Goal: Task Accomplishment & Management: Complete application form

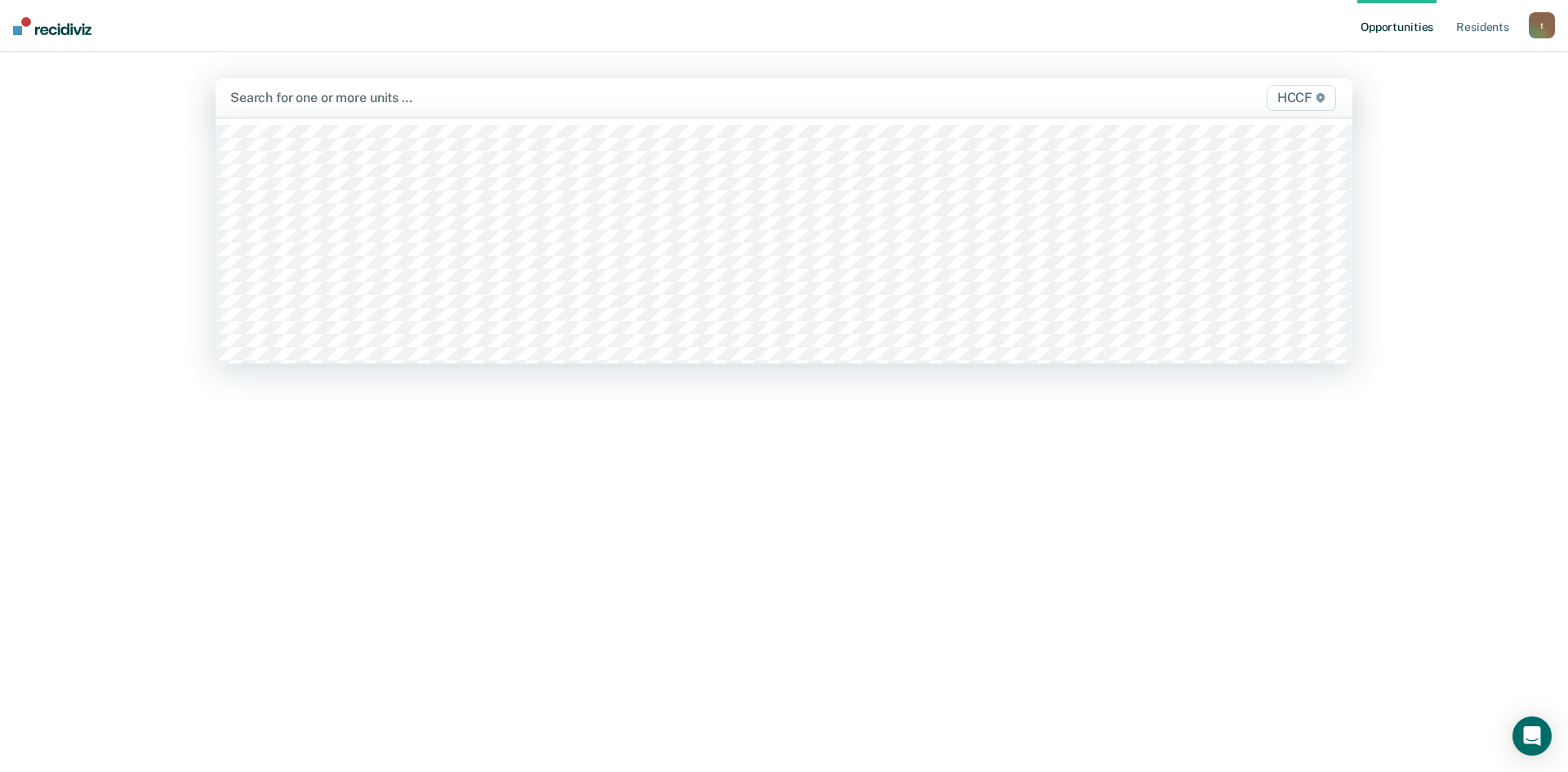
drag, startPoint x: 331, startPoint y: 104, endPoint x: 303, endPoint y: 101, distance: 28.2
click at [303, 101] on div at bounding box center [617, 97] width 774 height 19
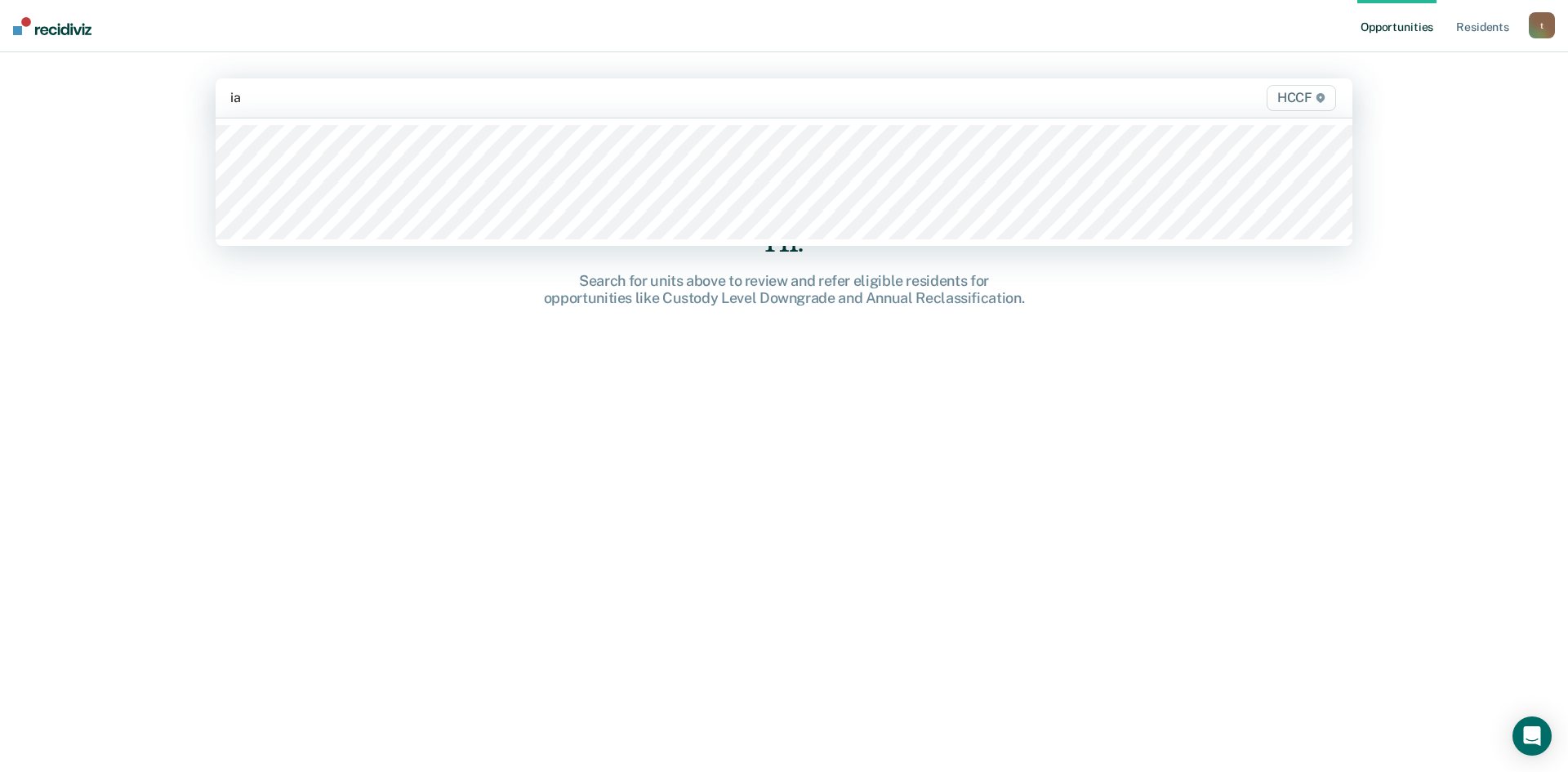
type input "ia1"
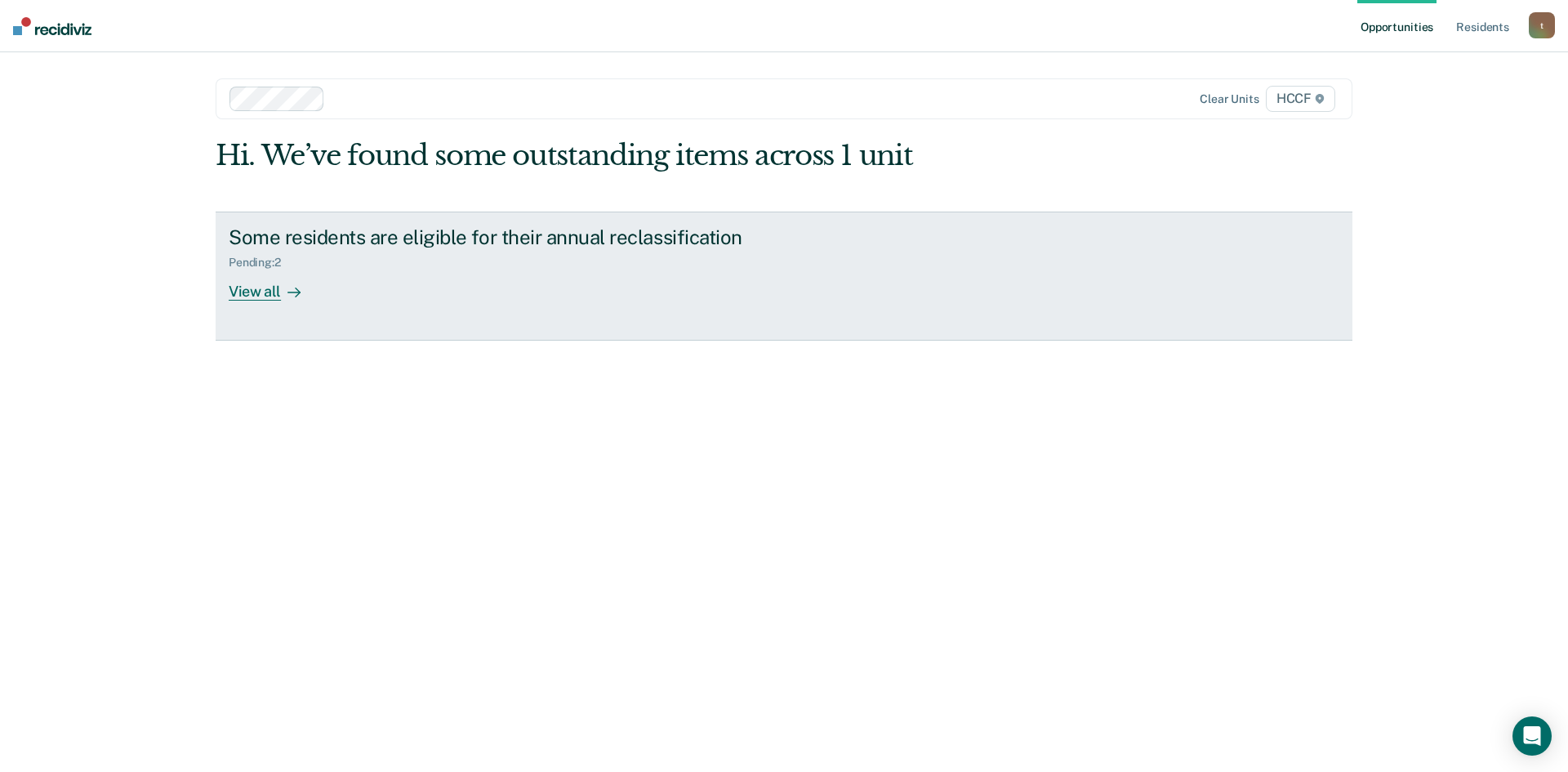
click at [247, 292] on div "View all" at bounding box center [274, 285] width 91 height 32
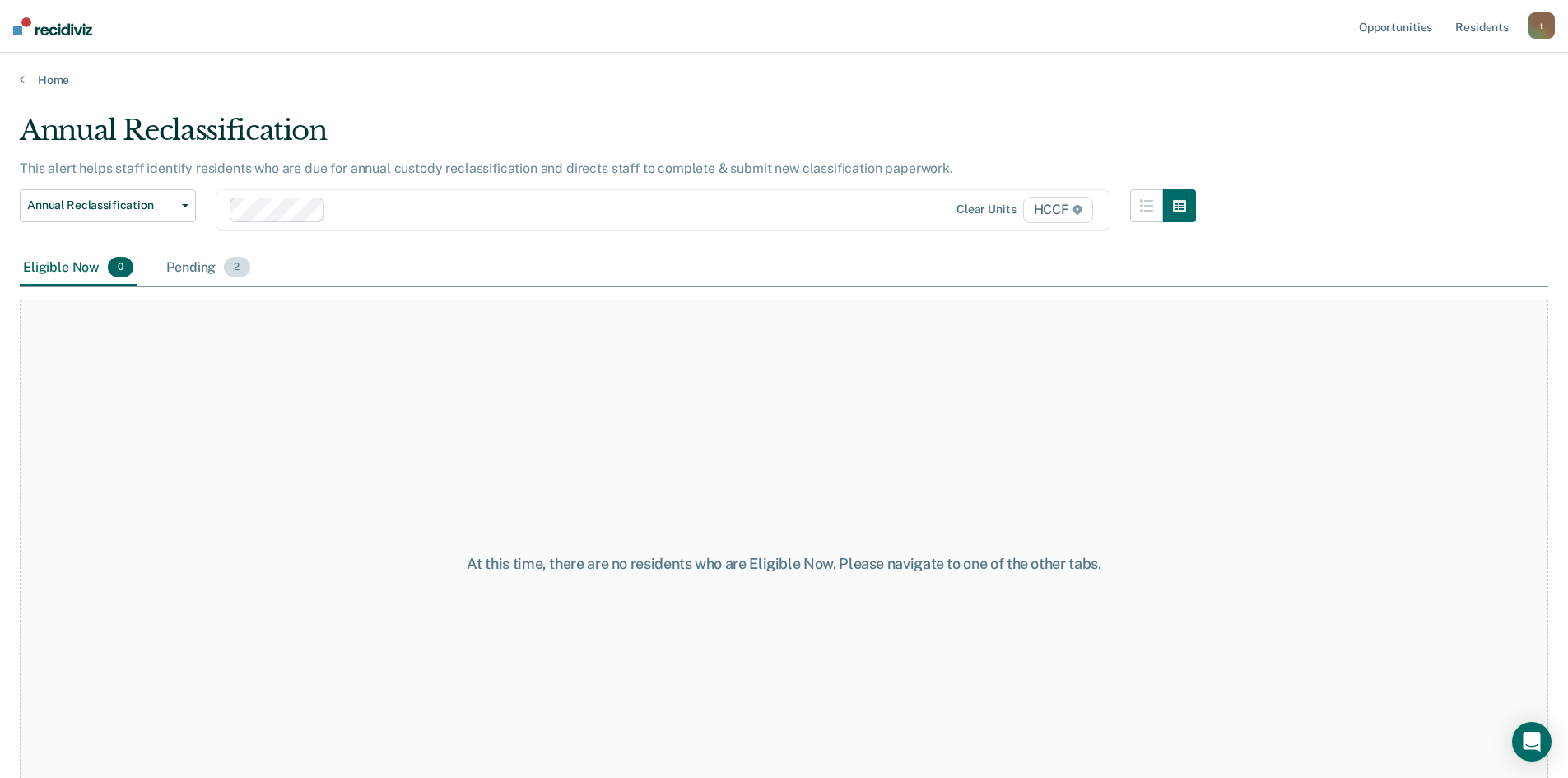
click at [196, 272] on div "Pending 2" at bounding box center [208, 269] width 90 height 37
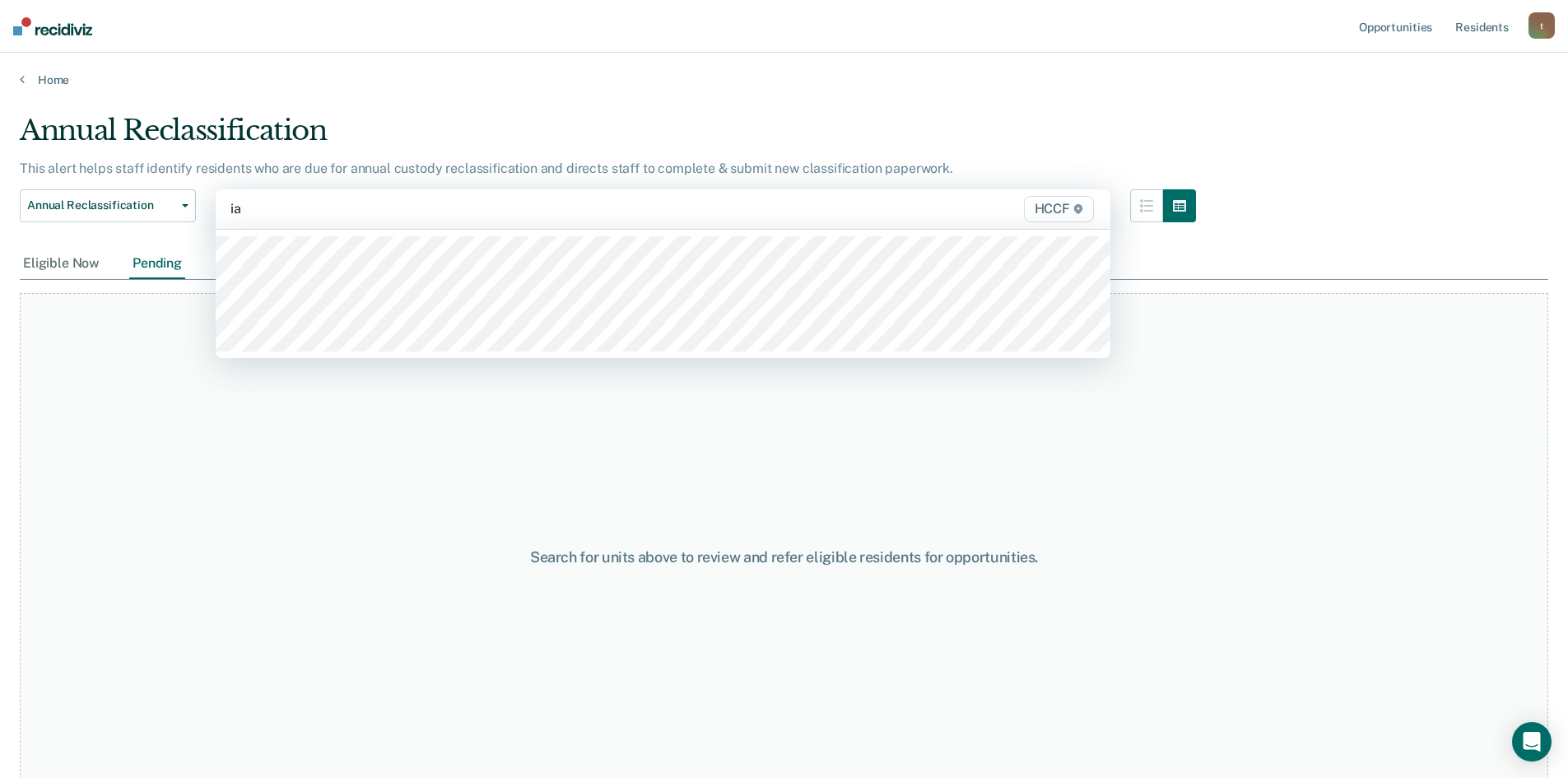
type input "ia2"
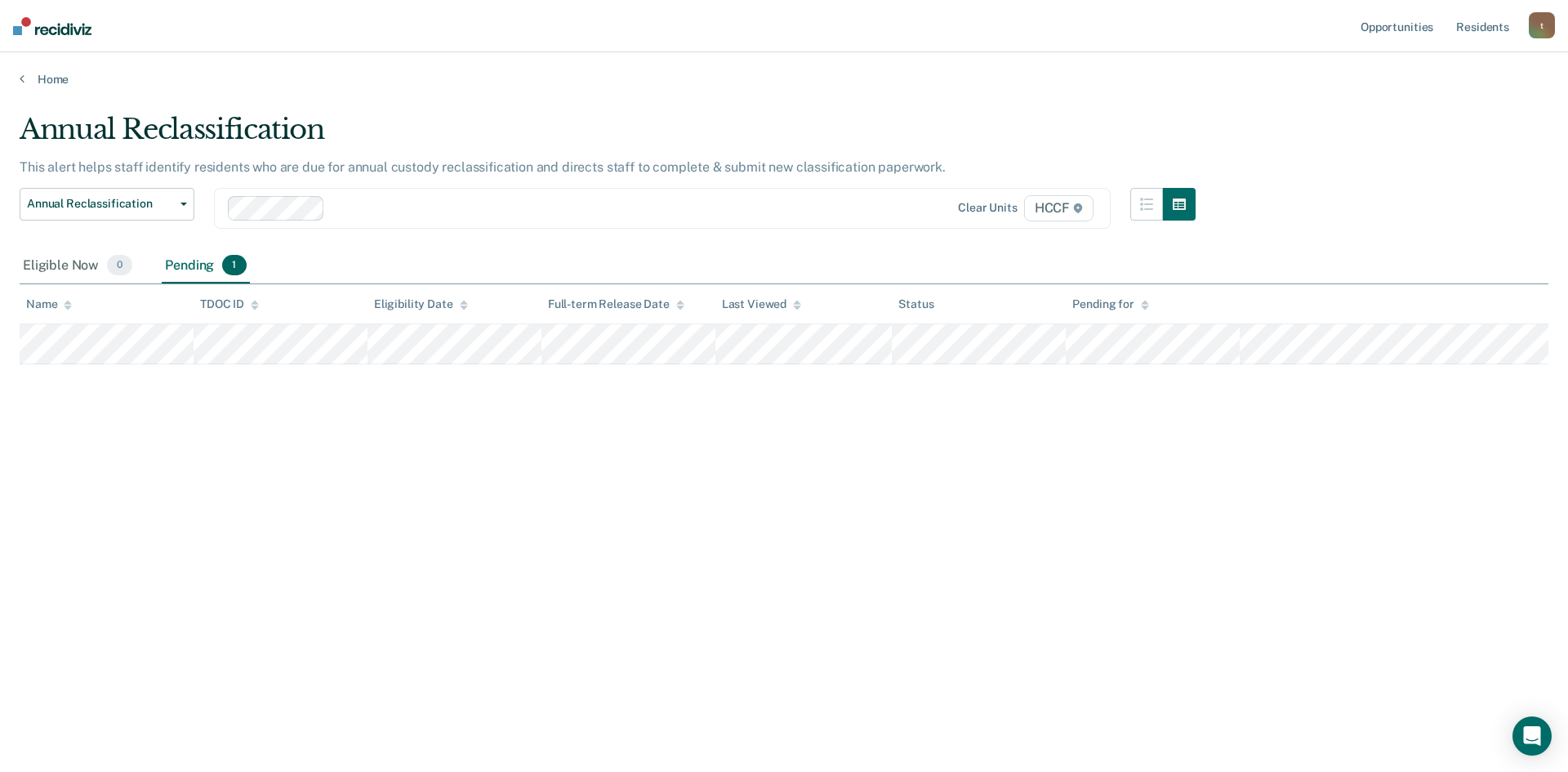
click at [75, 352] on div "Loading data..." at bounding box center [784, 380] width 1476 height 75
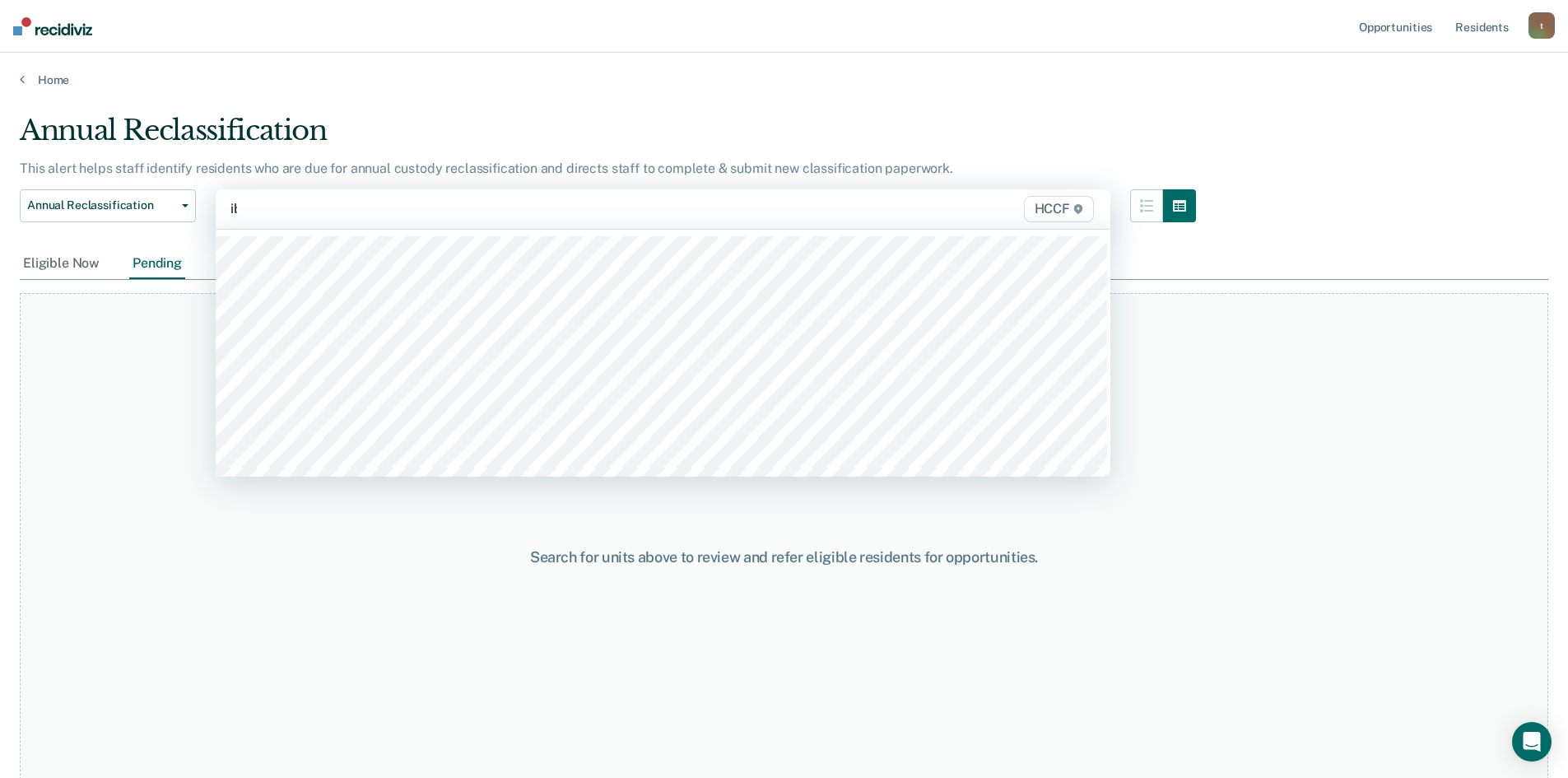
type input "ib1"
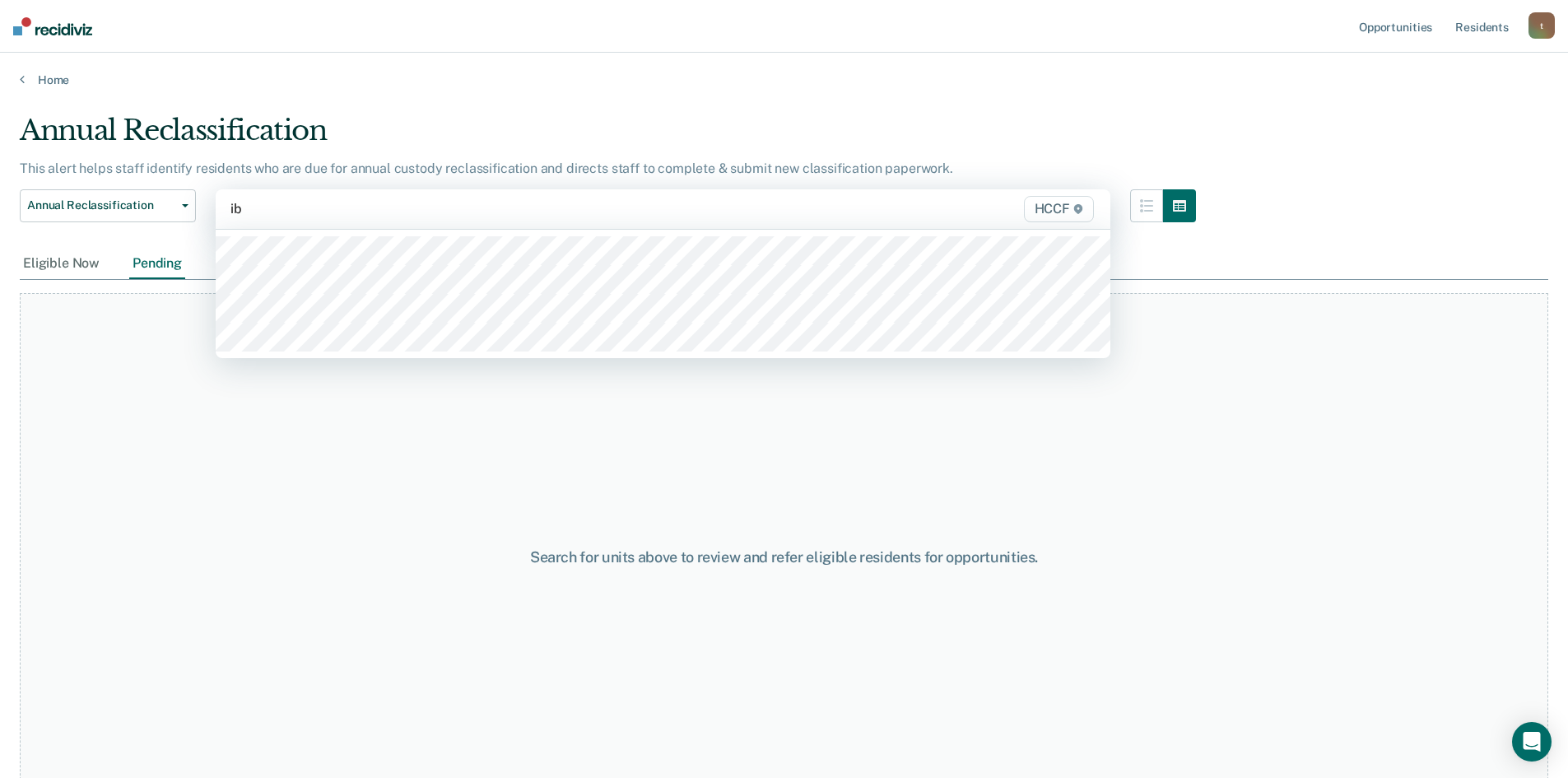
type input "ib2"
type input "ic1"
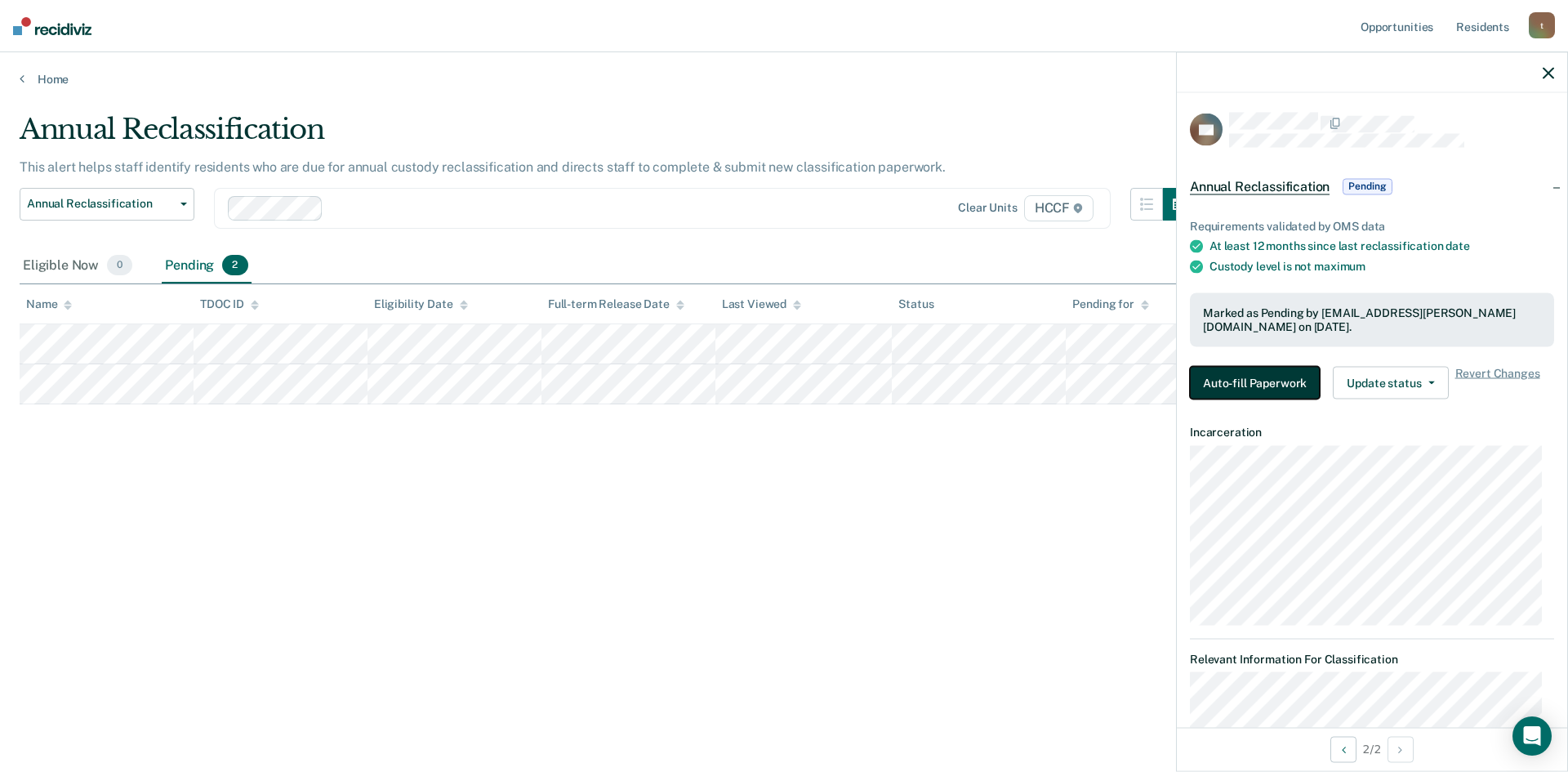
click at [1293, 375] on button "Auto-fill Paperwork" at bounding box center [1254, 382] width 130 height 33
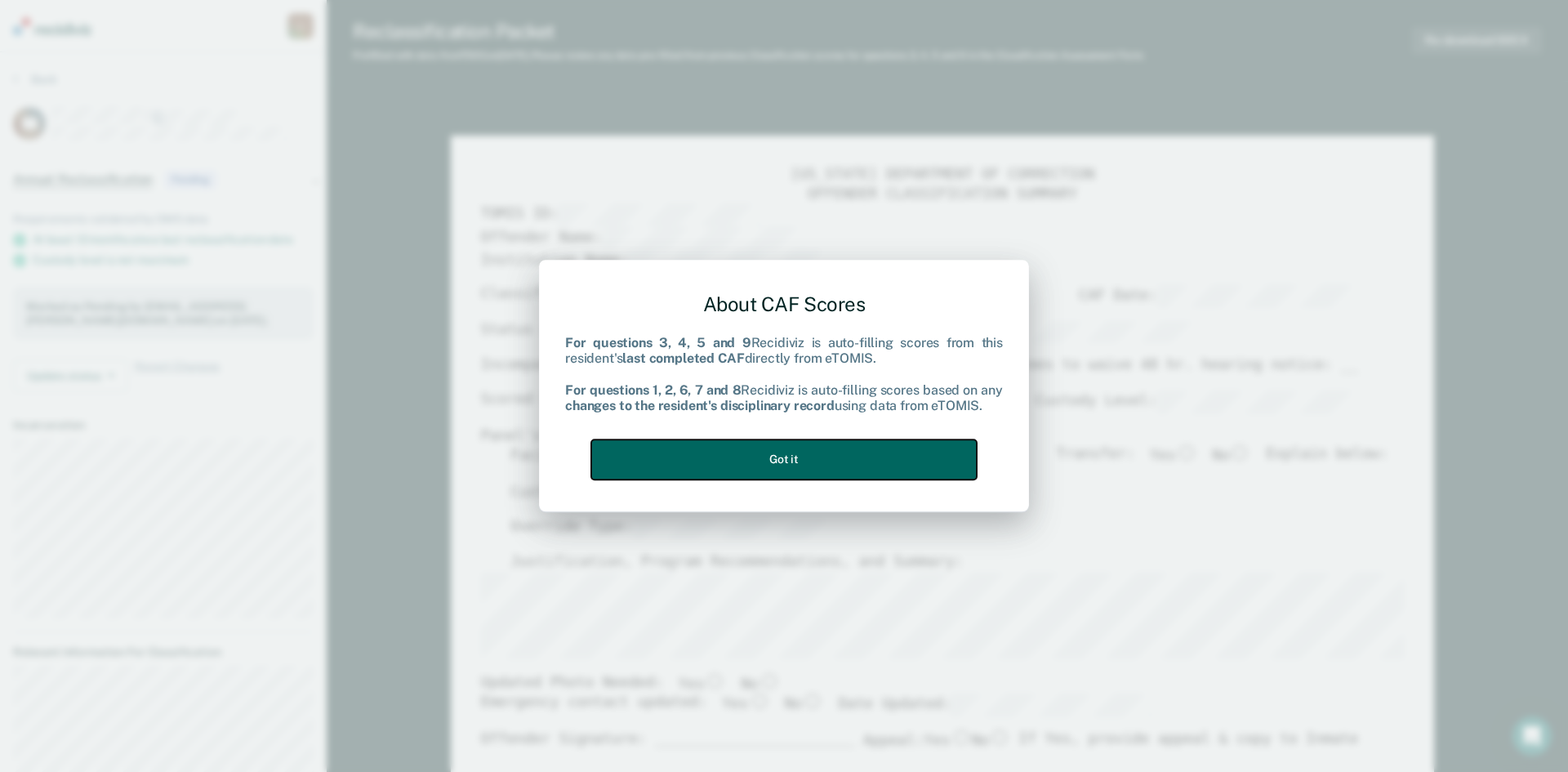
click at [856, 456] on button "Got it" at bounding box center [784, 460] width 385 height 40
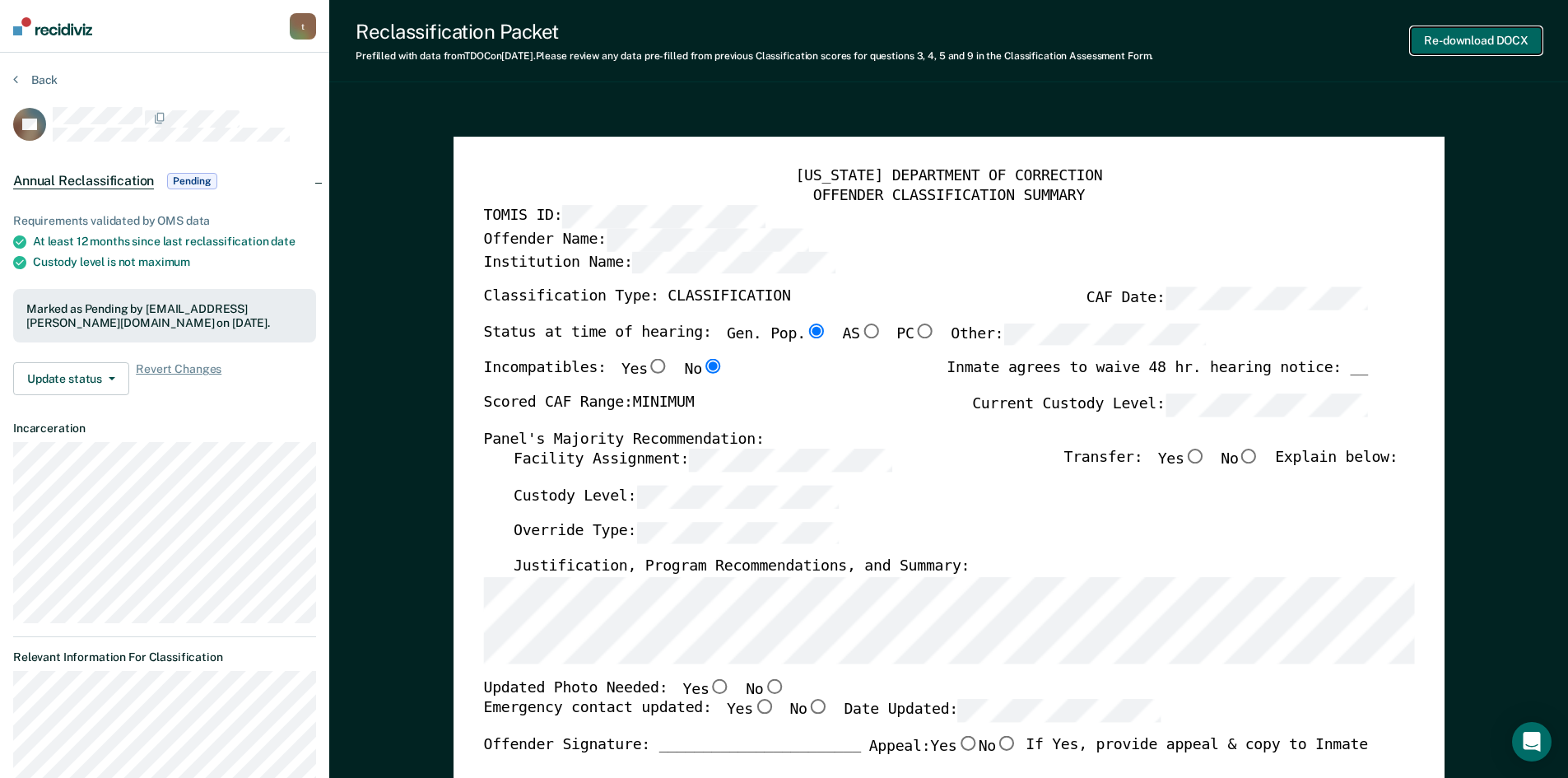
click at [1489, 42] on button "Re-download DOCX" at bounding box center [1476, 40] width 131 height 27
type textarea "x"
click at [29, 77] on button "Back" at bounding box center [35, 79] width 44 height 15
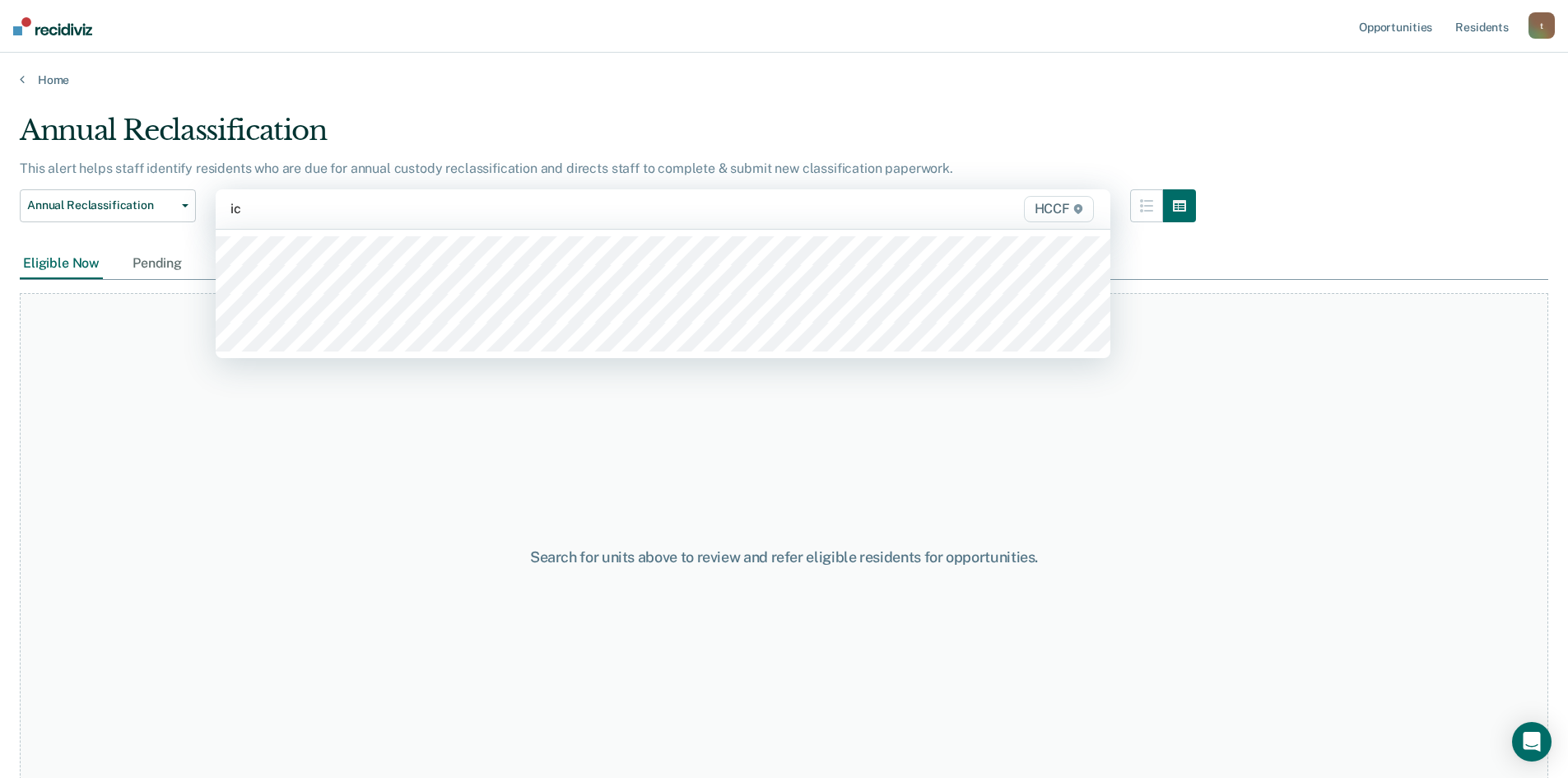
type input "ic2"
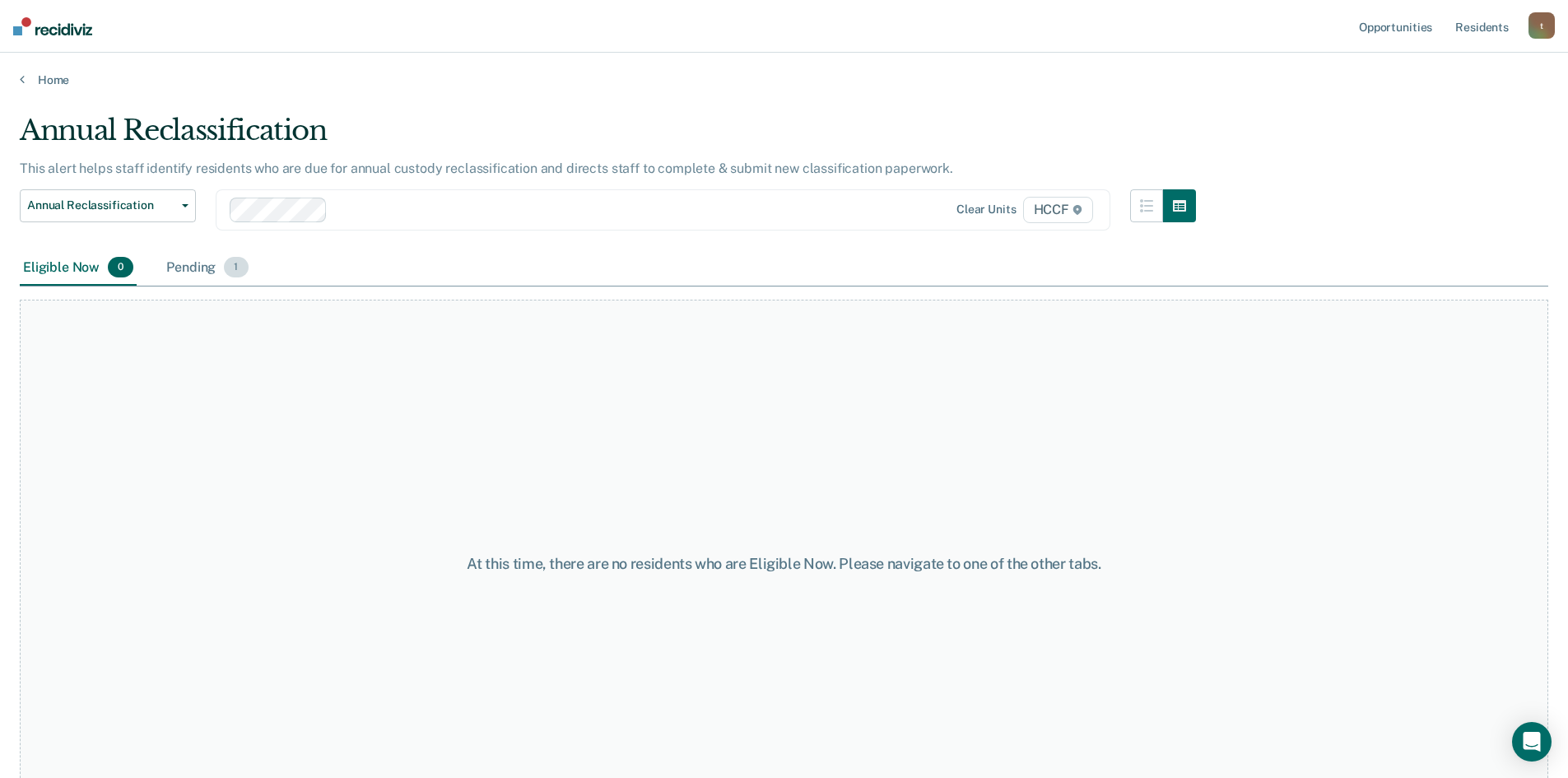
click at [189, 263] on div "Pending 1" at bounding box center [207, 269] width 88 height 37
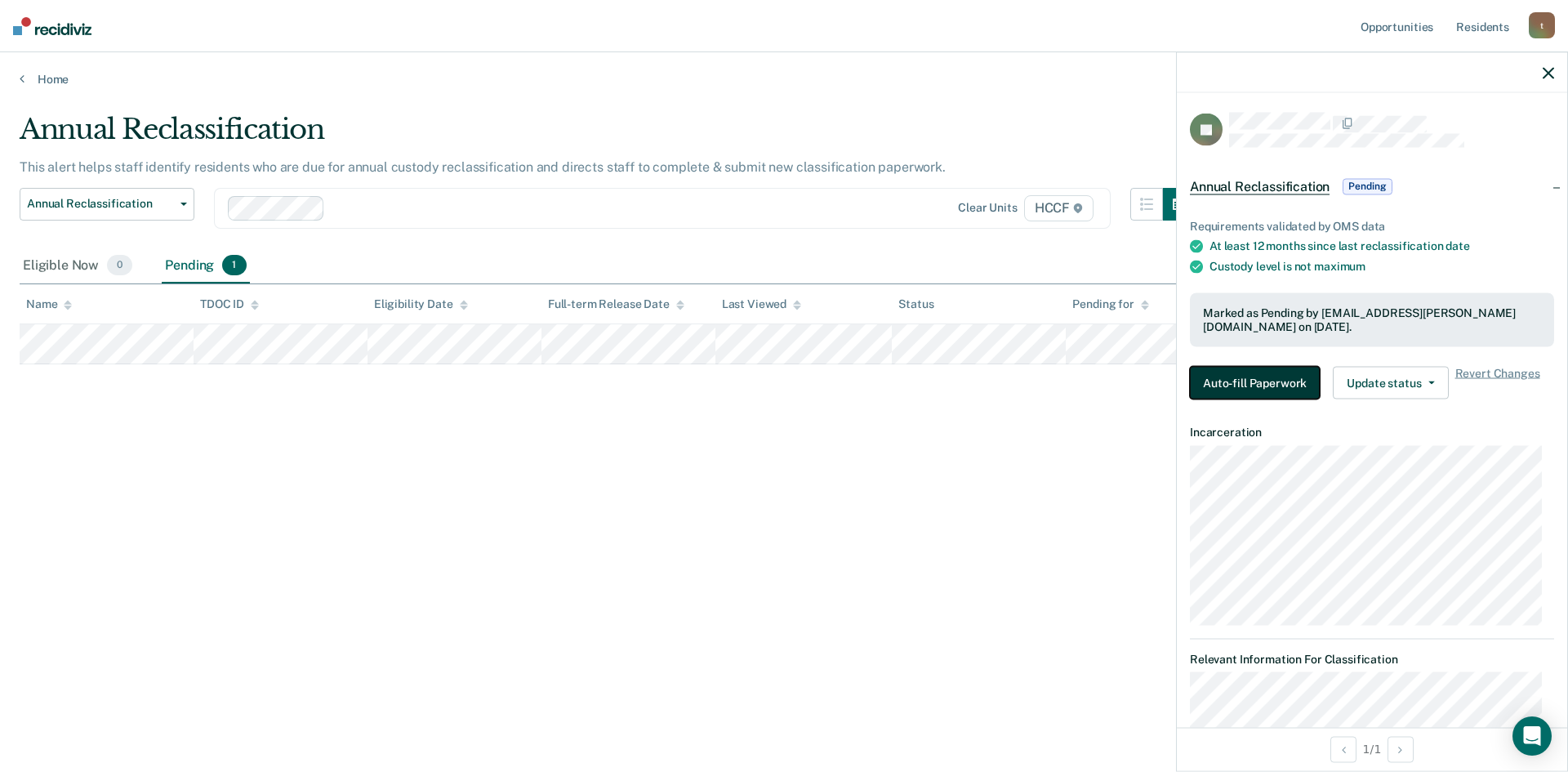
click at [1272, 386] on button "Auto-fill Paperwork" at bounding box center [1254, 382] width 130 height 33
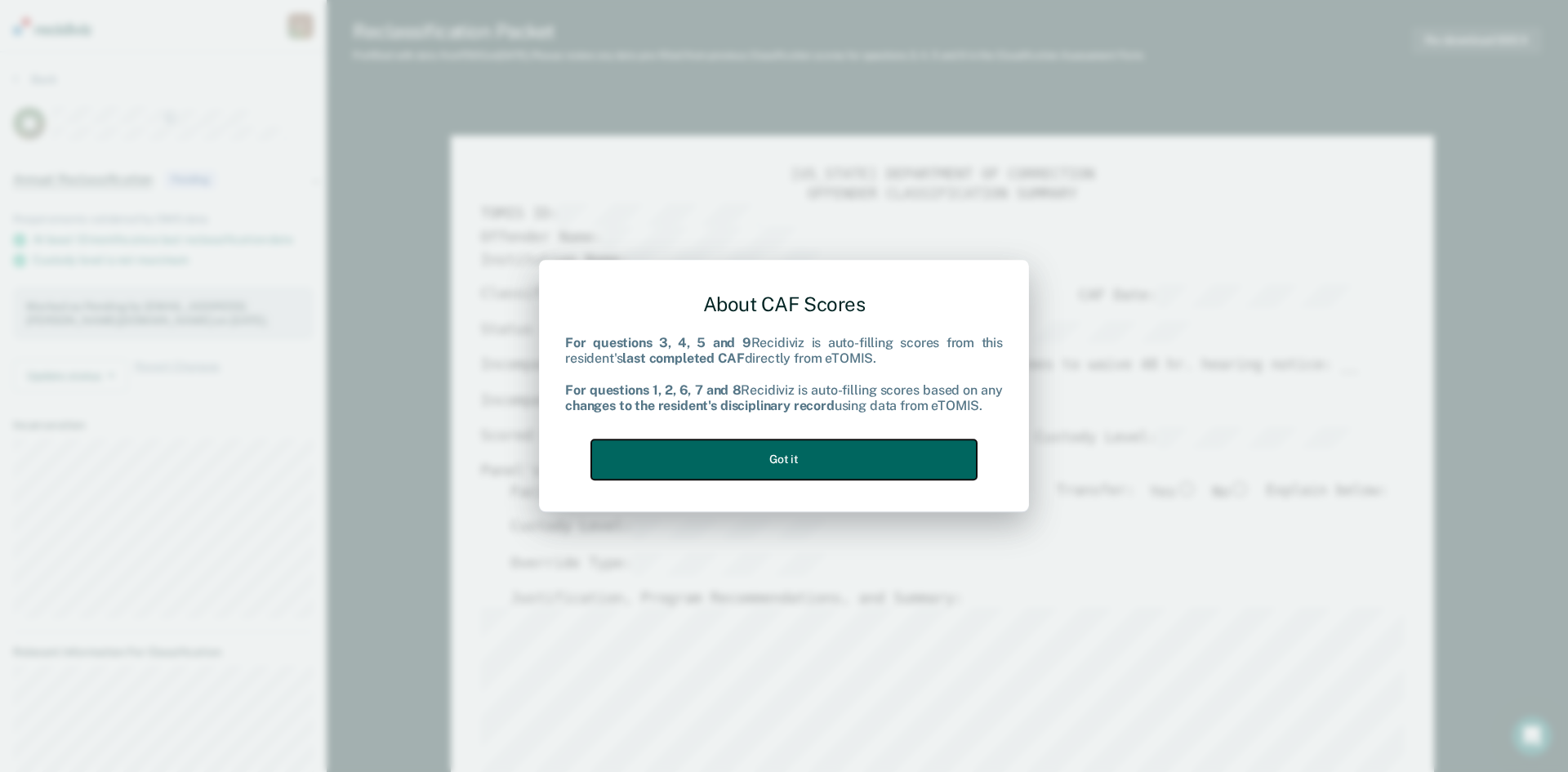
click at [865, 468] on button "Got it" at bounding box center [784, 460] width 385 height 40
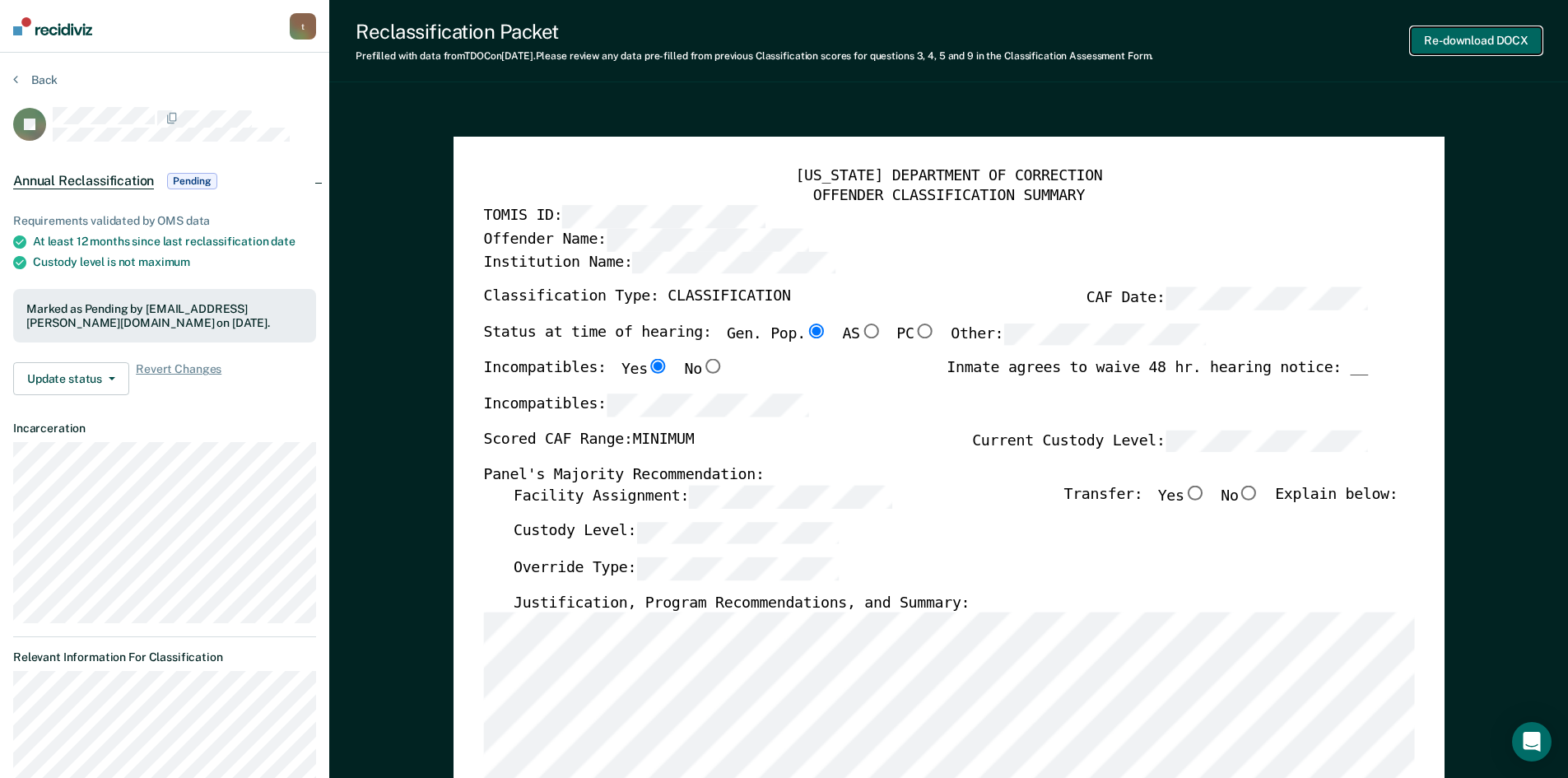
click at [1430, 41] on button "Re-download DOCX" at bounding box center [1476, 40] width 131 height 27
type textarea "x"
click at [18, 76] on button "Back" at bounding box center [35, 79] width 44 height 15
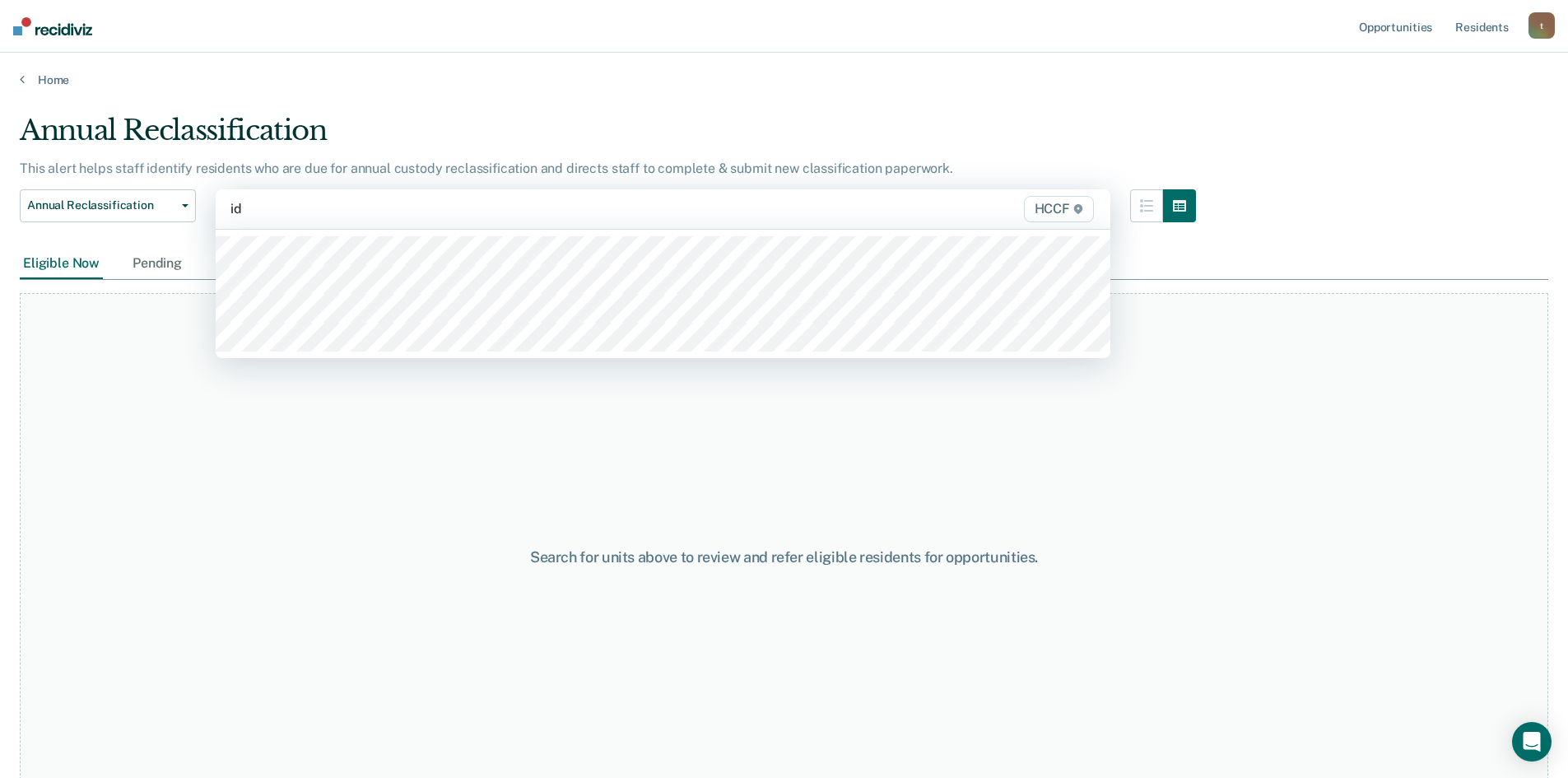
type input "id1"
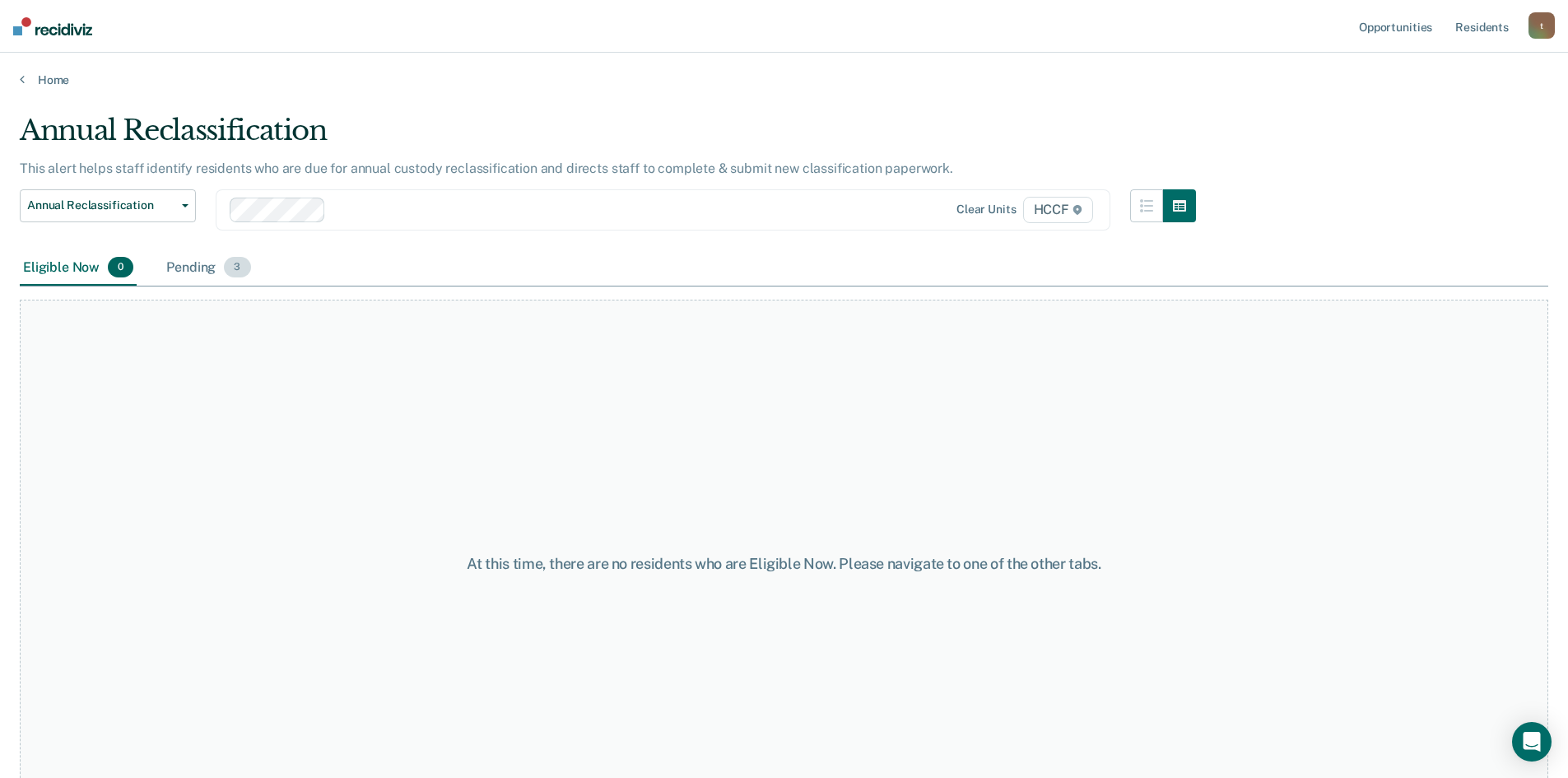
click at [203, 279] on div "Pending 3" at bounding box center [209, 269] width 90 height 37
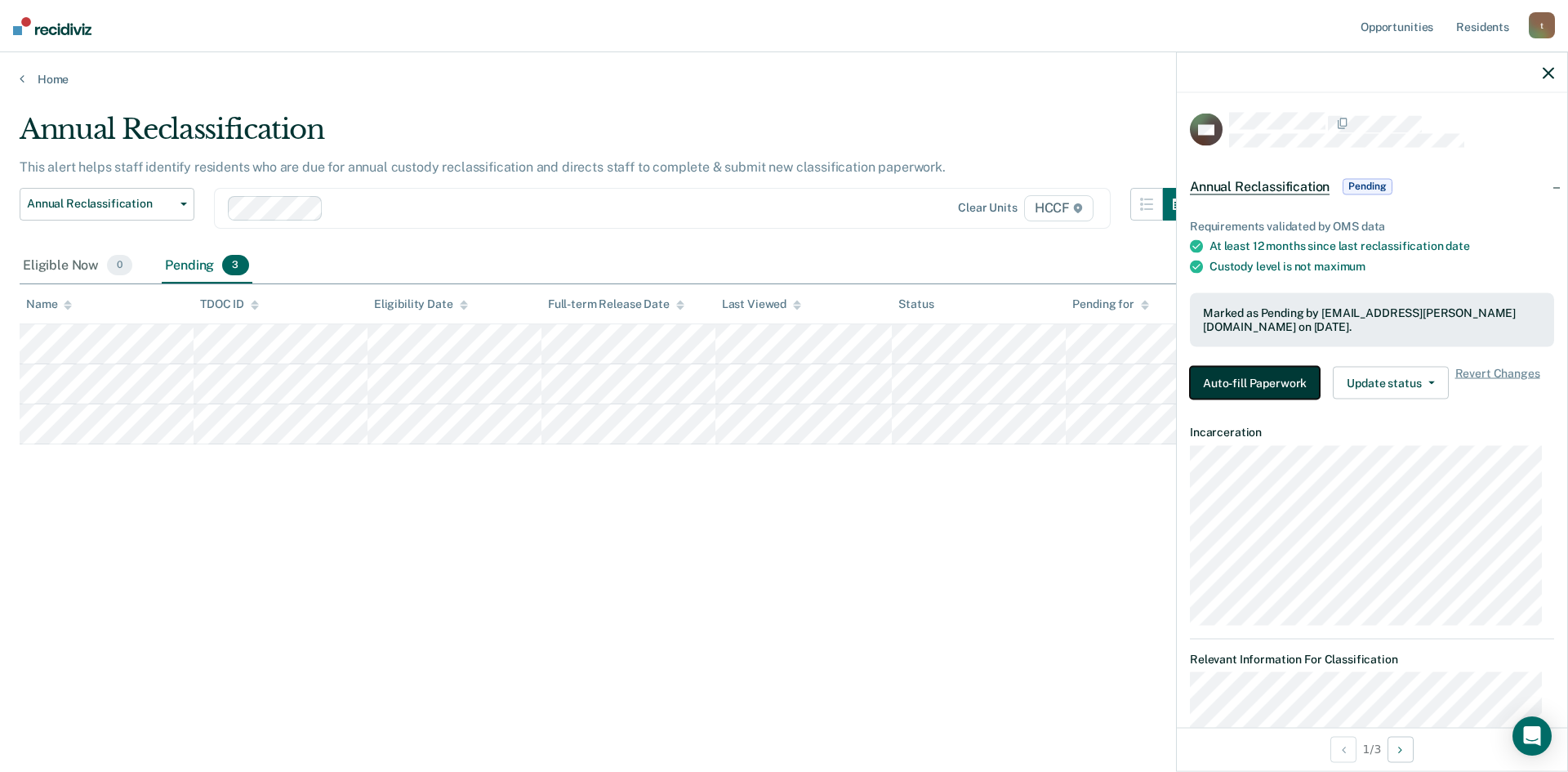
click at [1247, 383] on button "Auto-fill Paperwork" at bounding box center [1254, 382] width 130 height 33
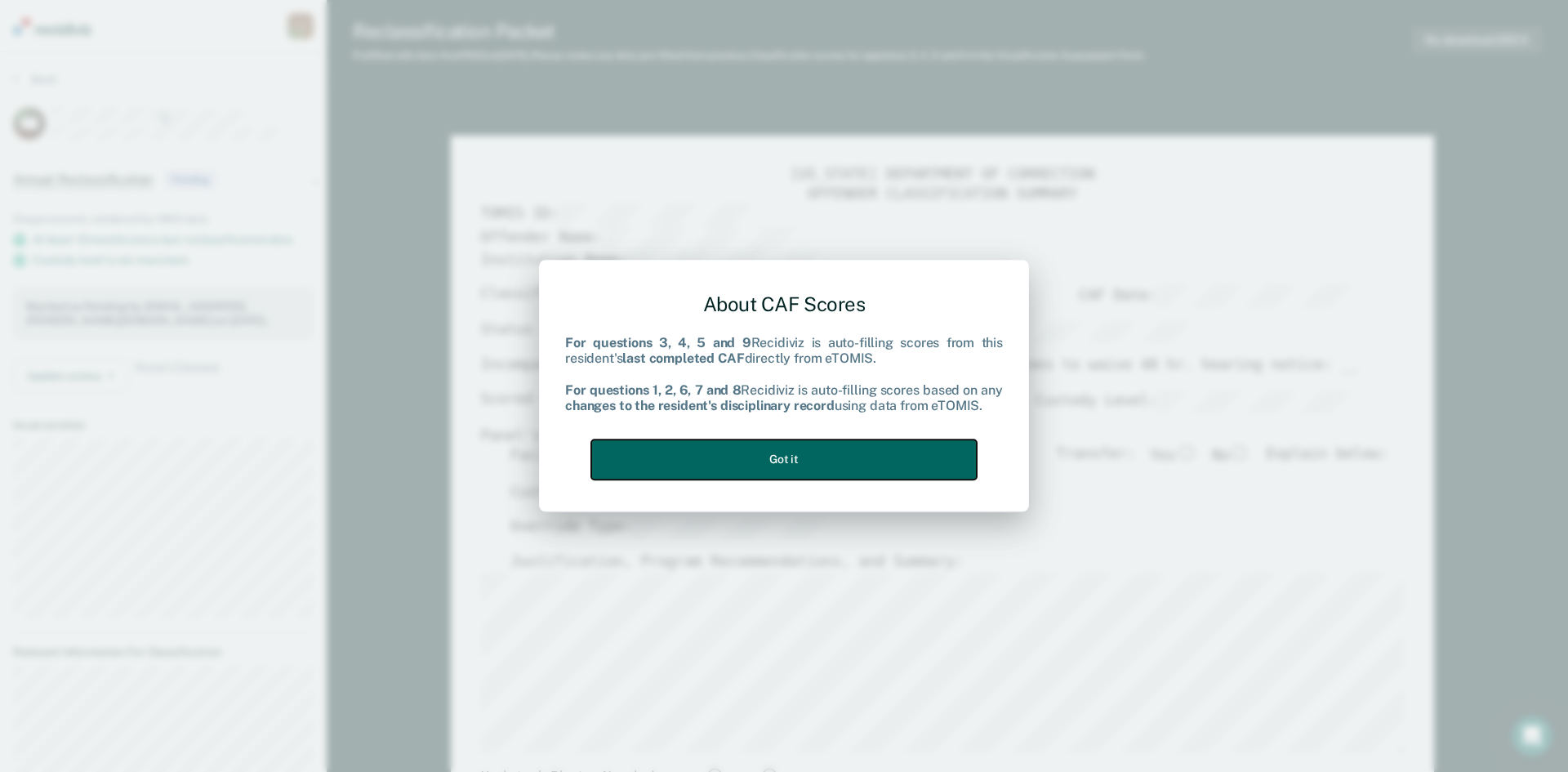
click at [704, 461] on button "Got it" at bounding box center [784, 460] width 385 height 40
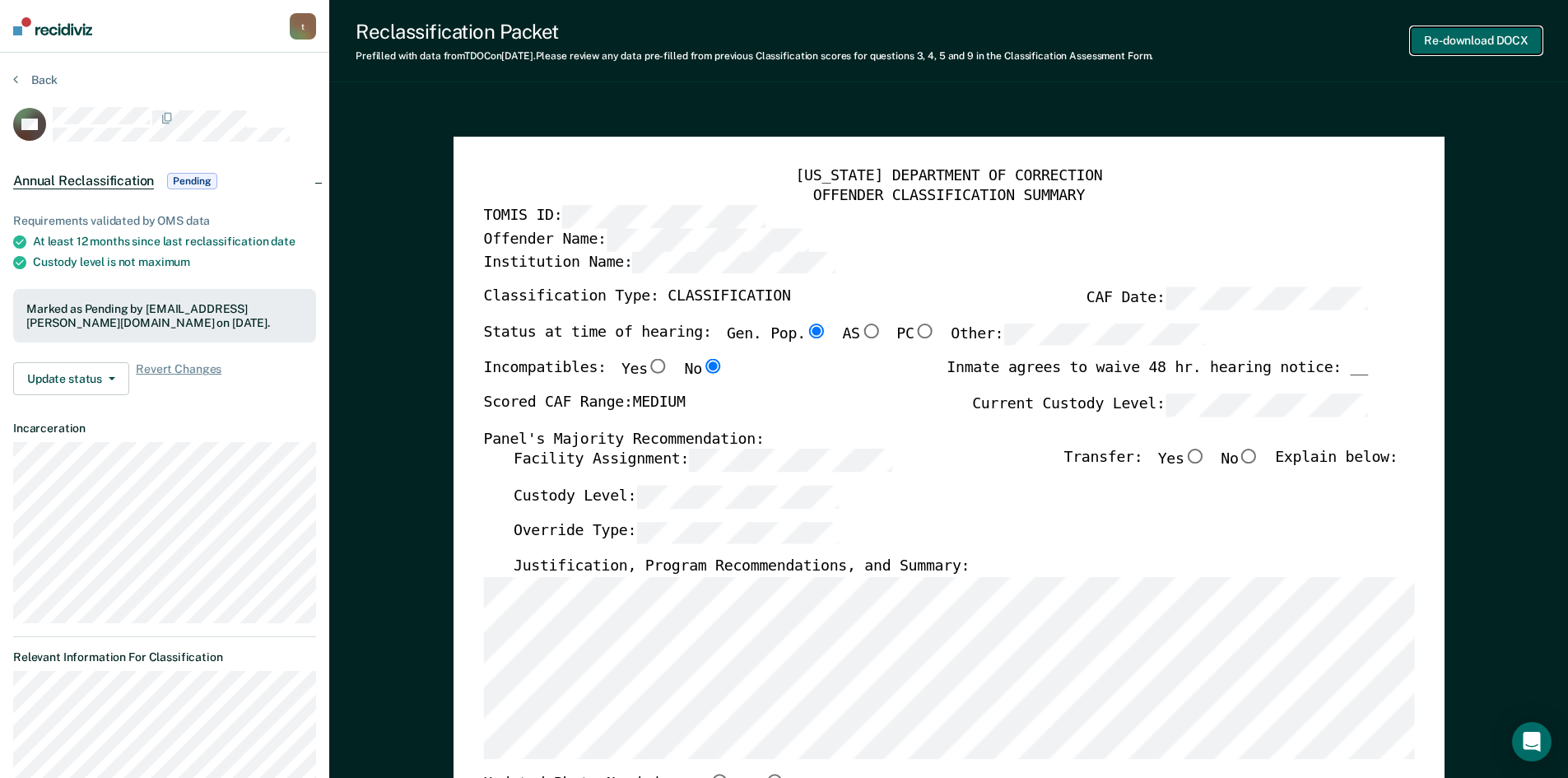
click at [1481, 36] on button "Re-download DOCX" at bounding box center [1476, 40] width 131 height 27
click at [17, 78] on icon at bounding box center [16, 78] width 5 height 13
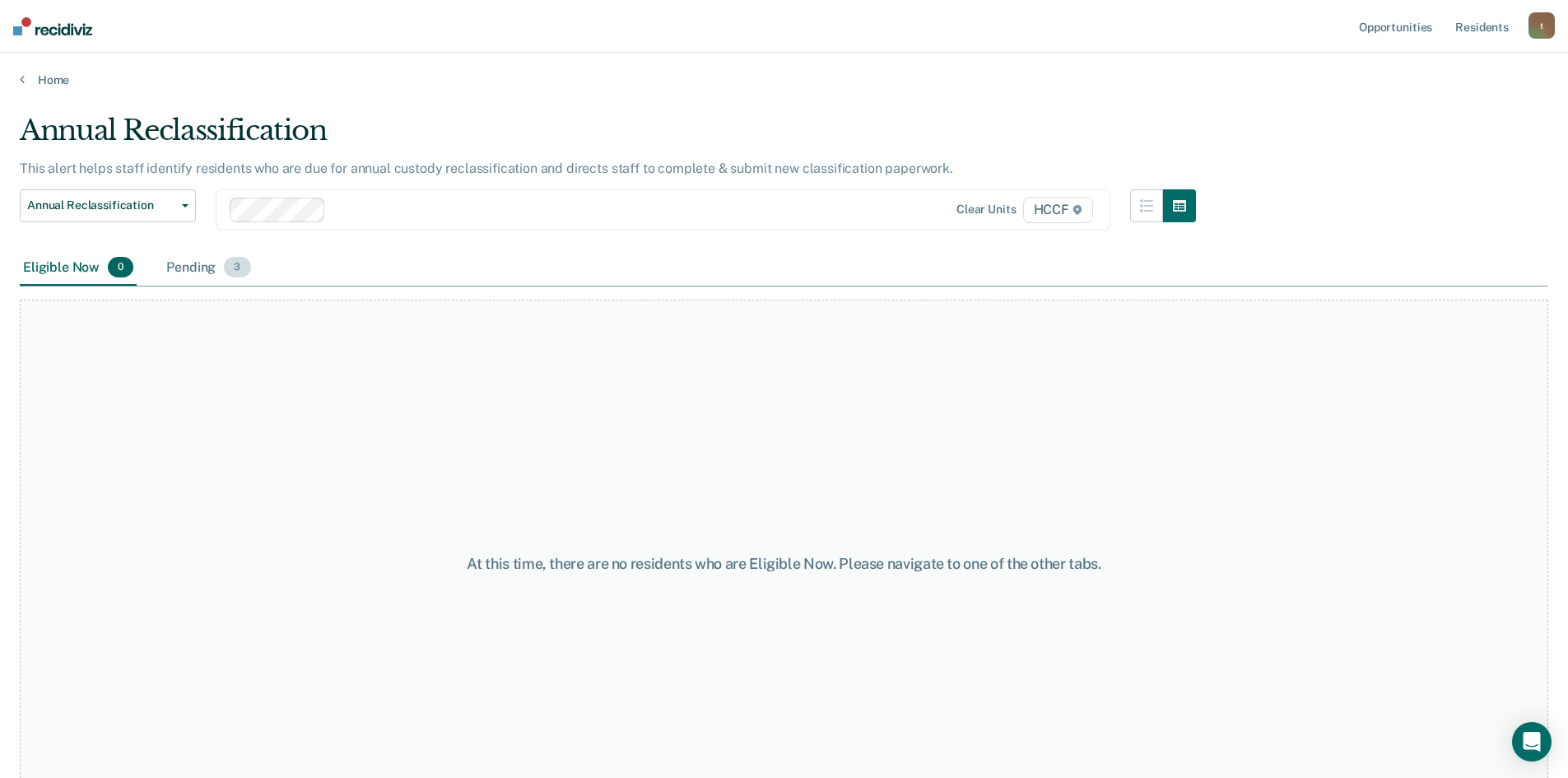
click at [209, 270] on div "Pending 3" at bounding box center [209, 269] width 90 height 37
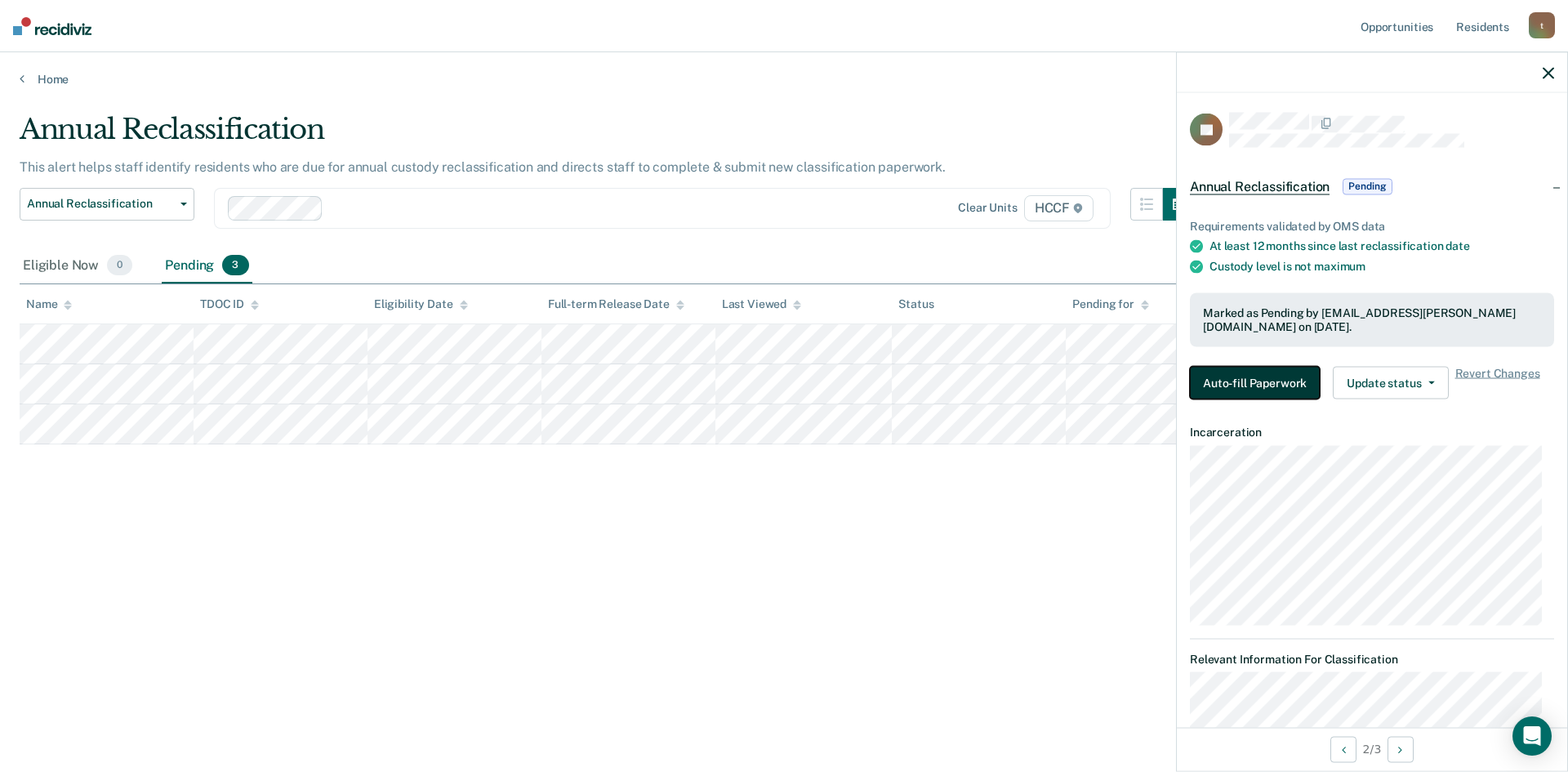
click at [1225, 383] on button "Auto-fill Paperwork" at bounding box center [1254, 382] width 130 height 33
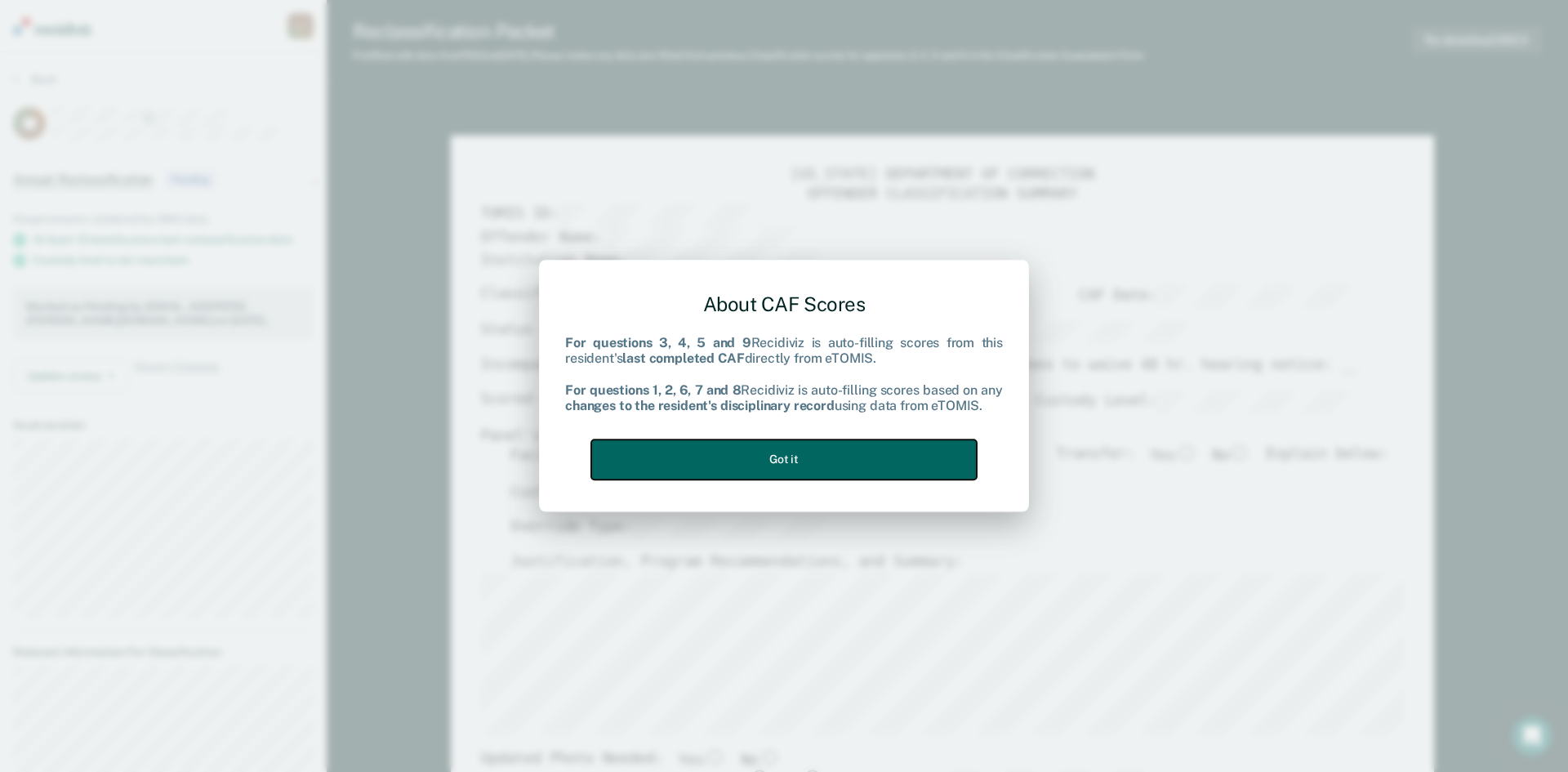
click at [760, 449] on button "Got it" at bounding box center [784, 460] width 385 height 40
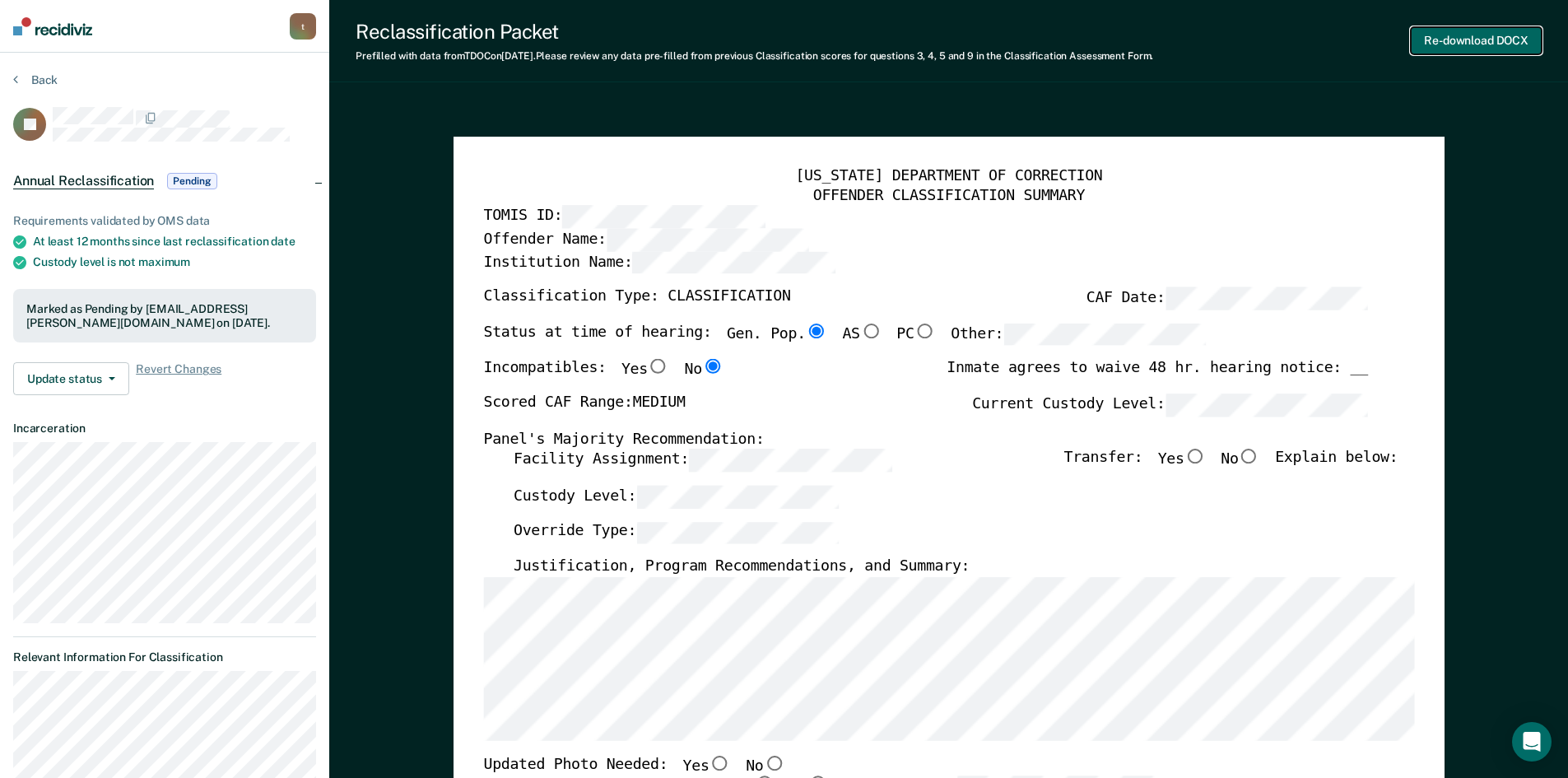
click at [1447, 40] on button "Re-download DOCX" at bounding box center [1476, 40] width 131 height 27
click at [1450, 46] on button "Re-download DOCX" at bounding box center [1476, 40] width 131 height 27
click at [24, 75] on button "Back" at bounding box center [35, 79] width 44 height 15
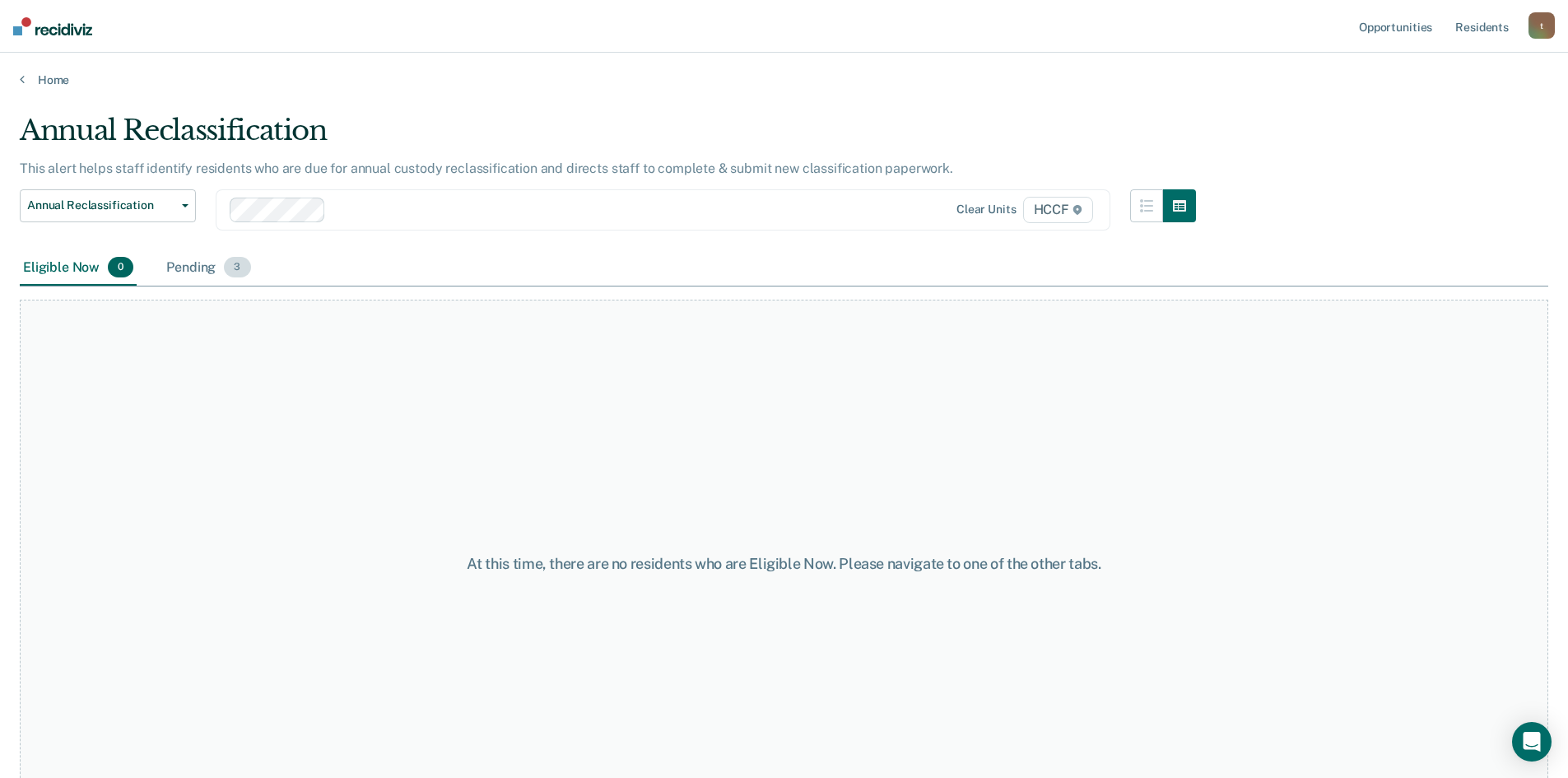
click at [196, 273] on div "Pending 3" at bounding box center [209, 269] width 90 height 37
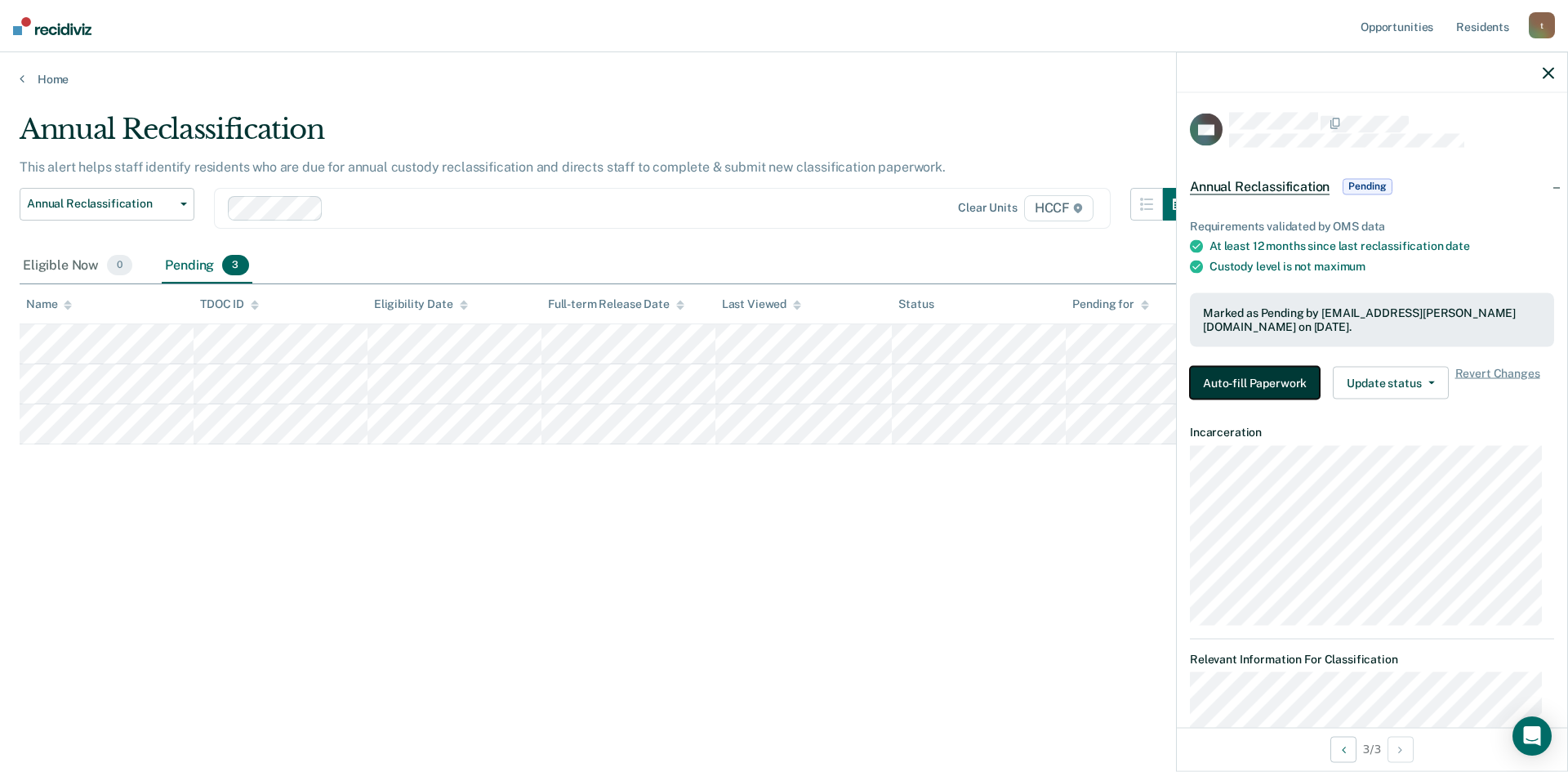
click at [1273, 389] on button "Auto-fill Paperwork" at bounding box center [1254, 382] width 130 height 33
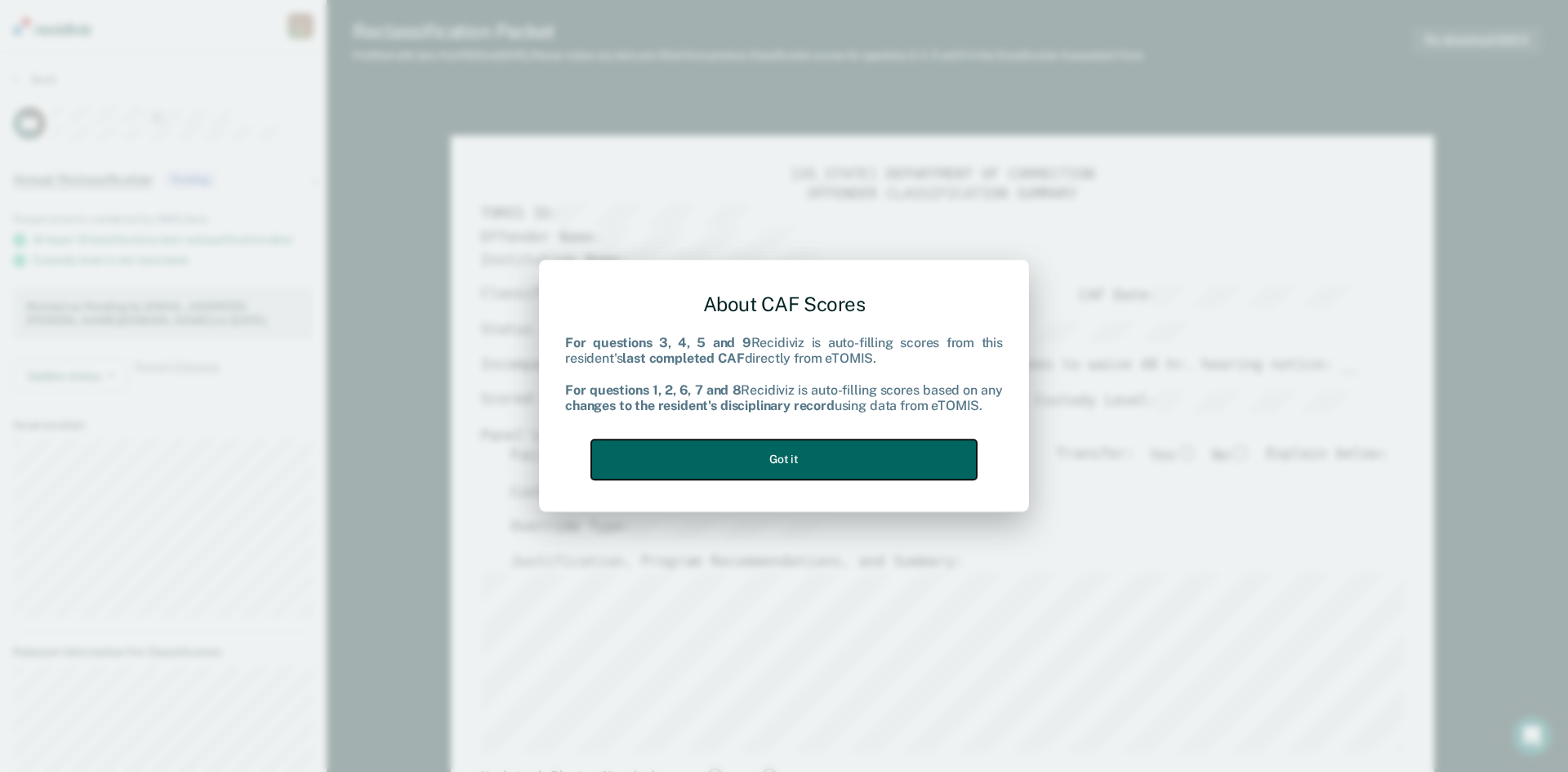
click at [826, 462] on button "Got it" at bounding box center [784, 460] width 385 height 40
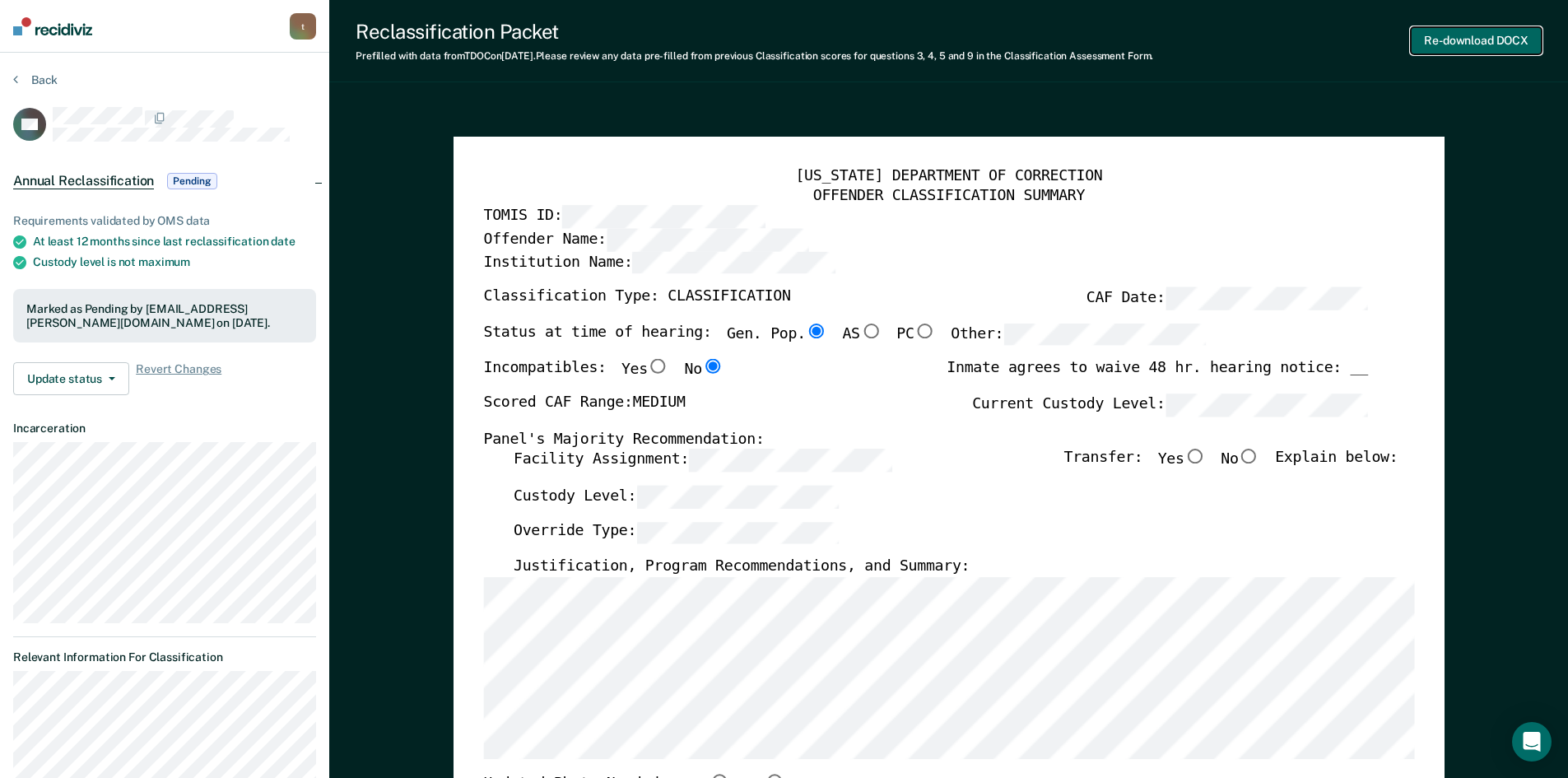
click at [1504, 43] on button "Re-download DOCX" at bounding box center [1476, 40] width 131 height 27
type textarea "x"
click at [1440, 40] on button "Re-download DOCX" at bounding box center [1476, 40] width 131 height 27
click at [15, 77] on icon at bounding box center [16, 78] width 5 height 13
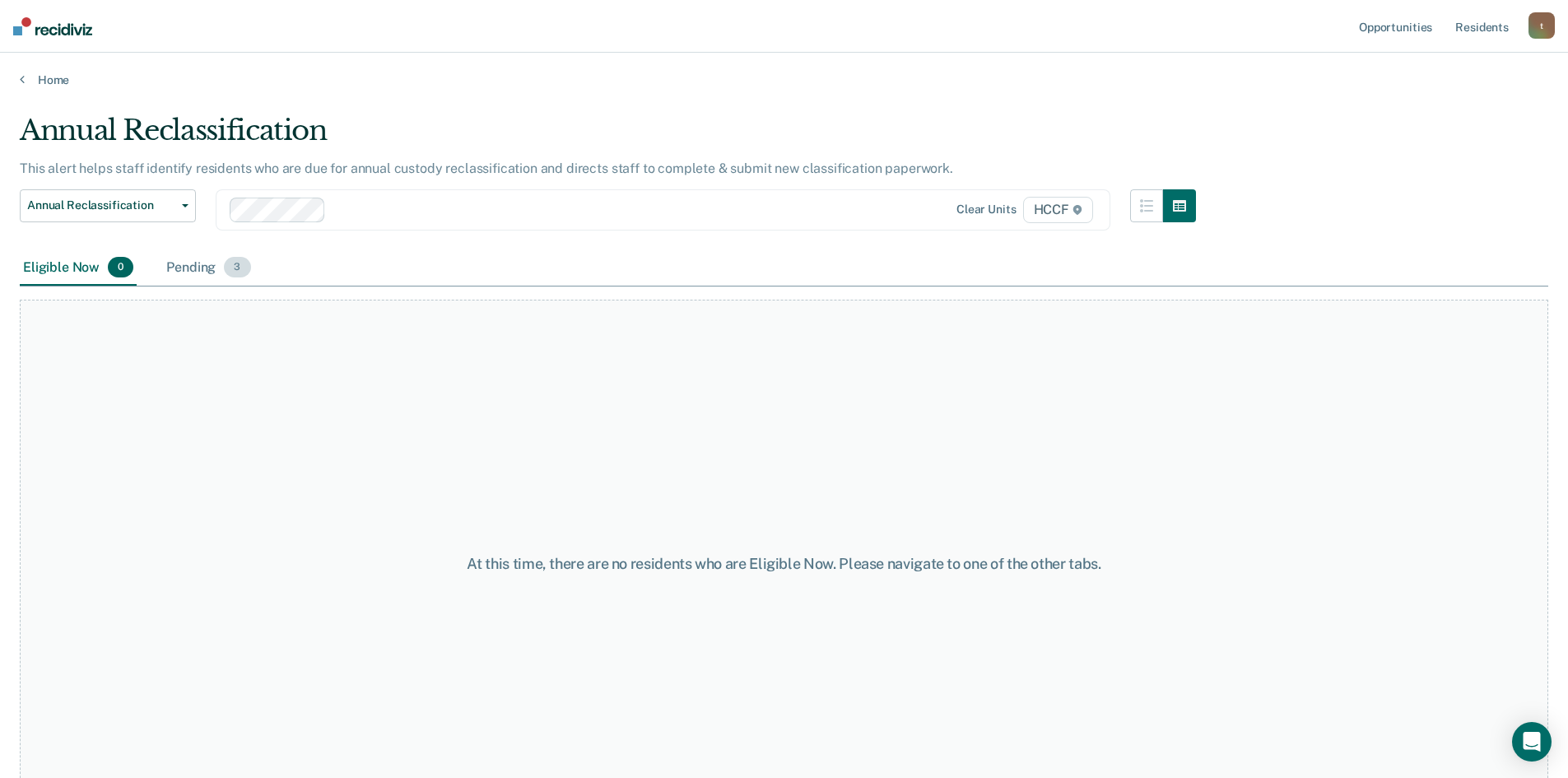
click at [191, 268] on div "Pending 3" at bounding box center [209, 269] width 90 height 37
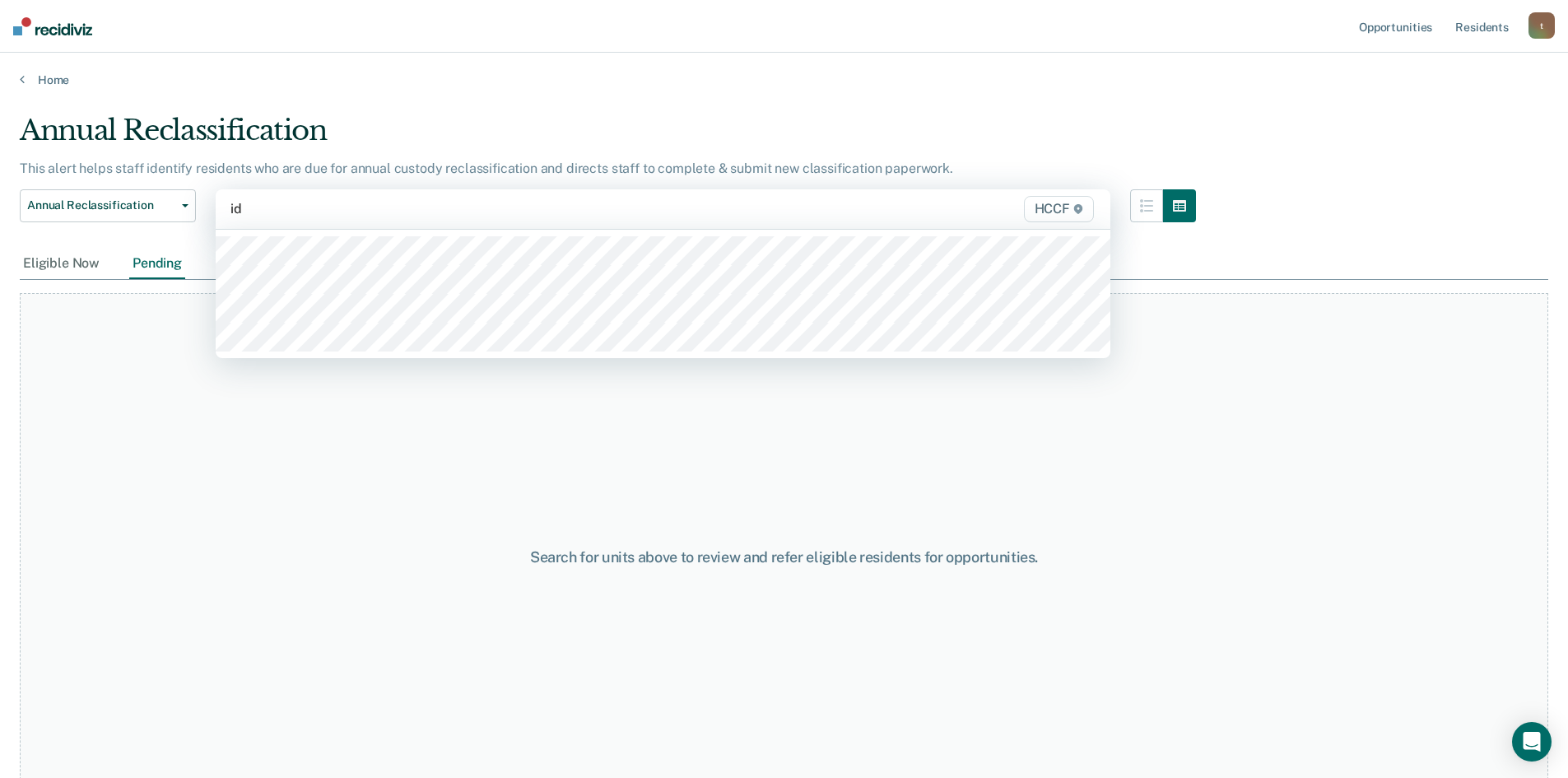
type input "id2"
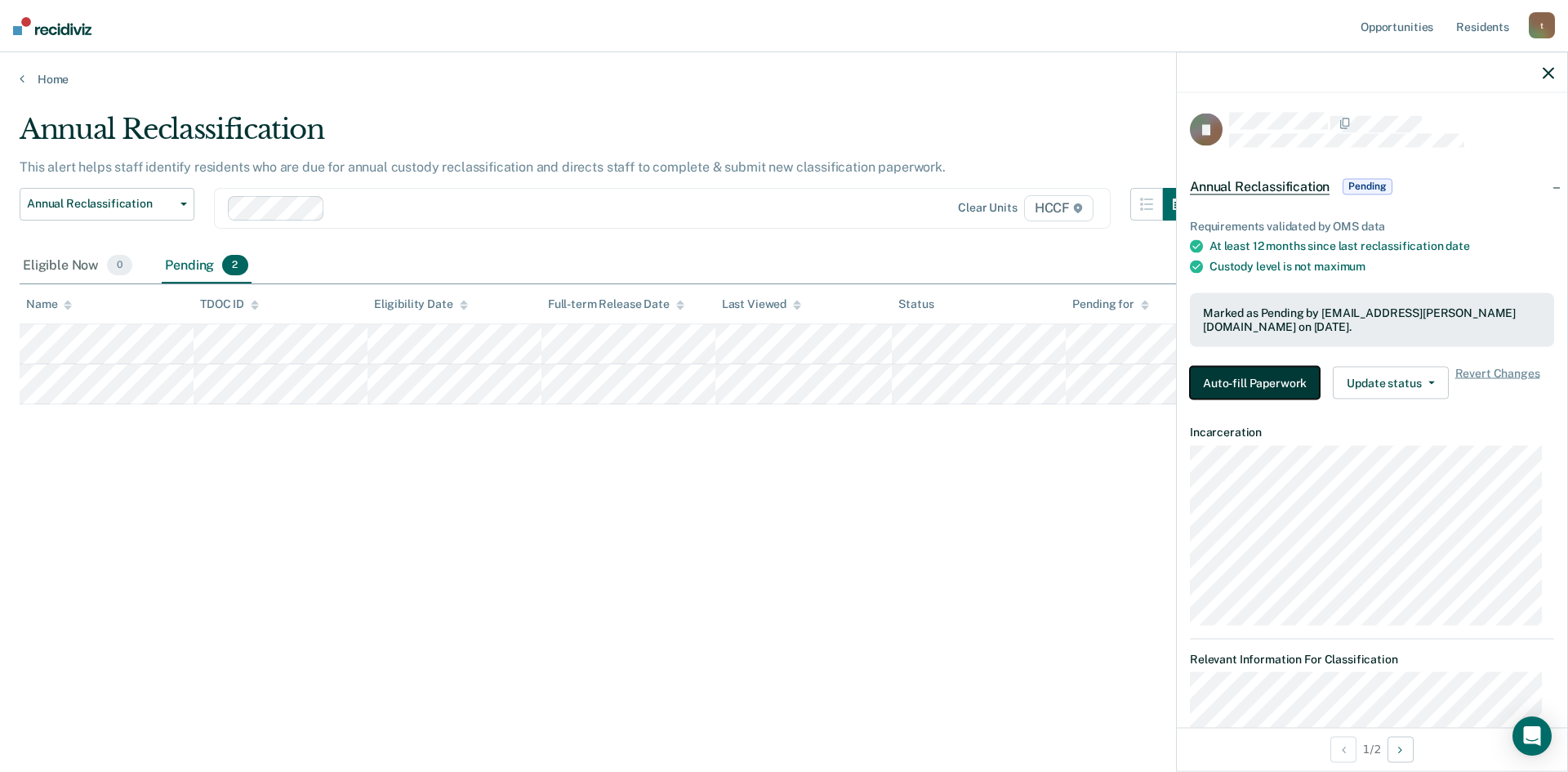
click at [1265, 389] on button "Auto-fill Paperwork" at bounding box center [1254, 382] width 130 height 33
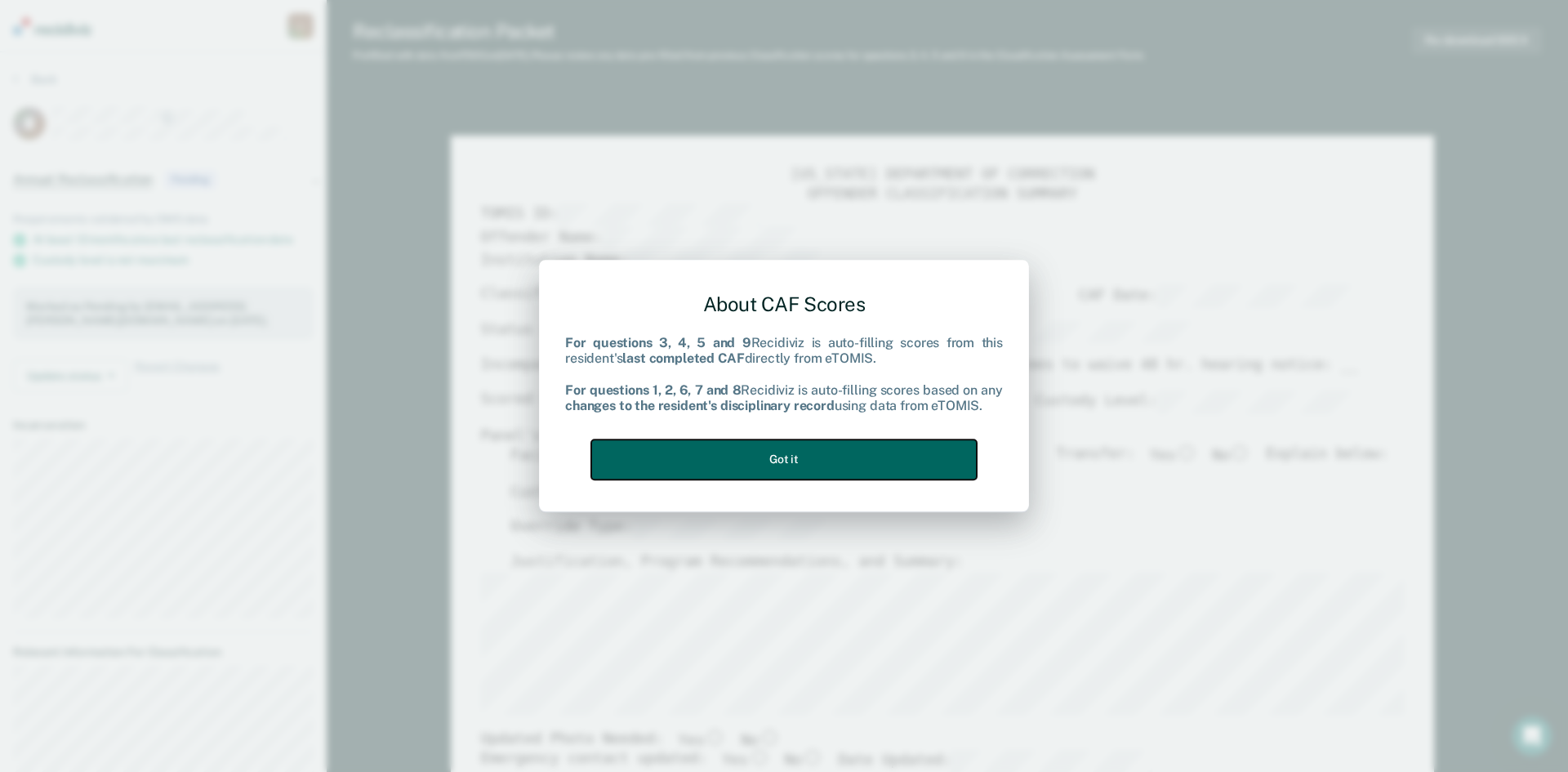
click at [892, 448] on button "Got it" at bounding box center [784, 460] width 385 height 40
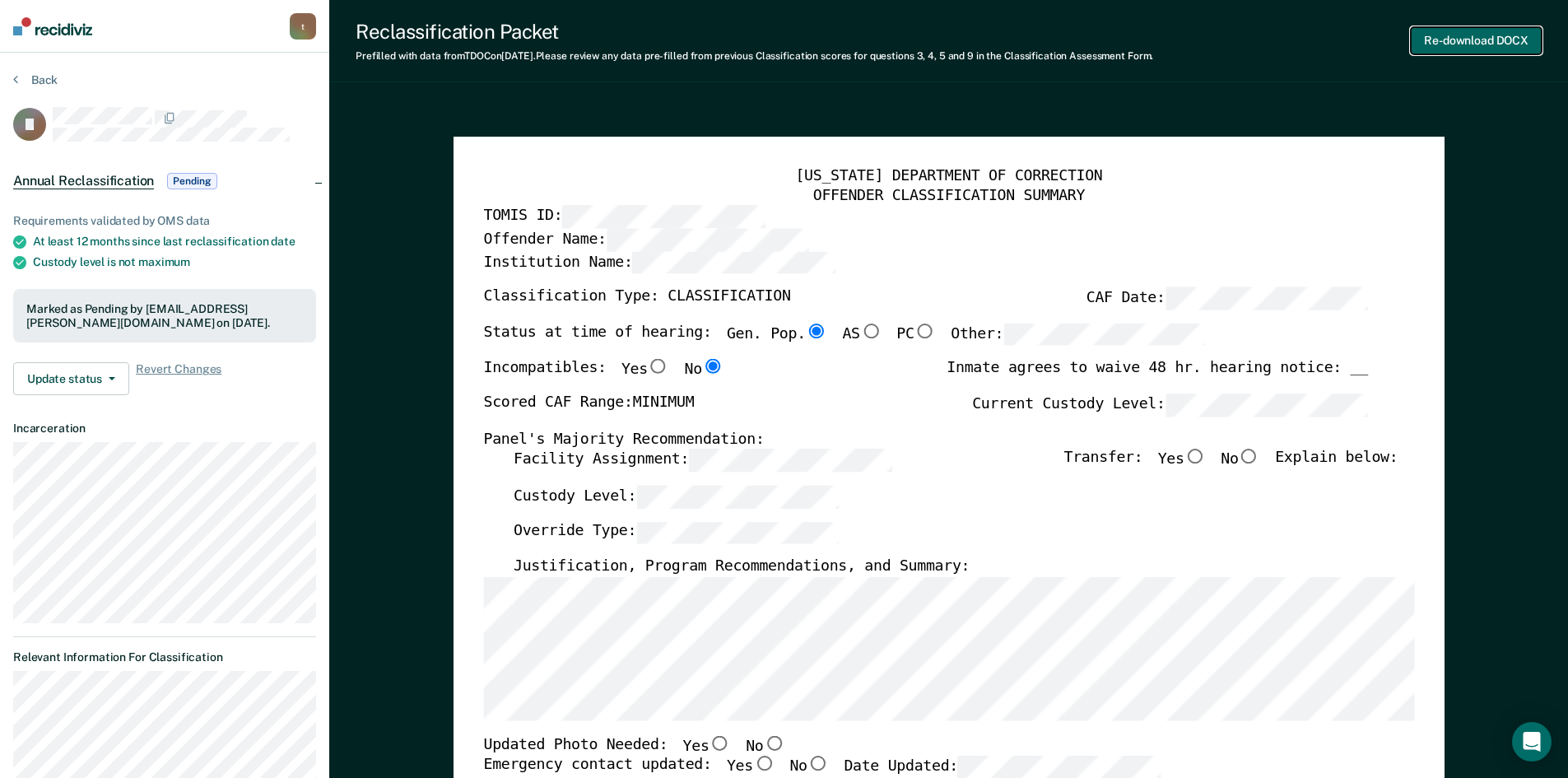
click at [1458, 41] on button "Re-download DOCX" at bounding box center [1476, 40] width 131 height 27
click at [13, 80] on icon at bounding box center [16, 78] width 5 height 13
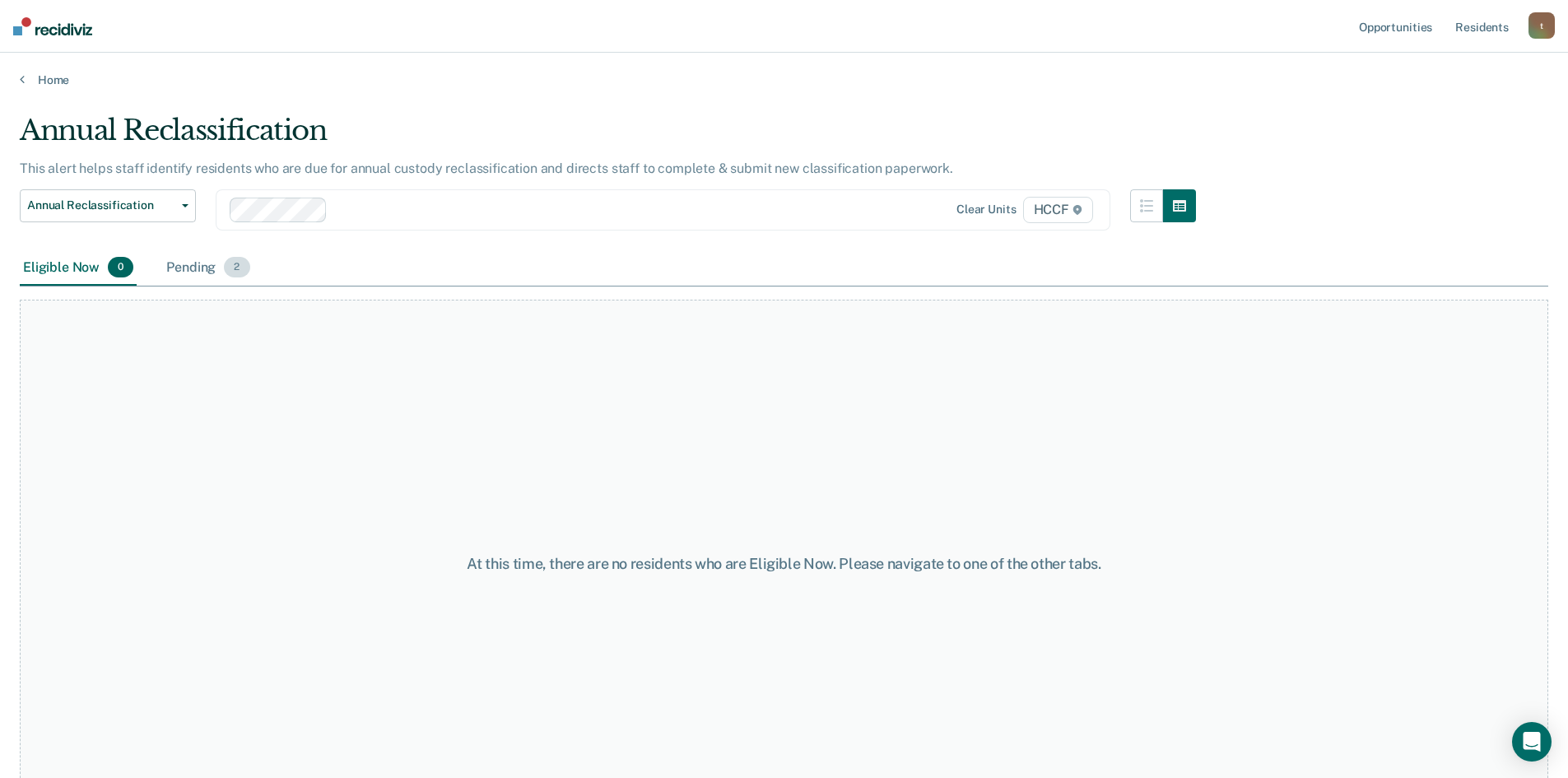
click at [196, 262] on div "Pending 2" at bounding box center [208, 269] width 90 height 37
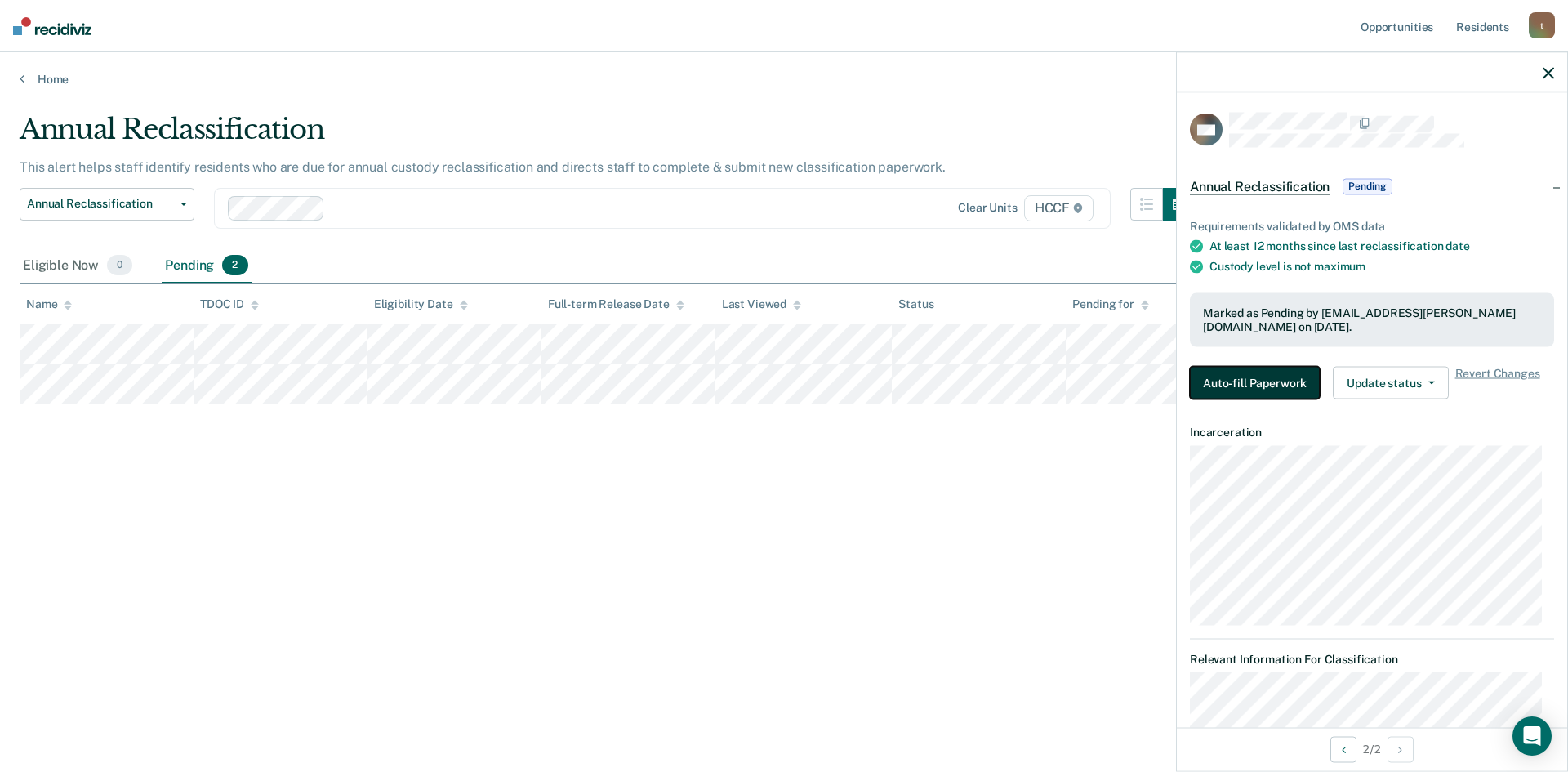
click at [1259, 380] on button "Auto-fill Paperwork" at bounding box center [1254, 382] width 130 height 33
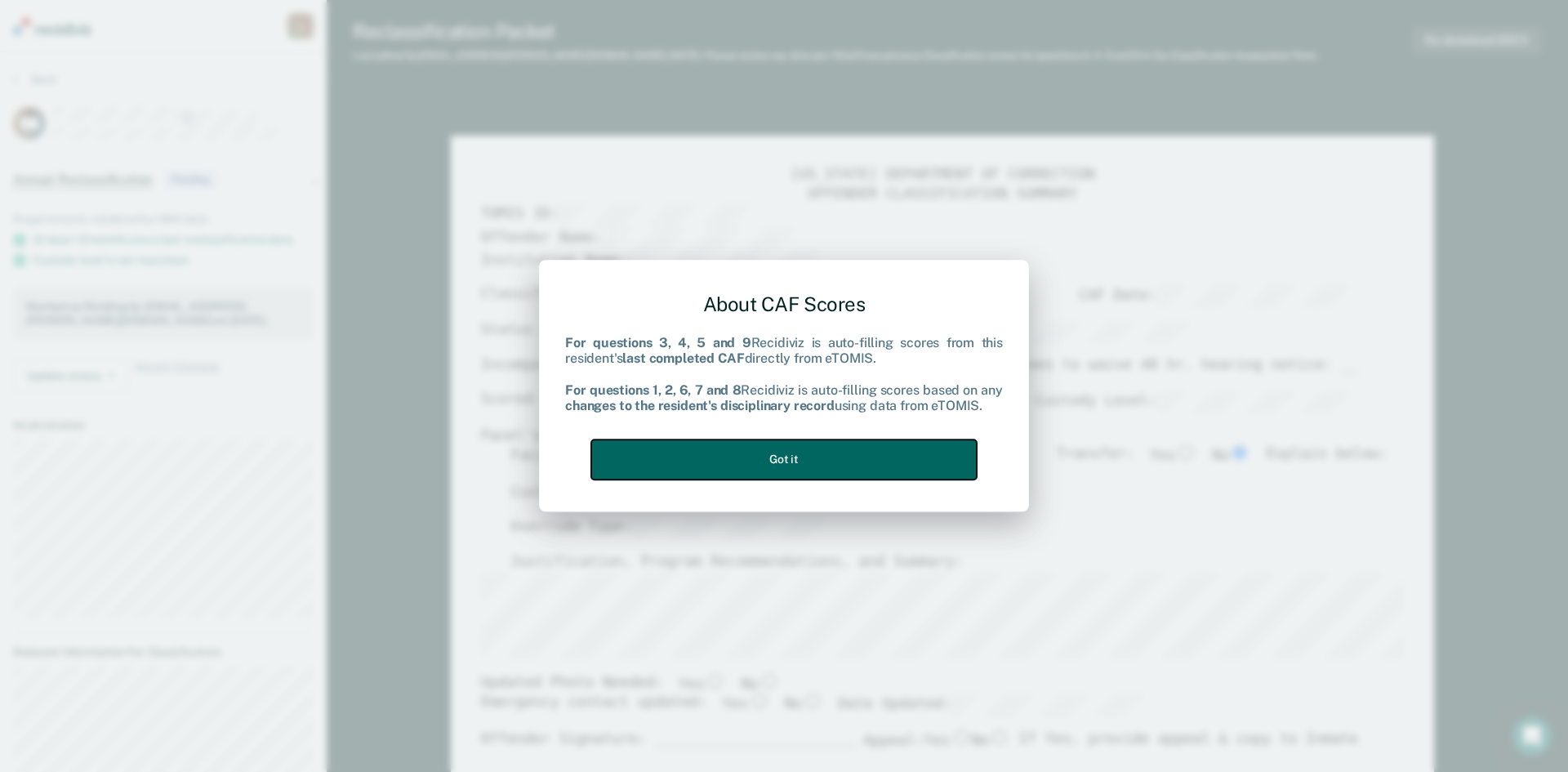
click at [887, 455] on button "Got it" at bounding box center [784, 460] width 385 height 40
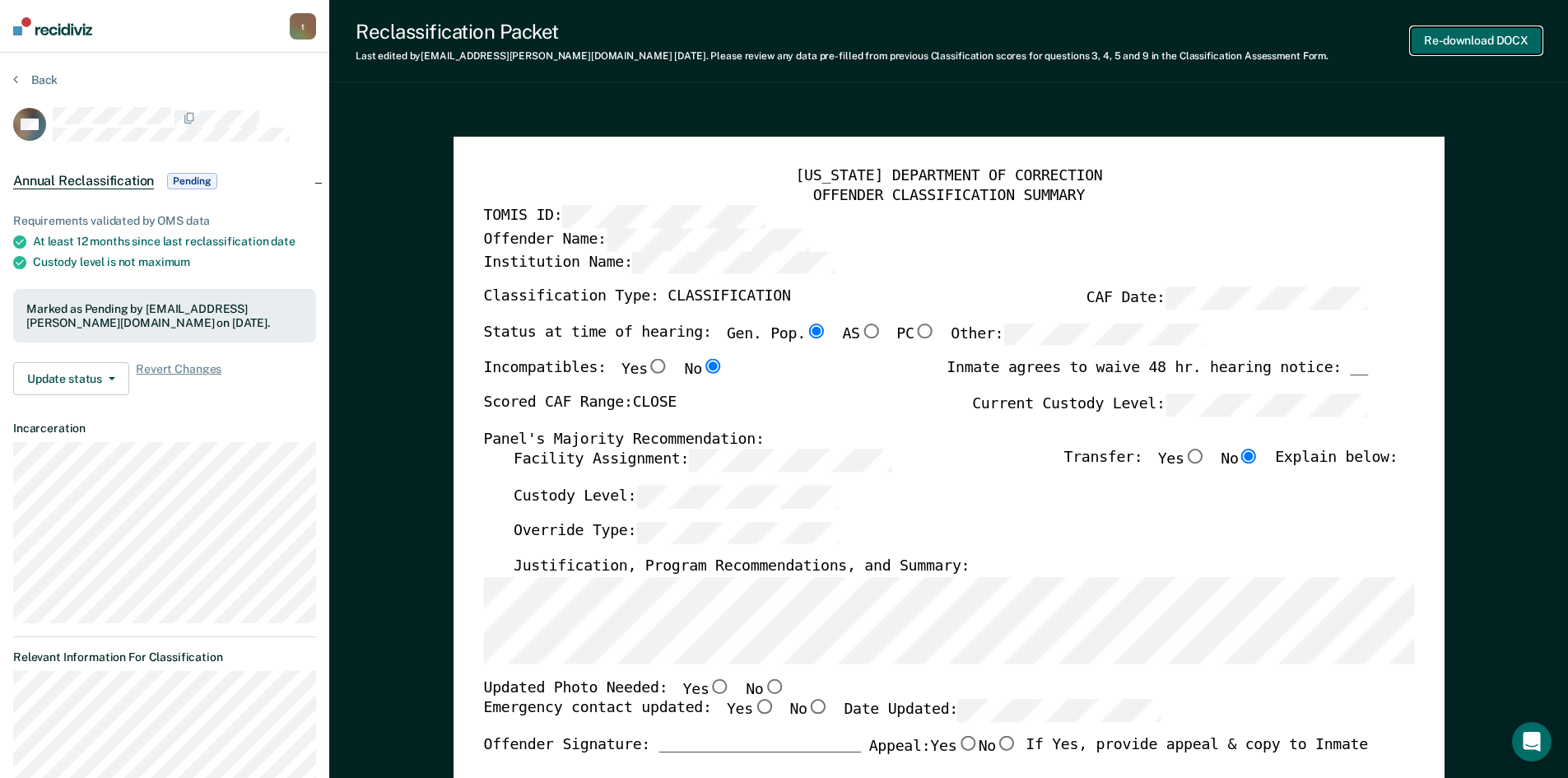
drag, startPoint x: 1505, startPoint y: 47, endPoint x: 1487, endPoint y: 51, distance: 18.4
click at [1504, 47] on button "Re-download DOCX" at bounding box center [1476, 40] width 131 height 27
type textarea "x"
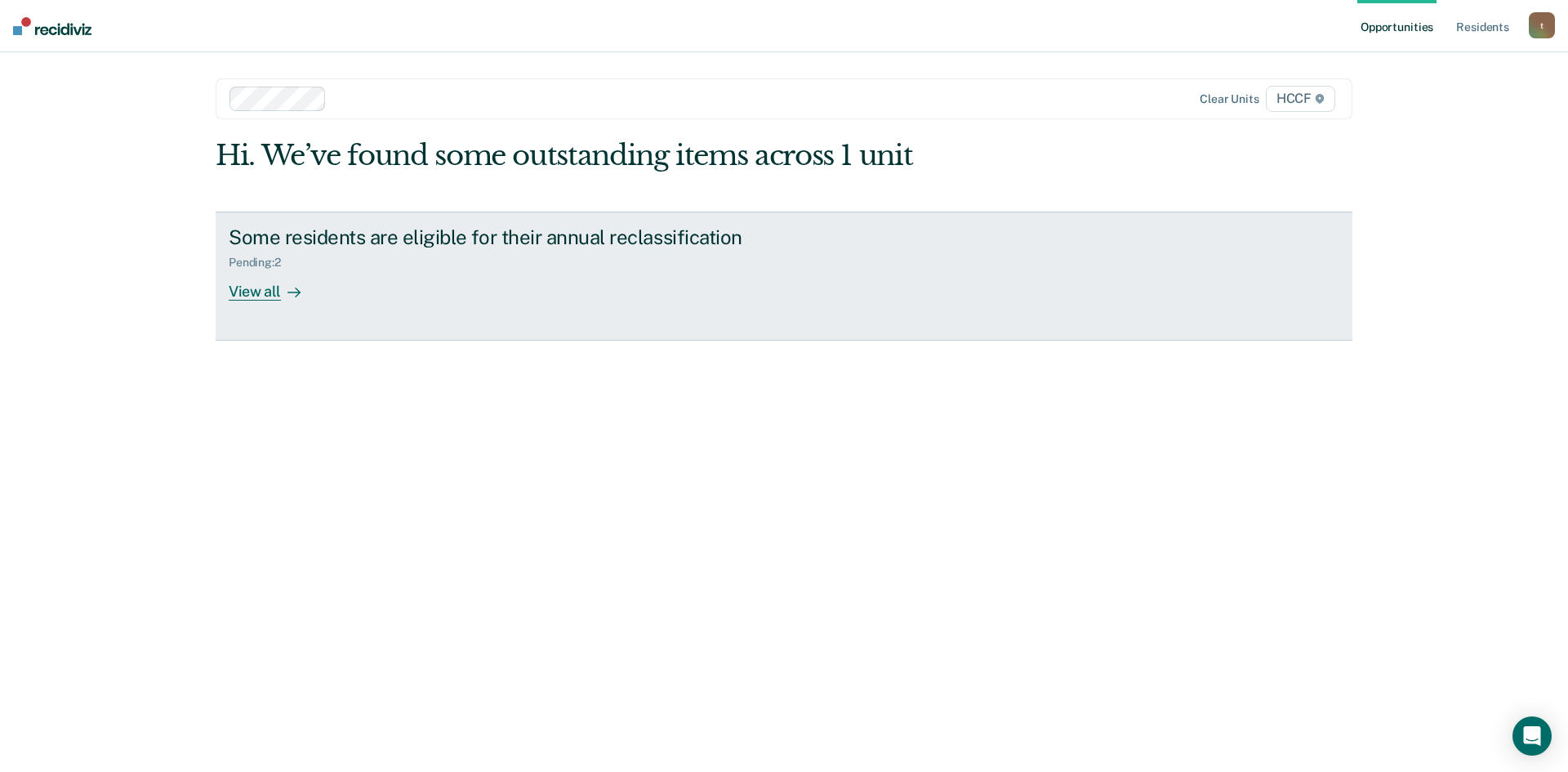
click at [268, 296] on div "View all" at bounding box center [274, 285] width 91 height 32
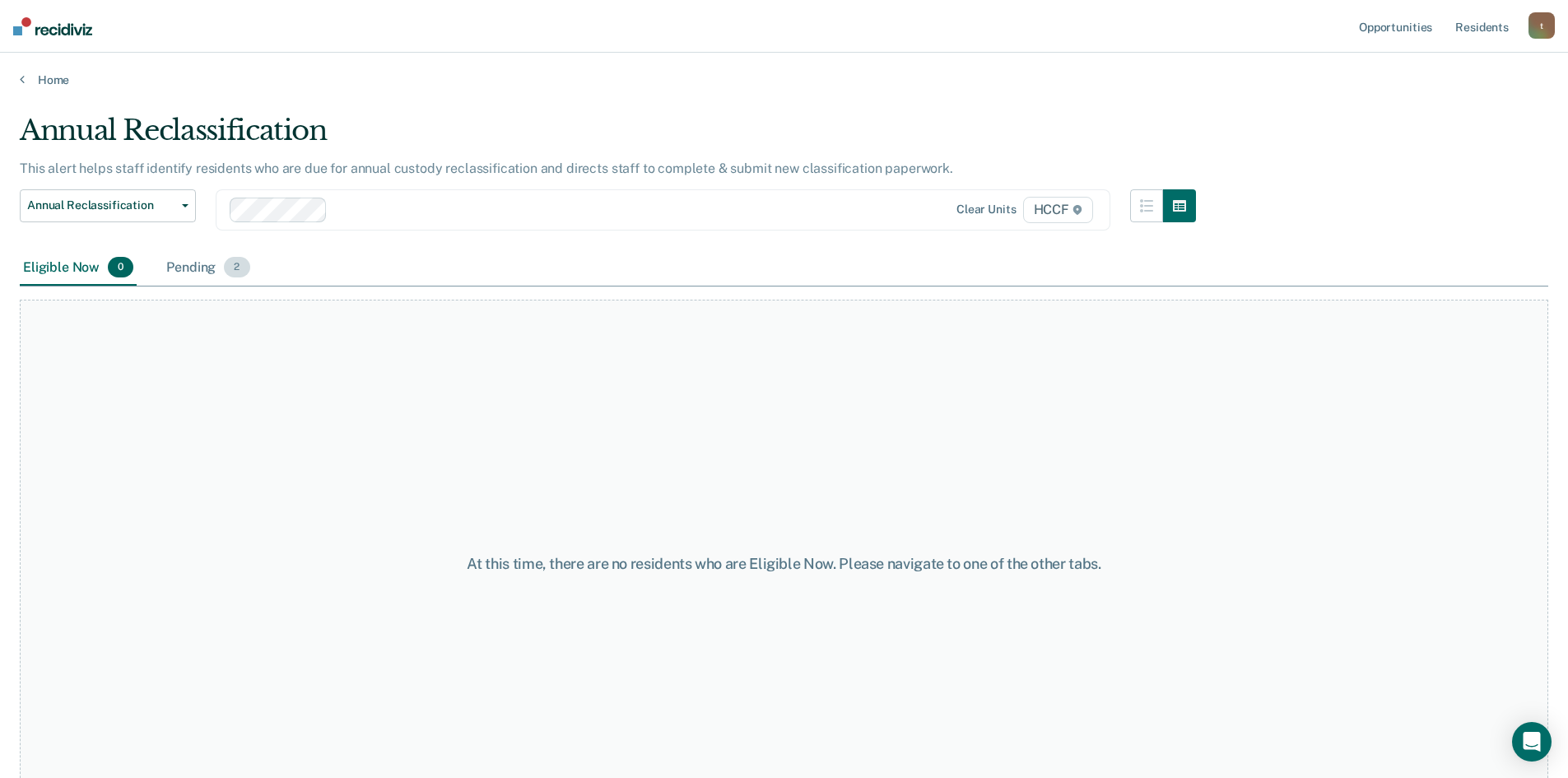
click at [196, 269] on div "Pending 2" at bounding box center [208, 269] width 90 height 37
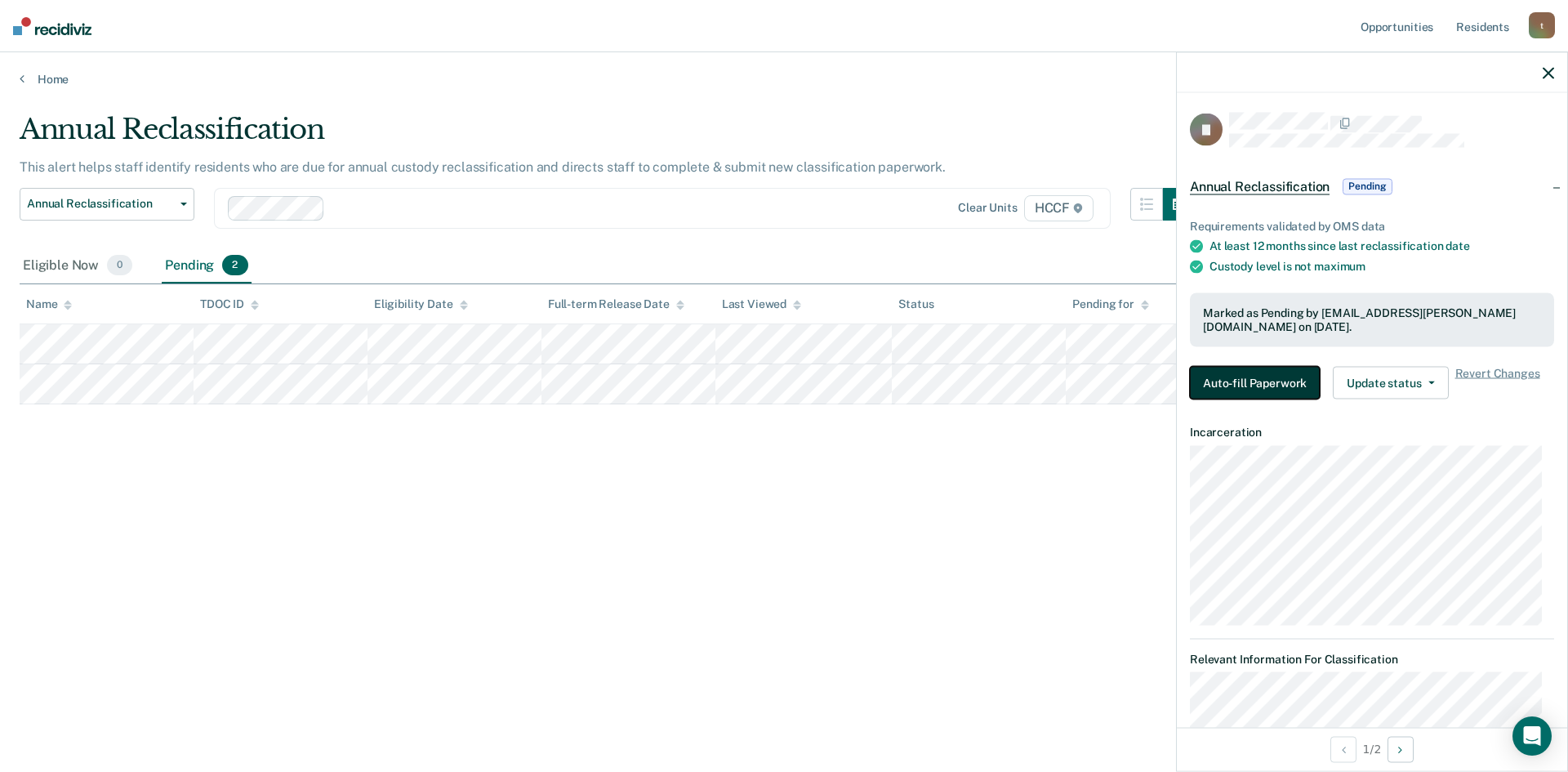
click at [1284, 384] on button "Auto-fill Paperwork" at bounding box center [1254, 382] width 130 height 33
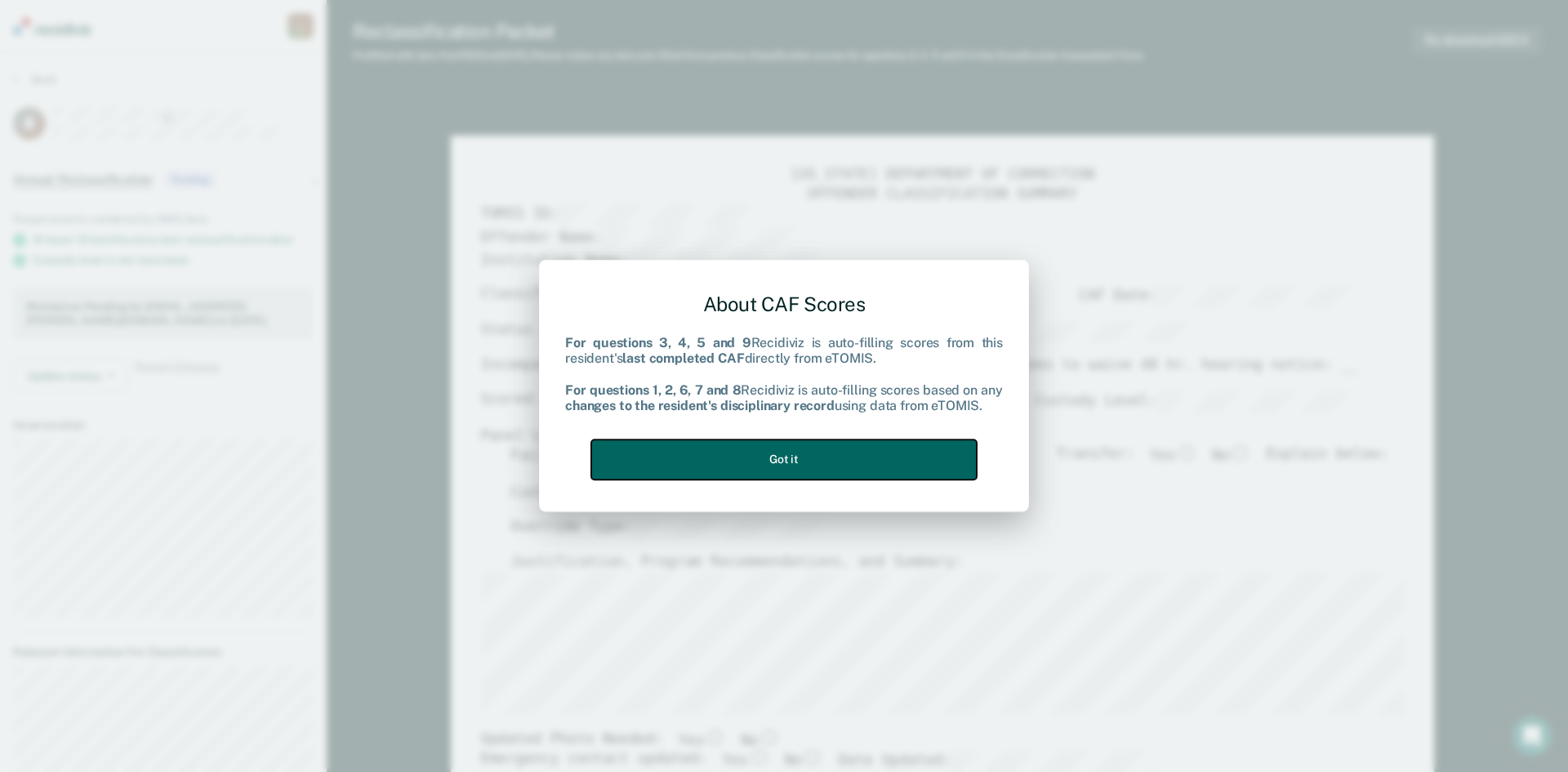
click at [814, 465] on button "Got it" at bounding box center [784, 460] width 385 height 40
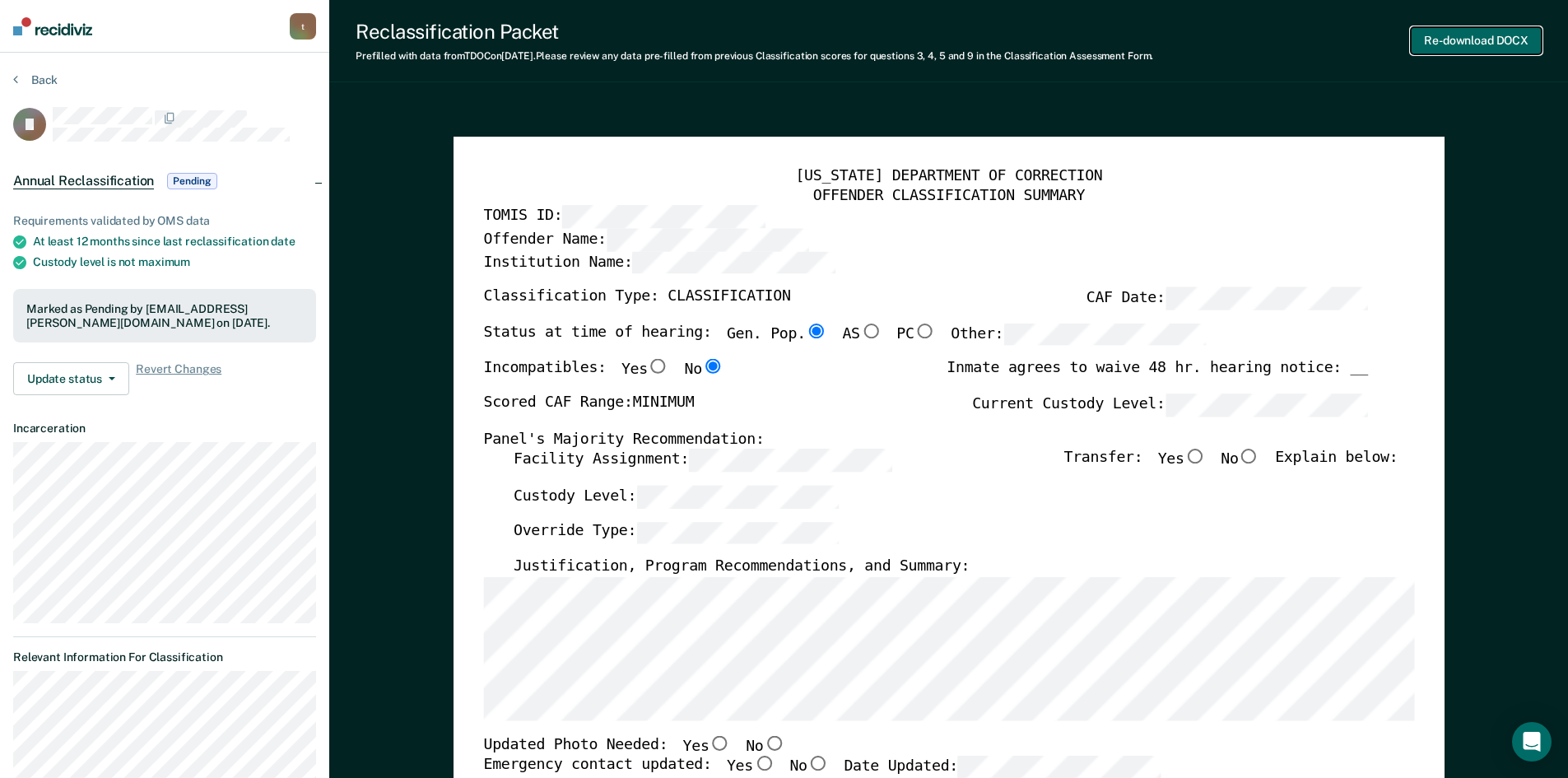
click at [1477, 35] on button "Re-download DOCX" at bounding box center [1476, 40] width 131 height 27
type textarea "x"
click at [10, 76] on section "Back JJ Annual Reclassification Pending Requirements validated by OMS data At l…" at bounding box center [164, 618] width 329 height 1130
click at [19, 83] on button "Back" at bounding box center [35, 79] width 44 height 15
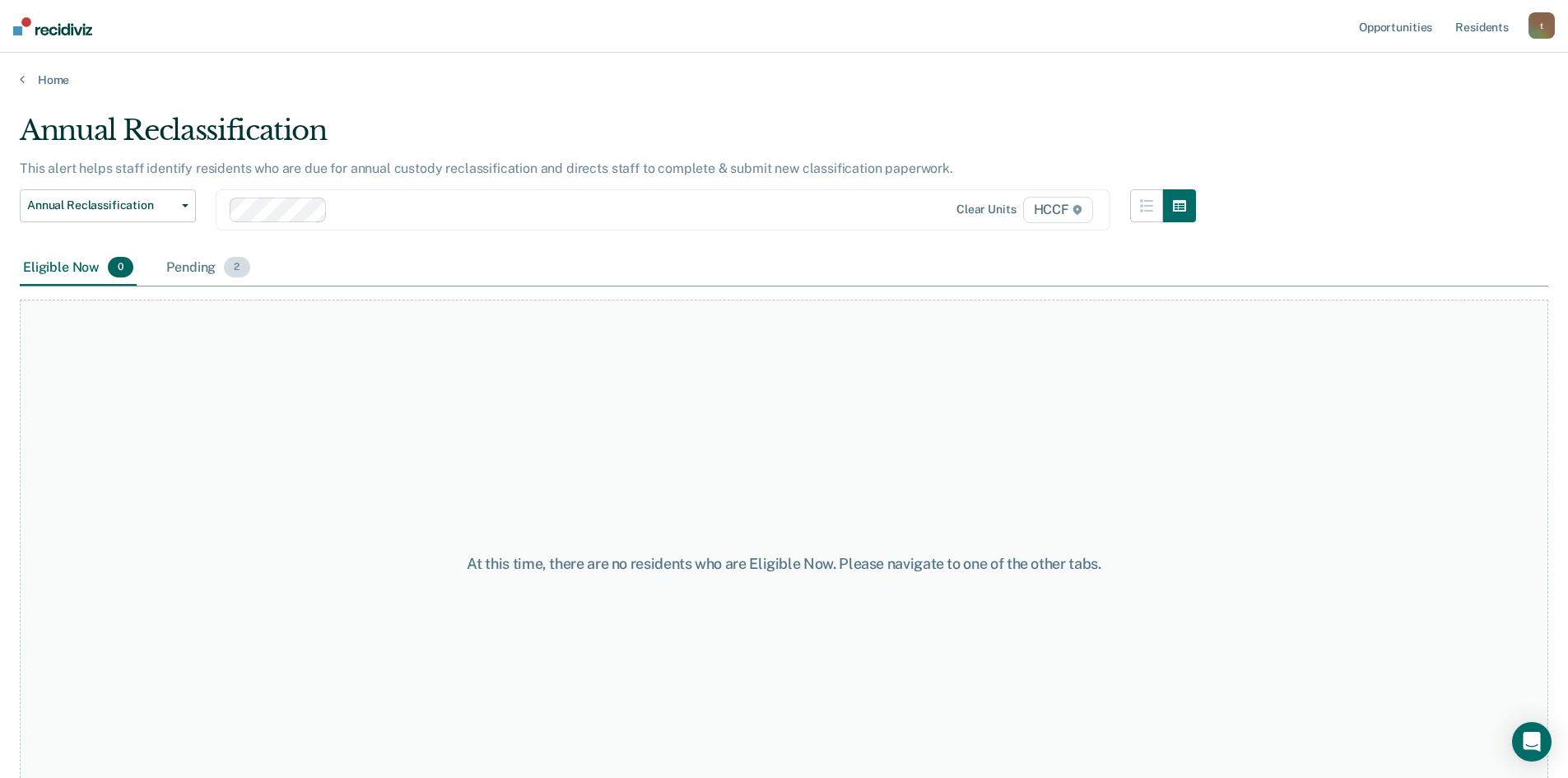
drag, startPoint x: 191, startPoint y: 269, endPoint x: 191, endPoint y: 279, distance: 10.0
click at [191, 269] on div "Pending 2" at bounding box center [208, 269] width 90 height 37
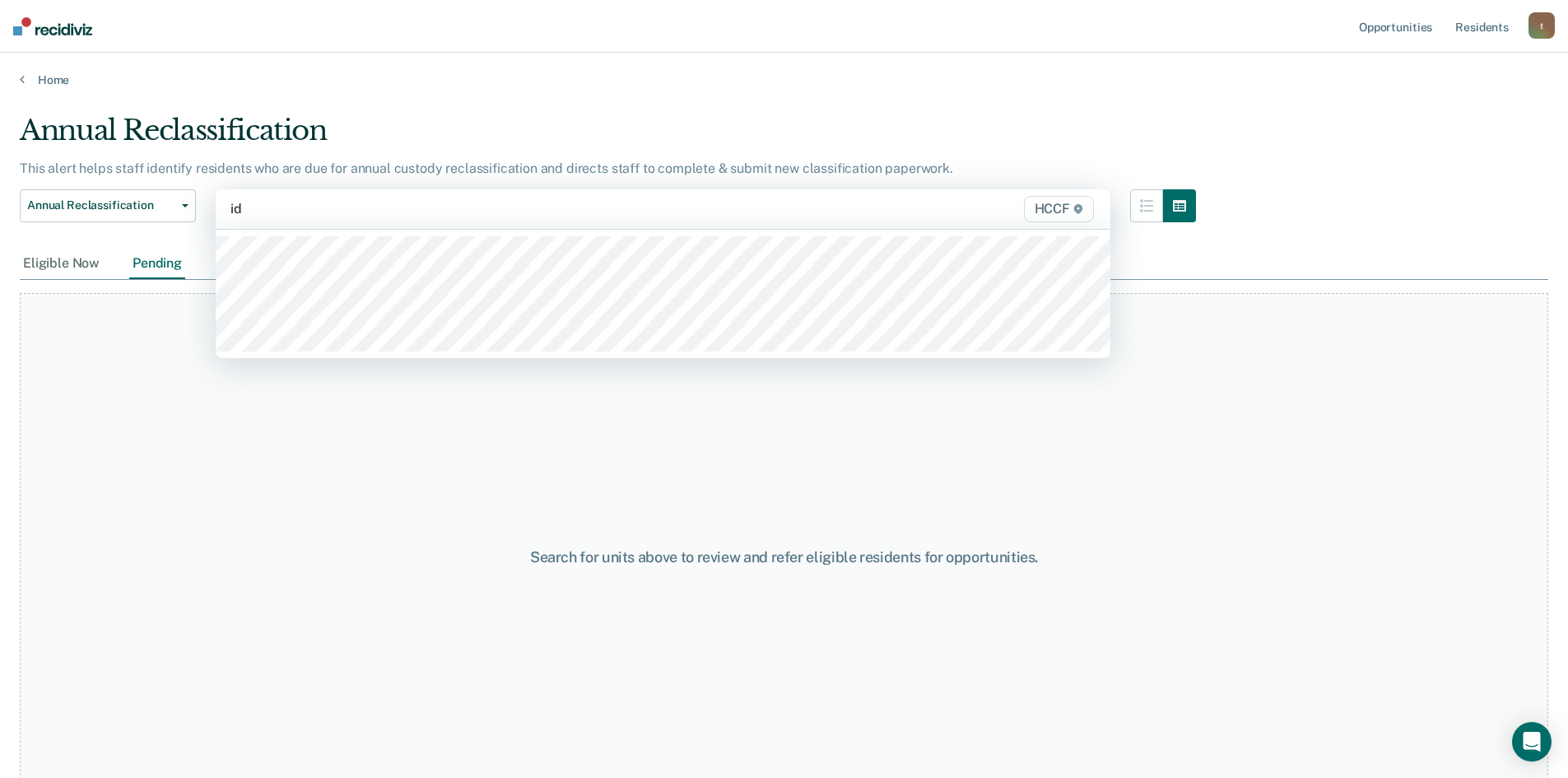
type input "id1"
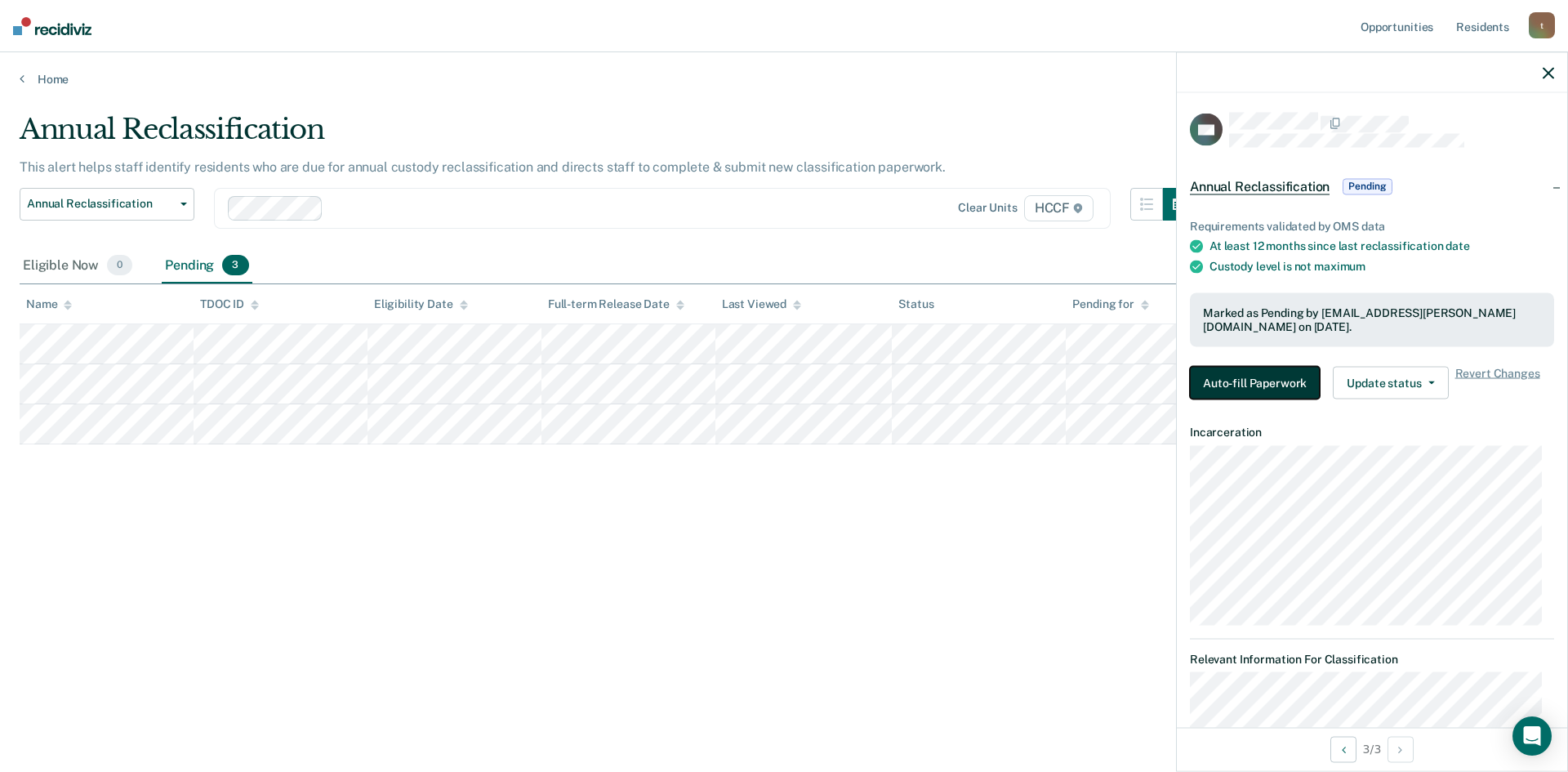
click at [1244, 385] on button "Auto-fill Paperwork" at bounding box center [1254, 382] width 130 height 33
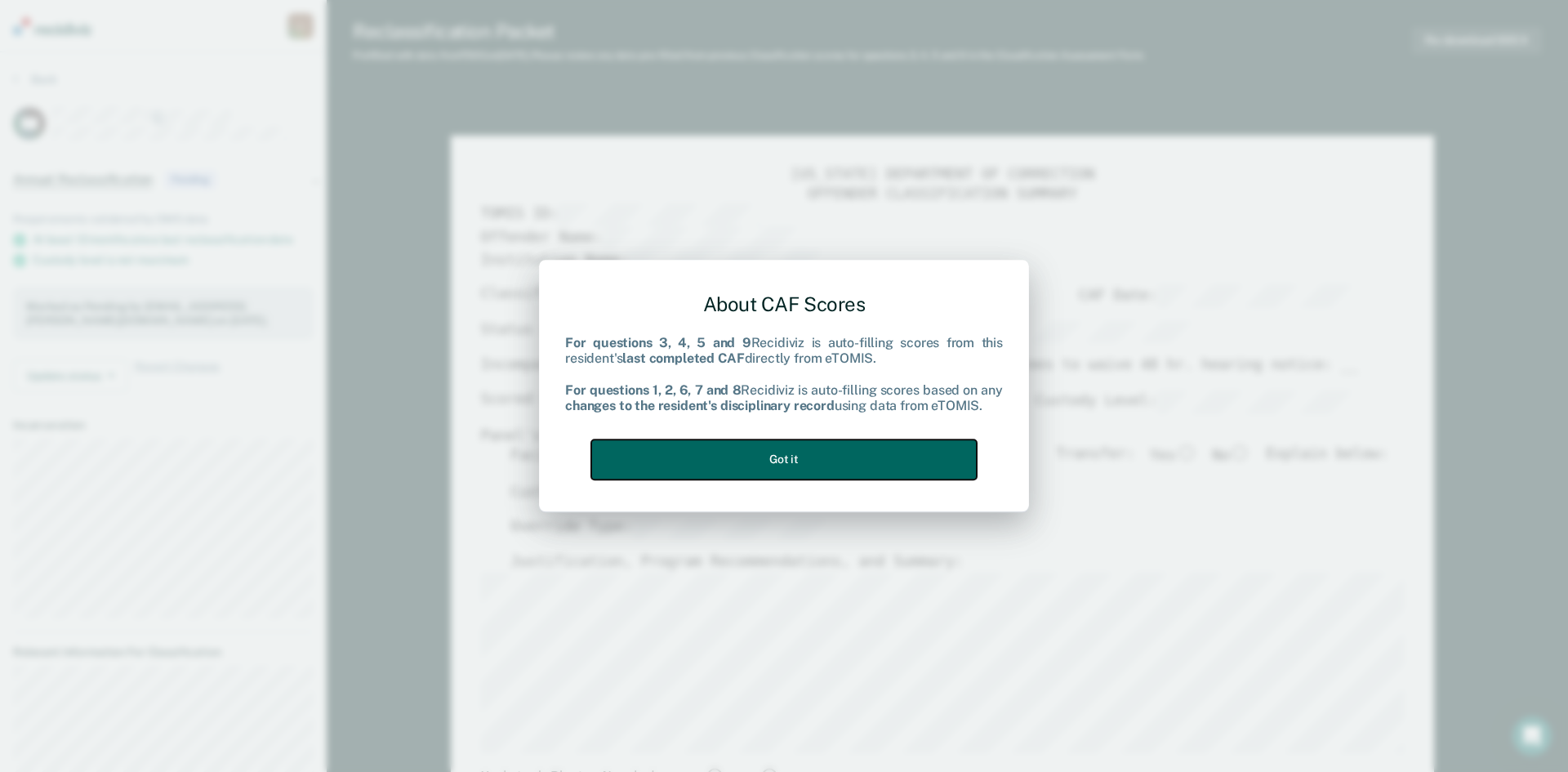
click at [931, 457] on button "Got it" at bounding box center [784, 460] width 385 height 40
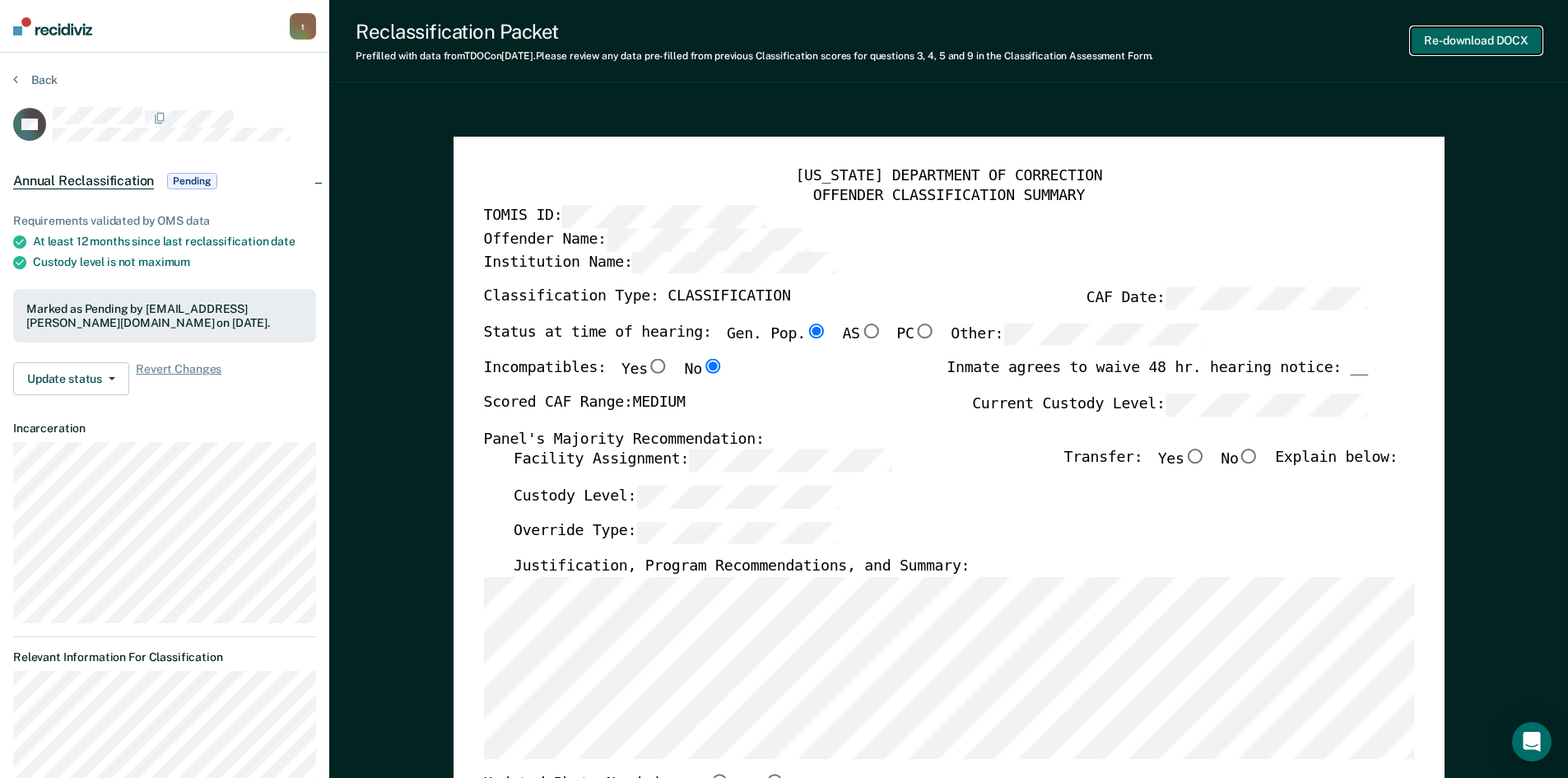
click at [1449, 45] on button "Re-download DOCX" at bounding box center [1476, 40] width 131 height 27
click at [1477, 48] on button "Re-download DOCX" at bounding box center [1476, 40] width 131 height 27
click at [17, 86] on button "Back" at bounding box center [35, 79] width 44 height 15
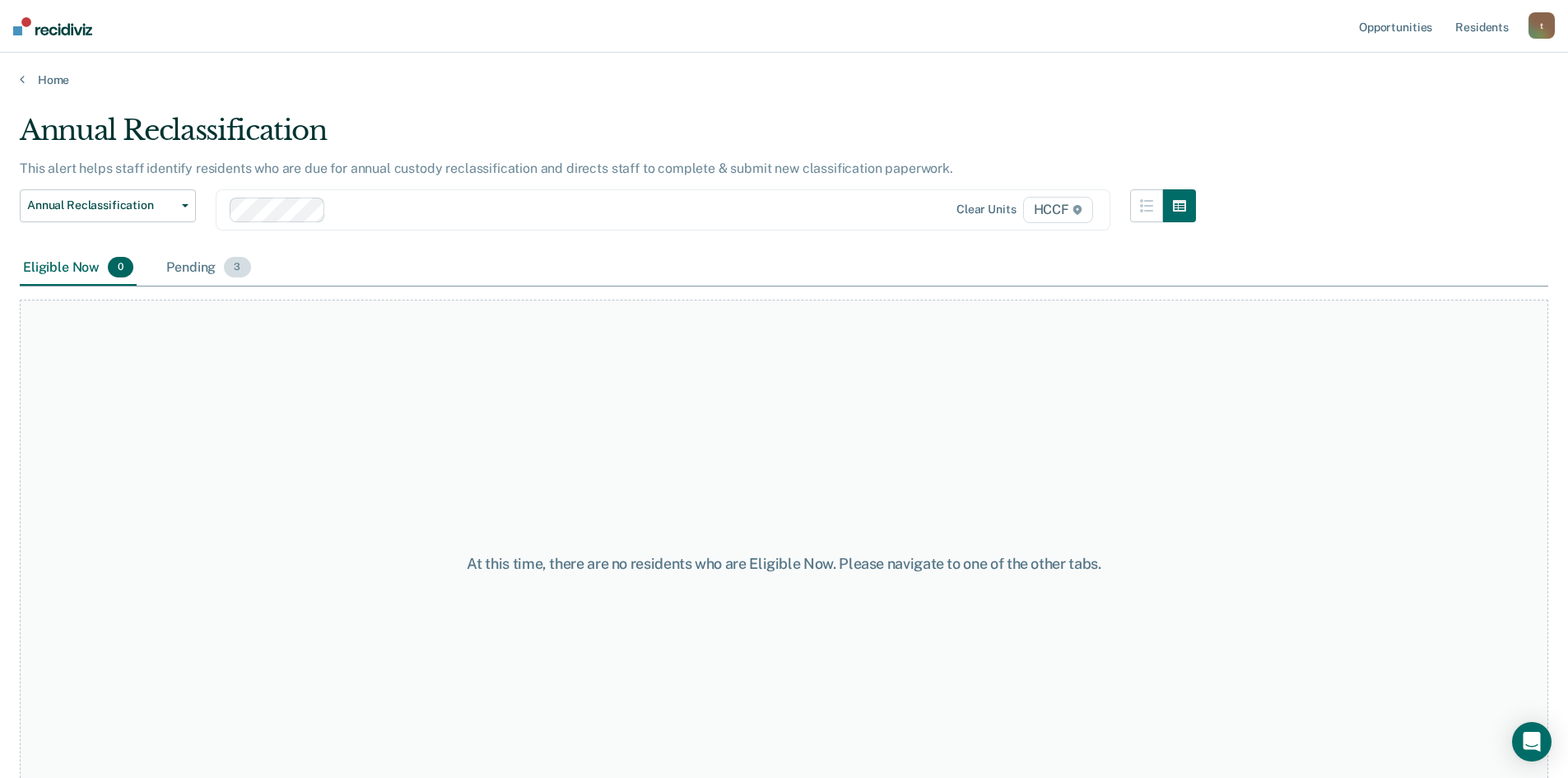
click at [206, 274] on div "Pending 3" at bounding box center [209, 269] width 90 height 37
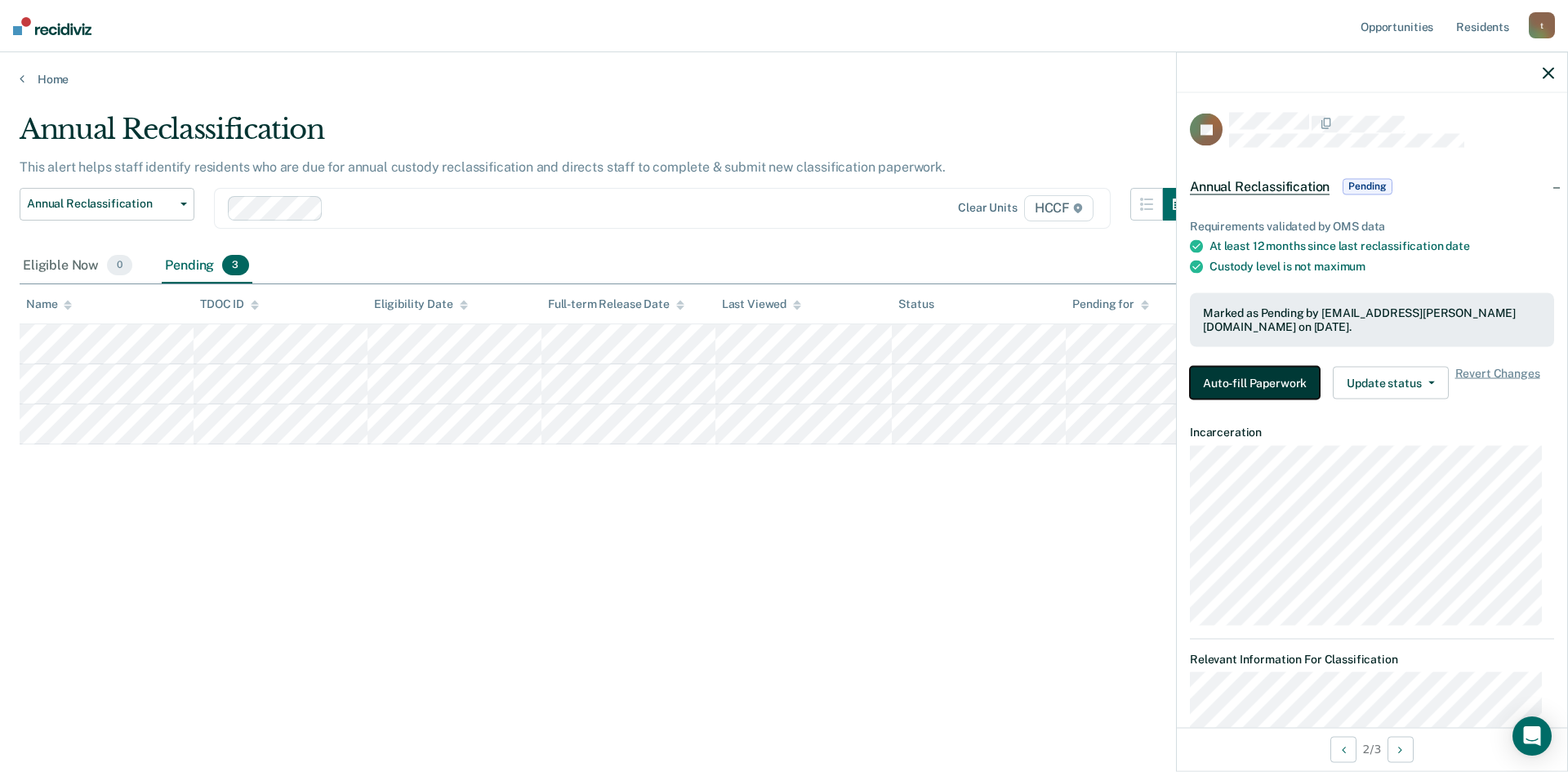
click at [1221, 374] on button "Auto-fill Paperwork" at bounding box center [1254, 382] width 130 height 33
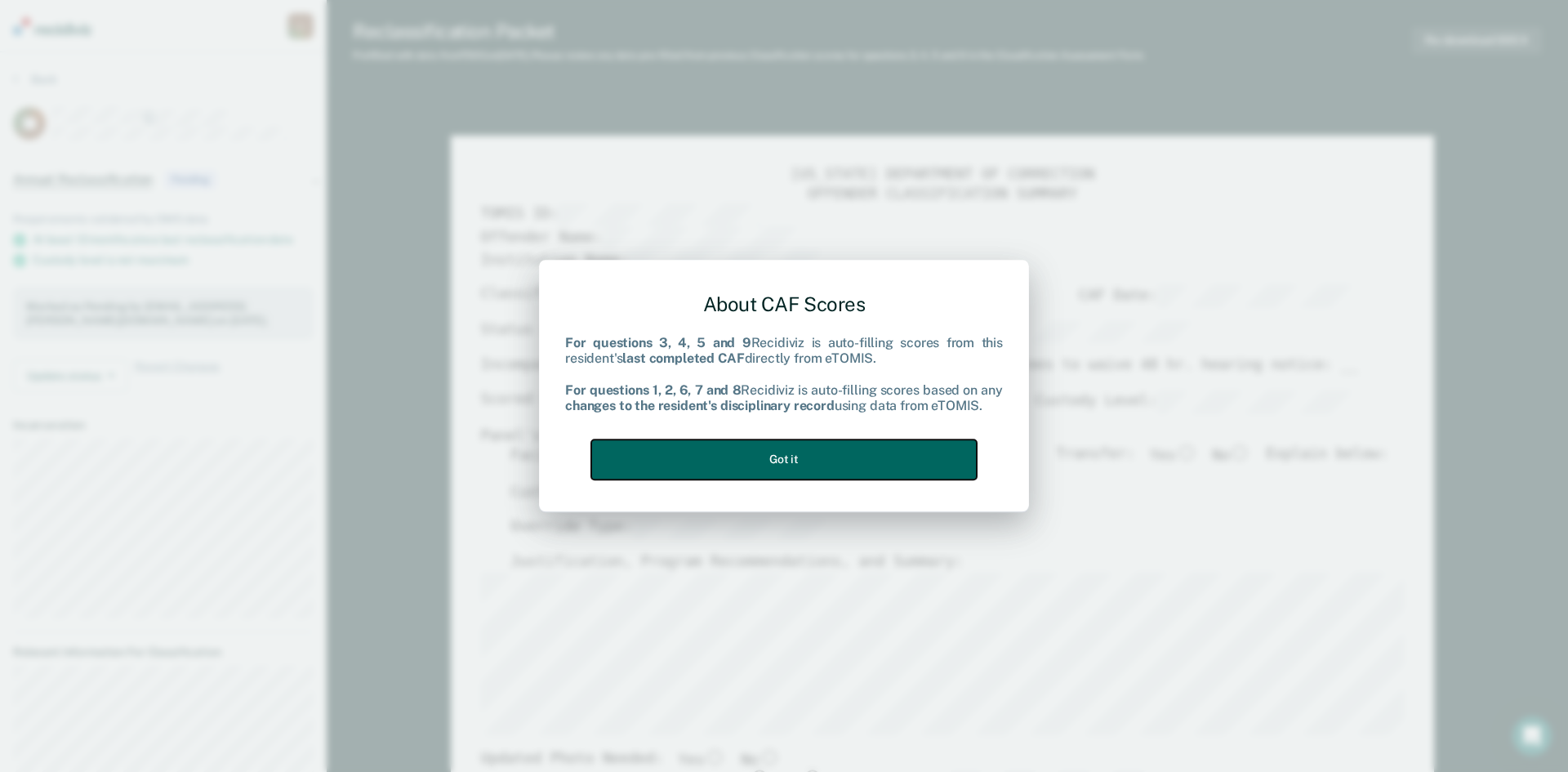
click at [865, 456] on button "Got it" at bounding box center [784, 460] width 385 height 40
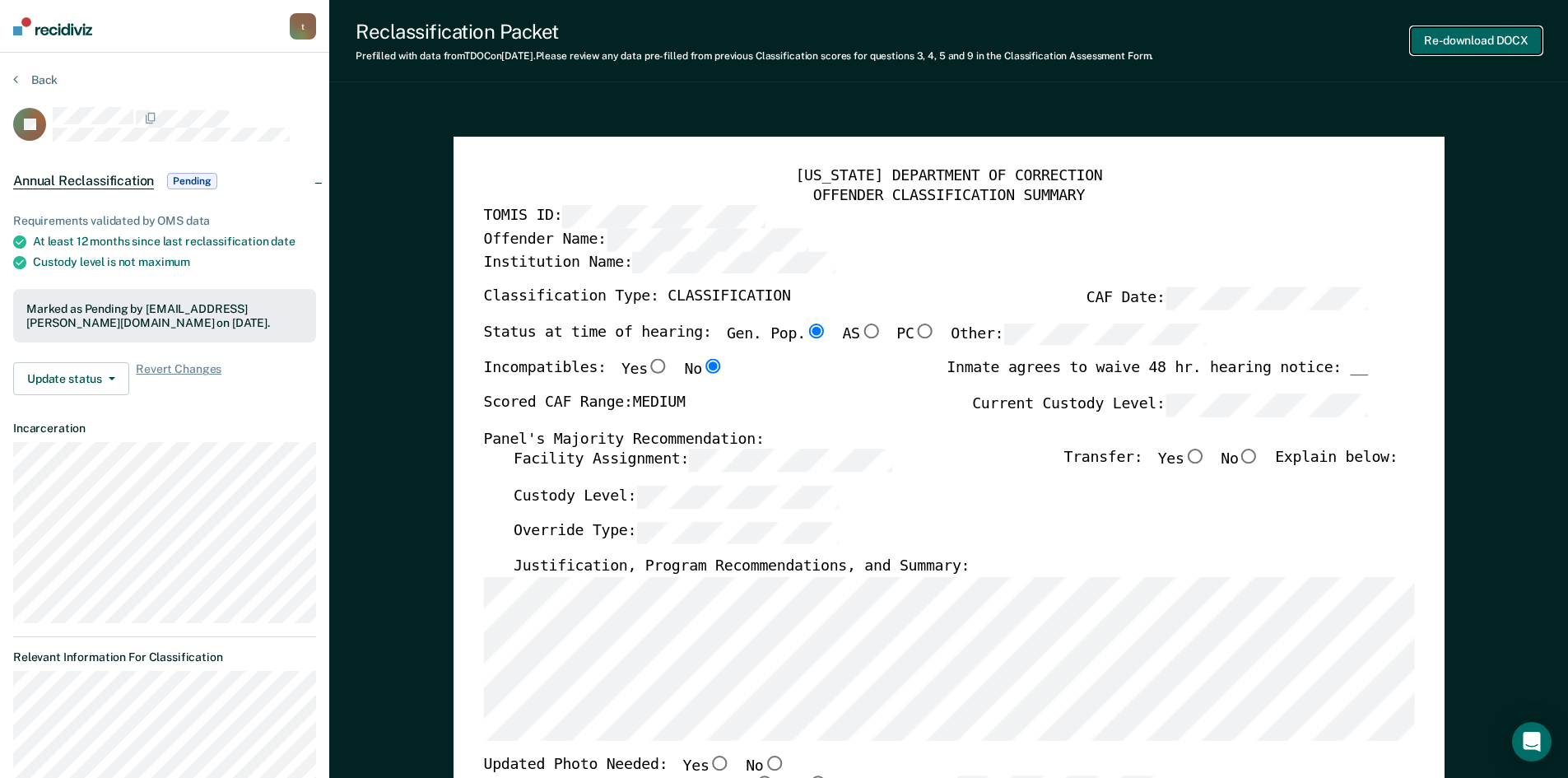
click at [1451, 45] on button "Re-download DOCX" at bounding box center [1476, 40] width 131 height 27
click at [12, 79] on section "Back AJ Annual Reclassification Pending Requirements validated by OMS data At l…" at bounding box center [164, 669] width 329 height 1233
click at [18, 76] on button "Back" at bounding box center [35, 79] width 44 height 15
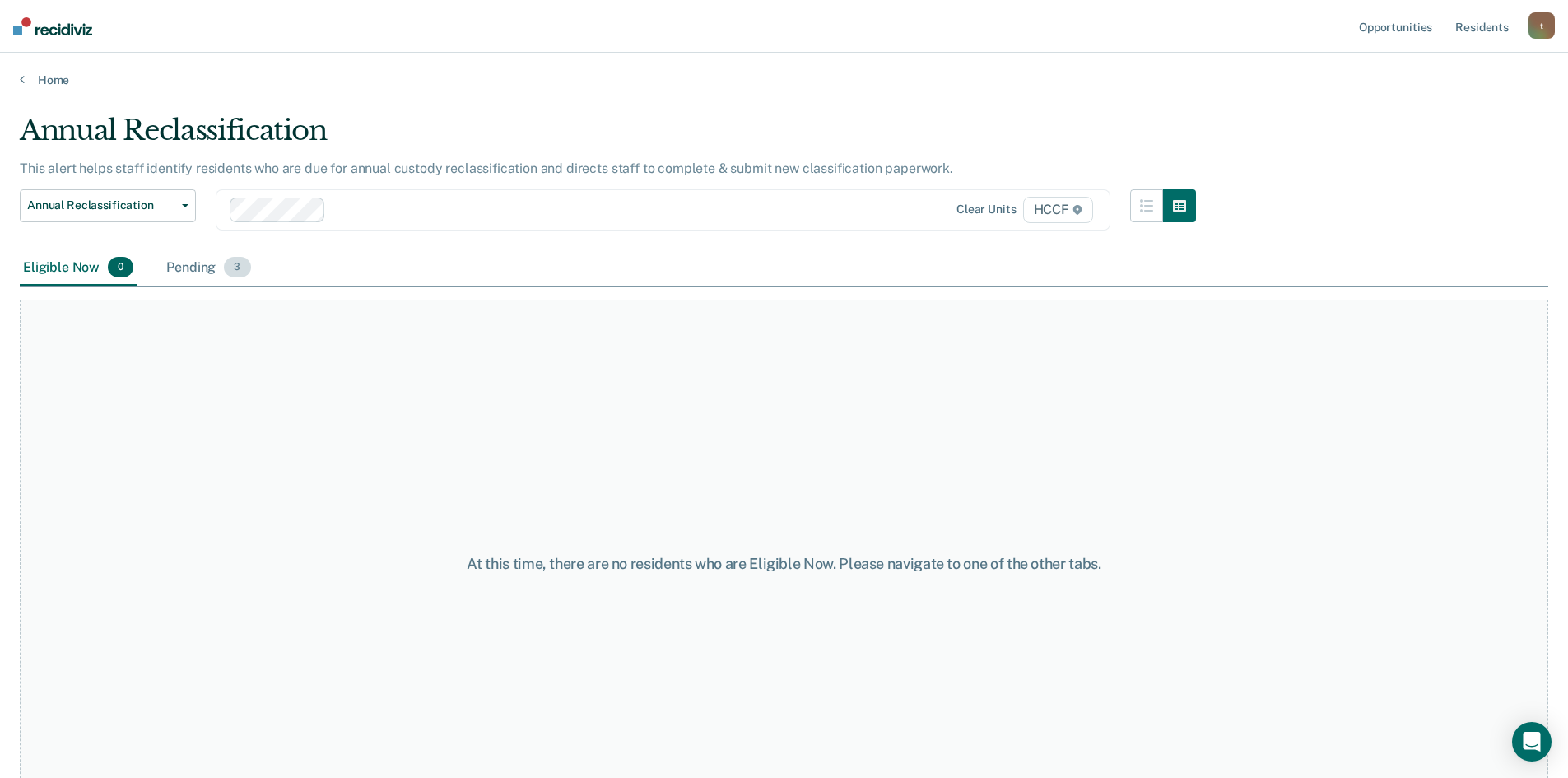
click at [201, 270] on div "Pending 3" at bounding box center [209, 269] width 90 height 37
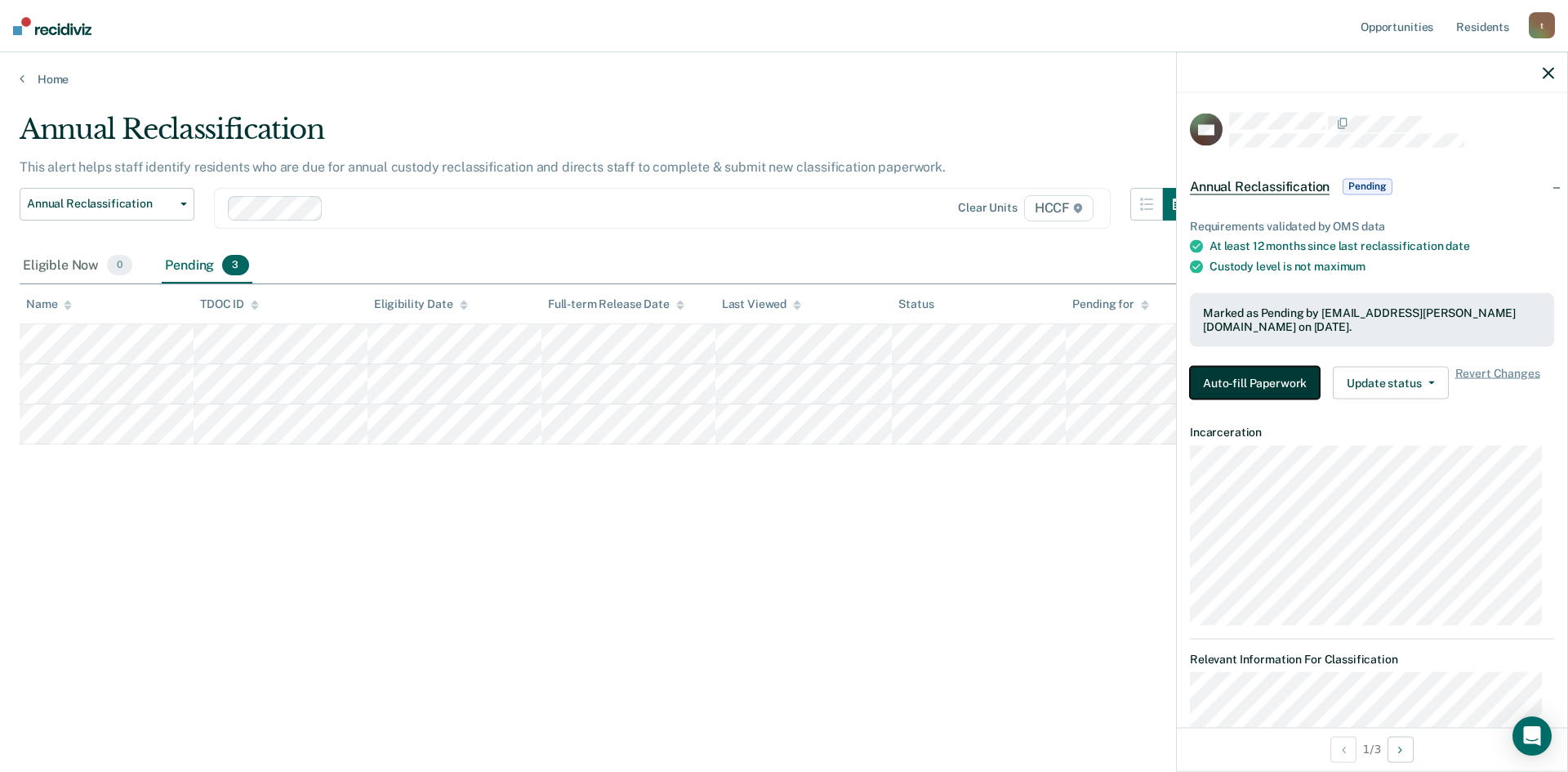
click at [1248, 384] on button "Auto-fill Paperwork" at bounding box center [1254, 382] width 130 height 33
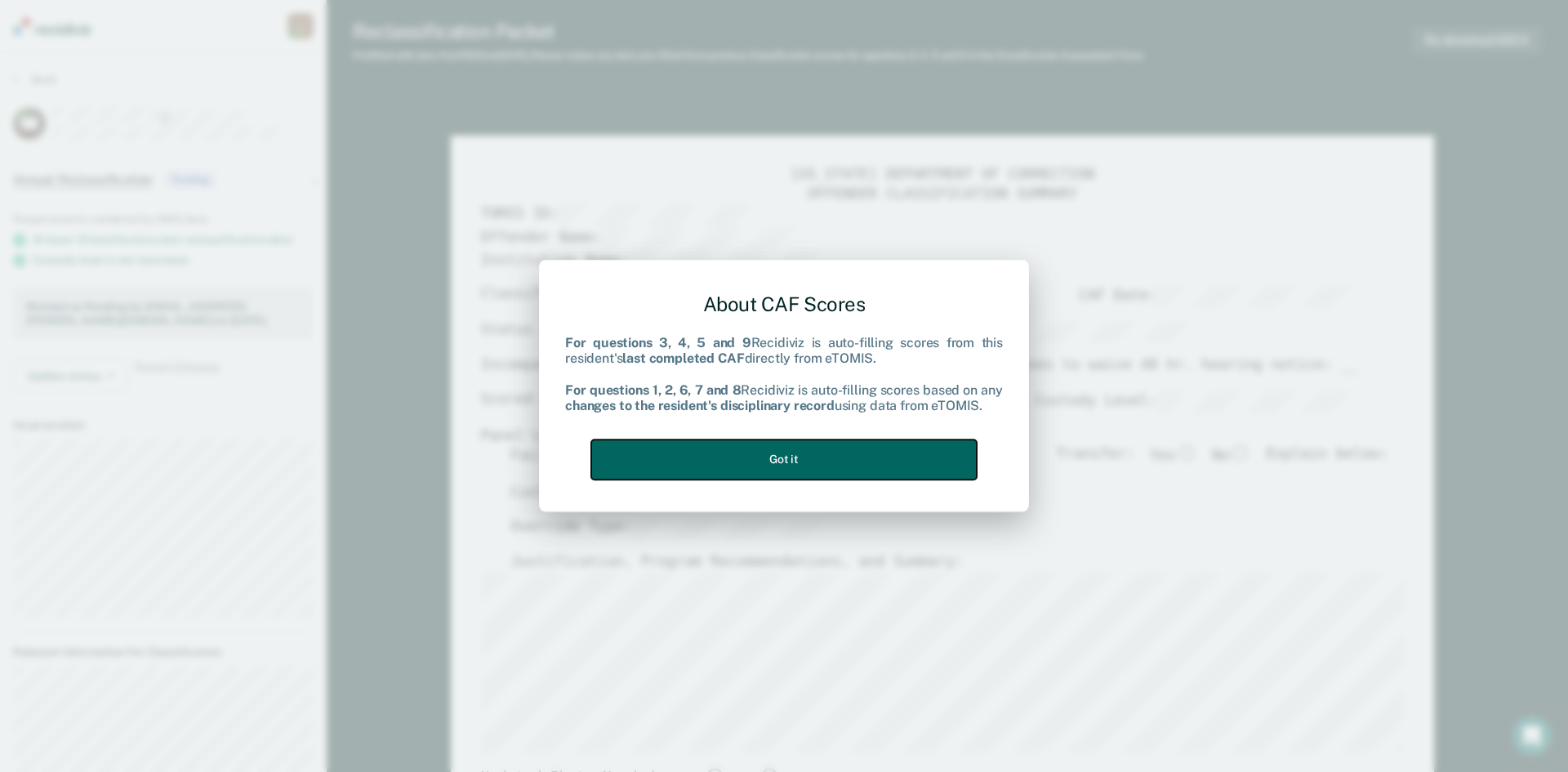
click at [787, 468] on button "Got it" at bounding box center [784, 460] width 385 height 40
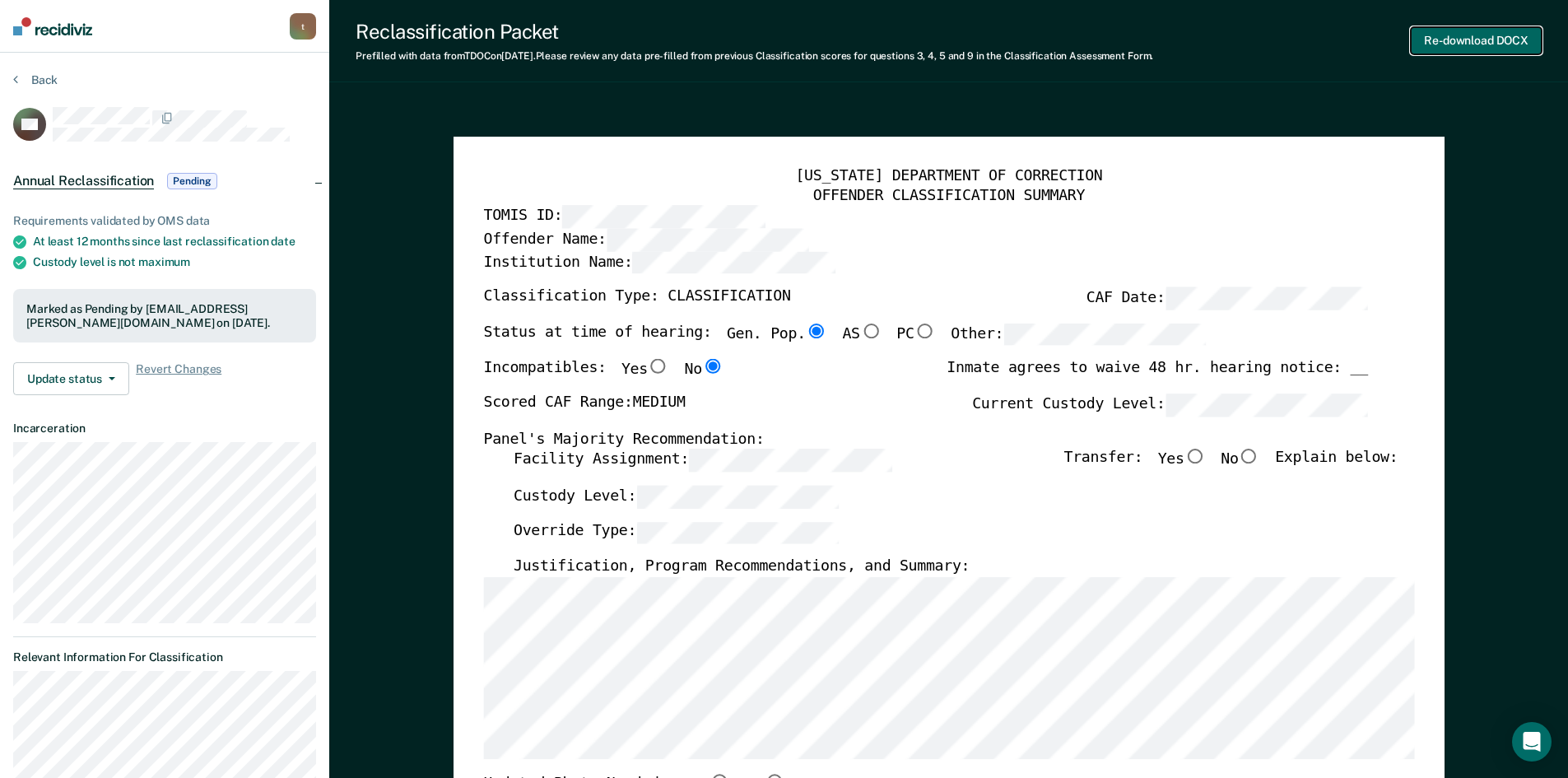
click at [1465, 32] on button "Re-download DOCX" at bounding box center [1476, 40] width 131 height 27
type textarea "x"
click at [15, 80] on icon at bounding box center [16, 78] width 5 height 13
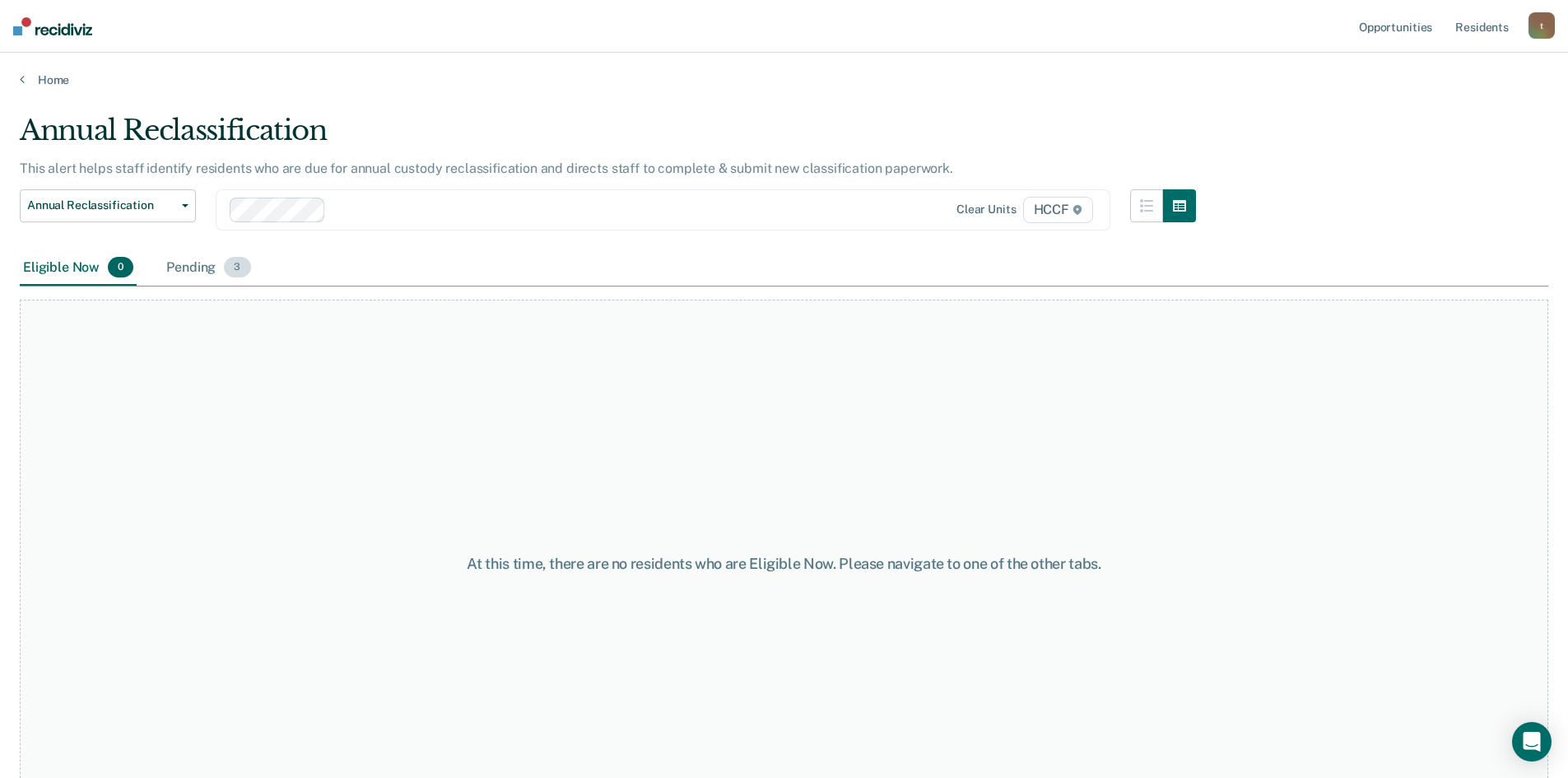
click at [204, 272] on div "Pending 3" at bounding box center [209, 269] width 90 height 37
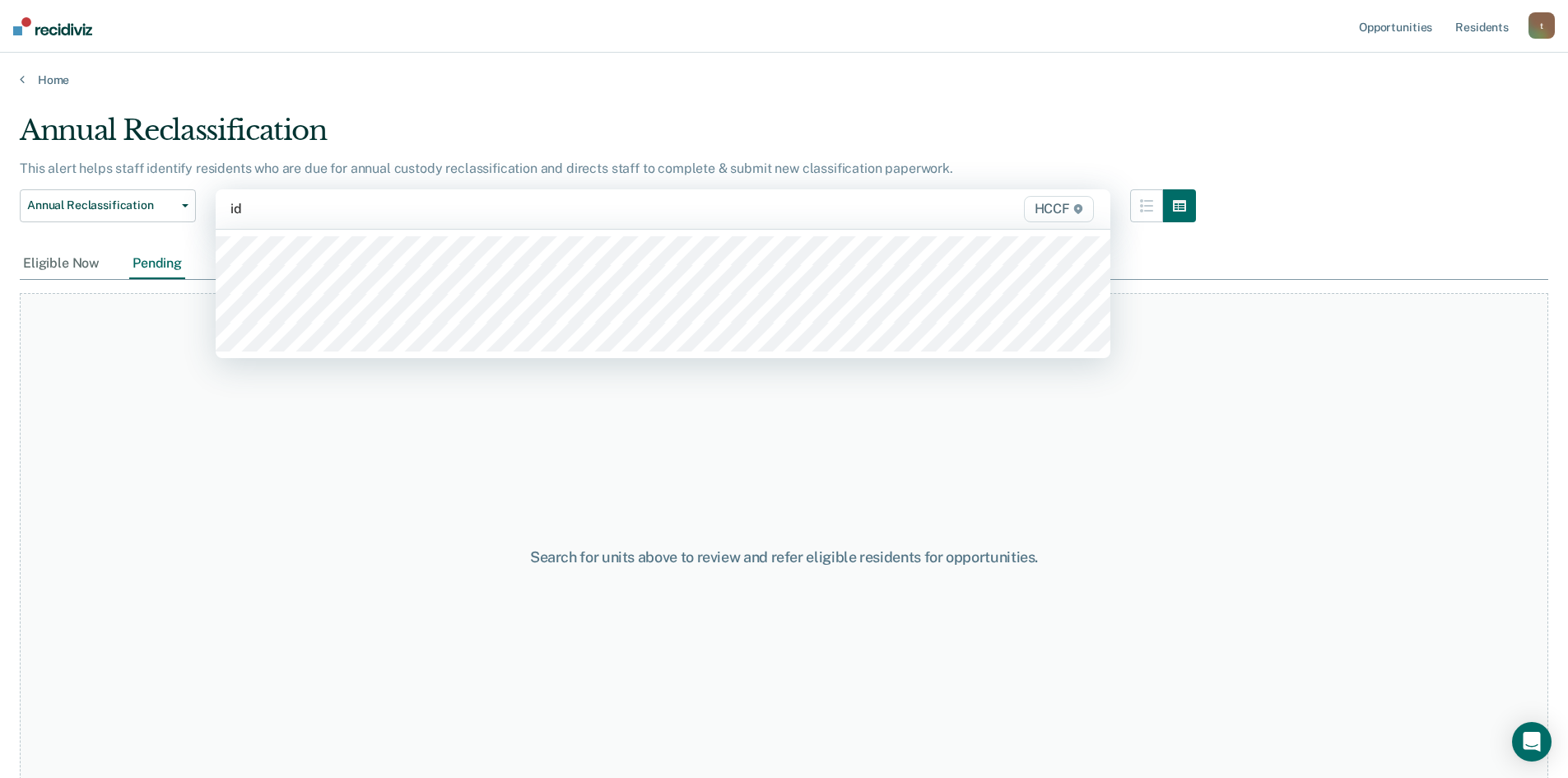
type input "id2"
type input "id1"
type input "ic2"
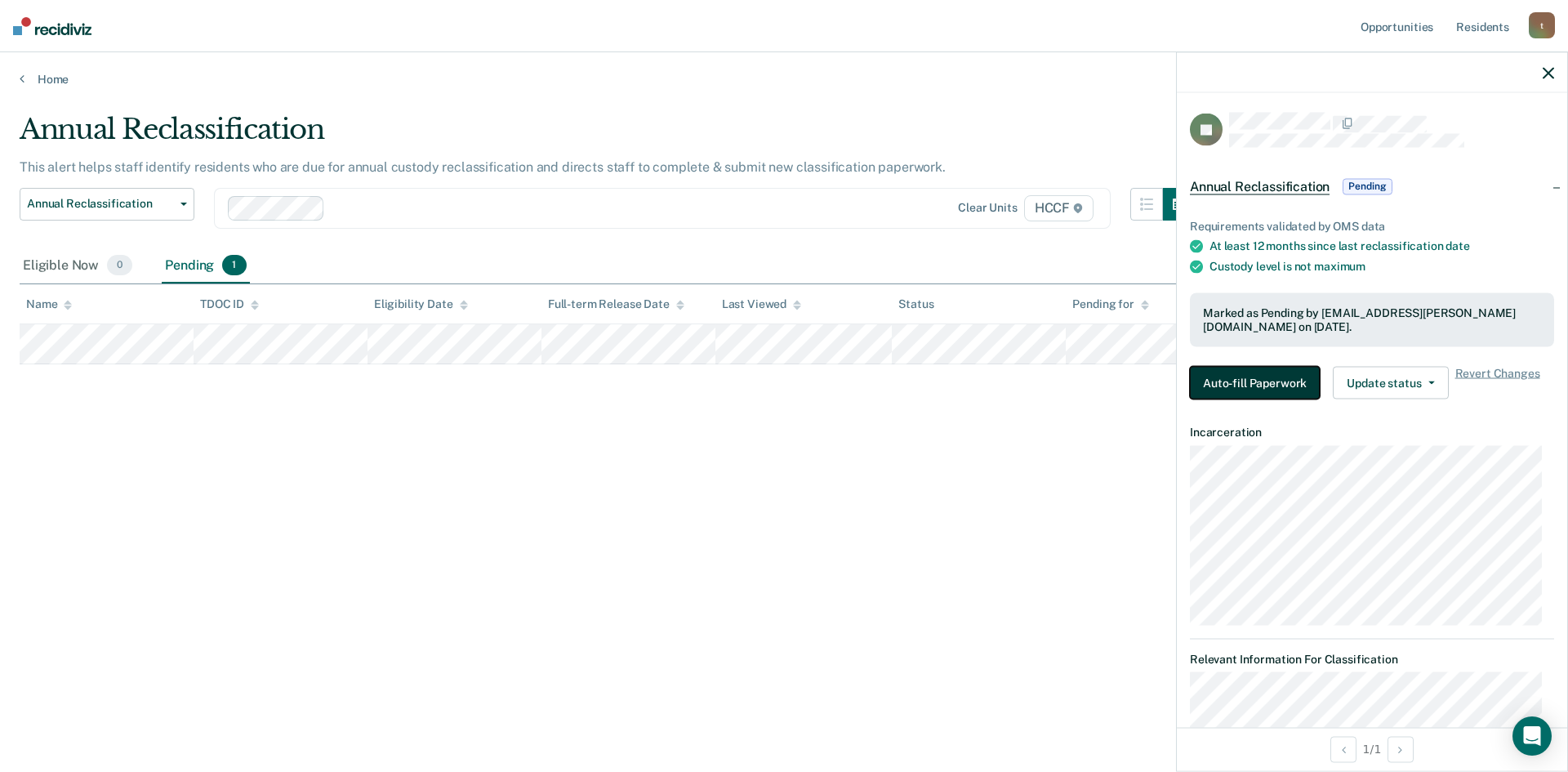
click at [1229, 379] on button "Auto-fill Paperwork" at bounding box center [1254, 382] width 130 height 33
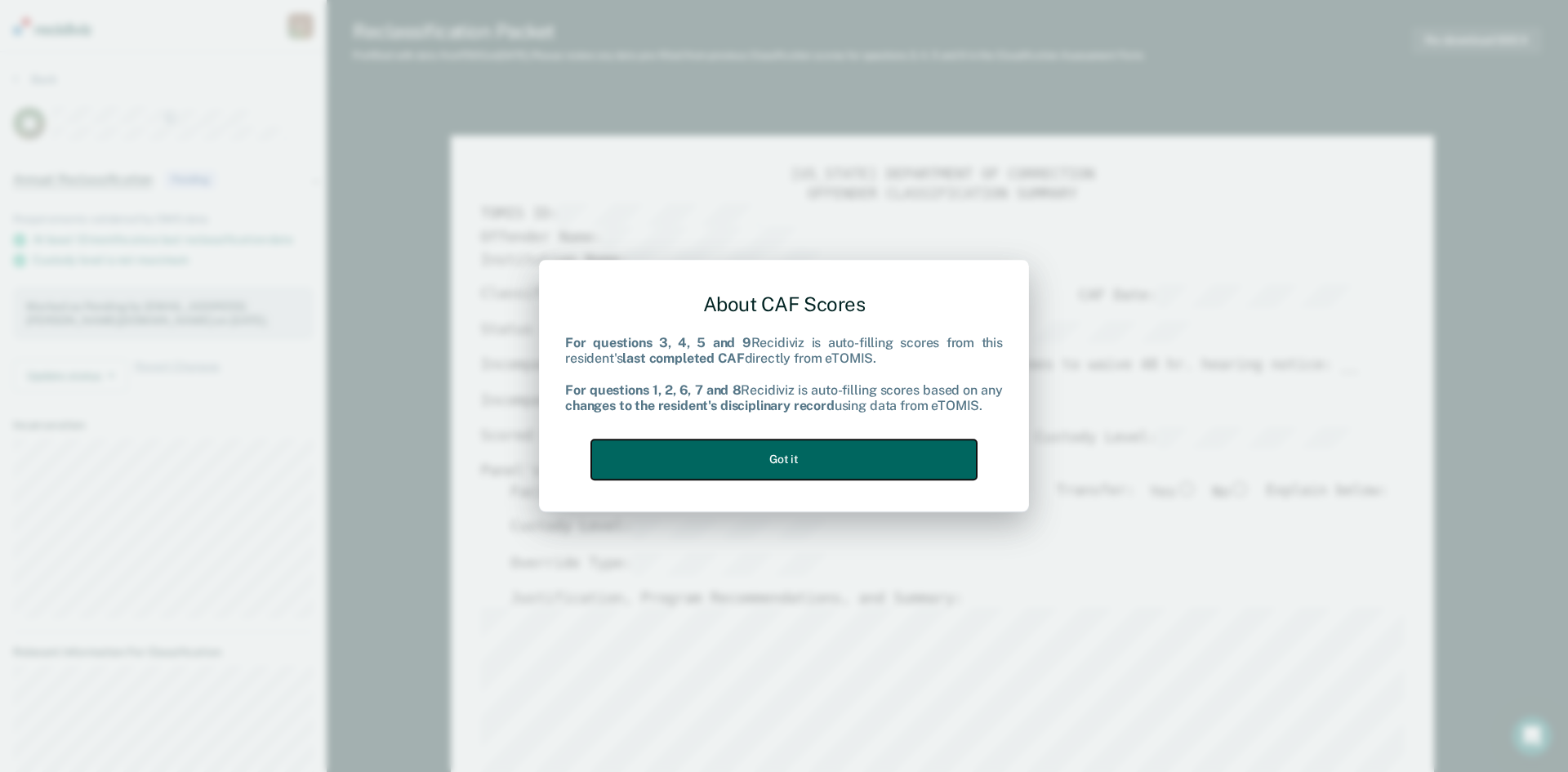
click at [896, 460] on button "Got it" at bounding box center [784, 460] width 385 height 40
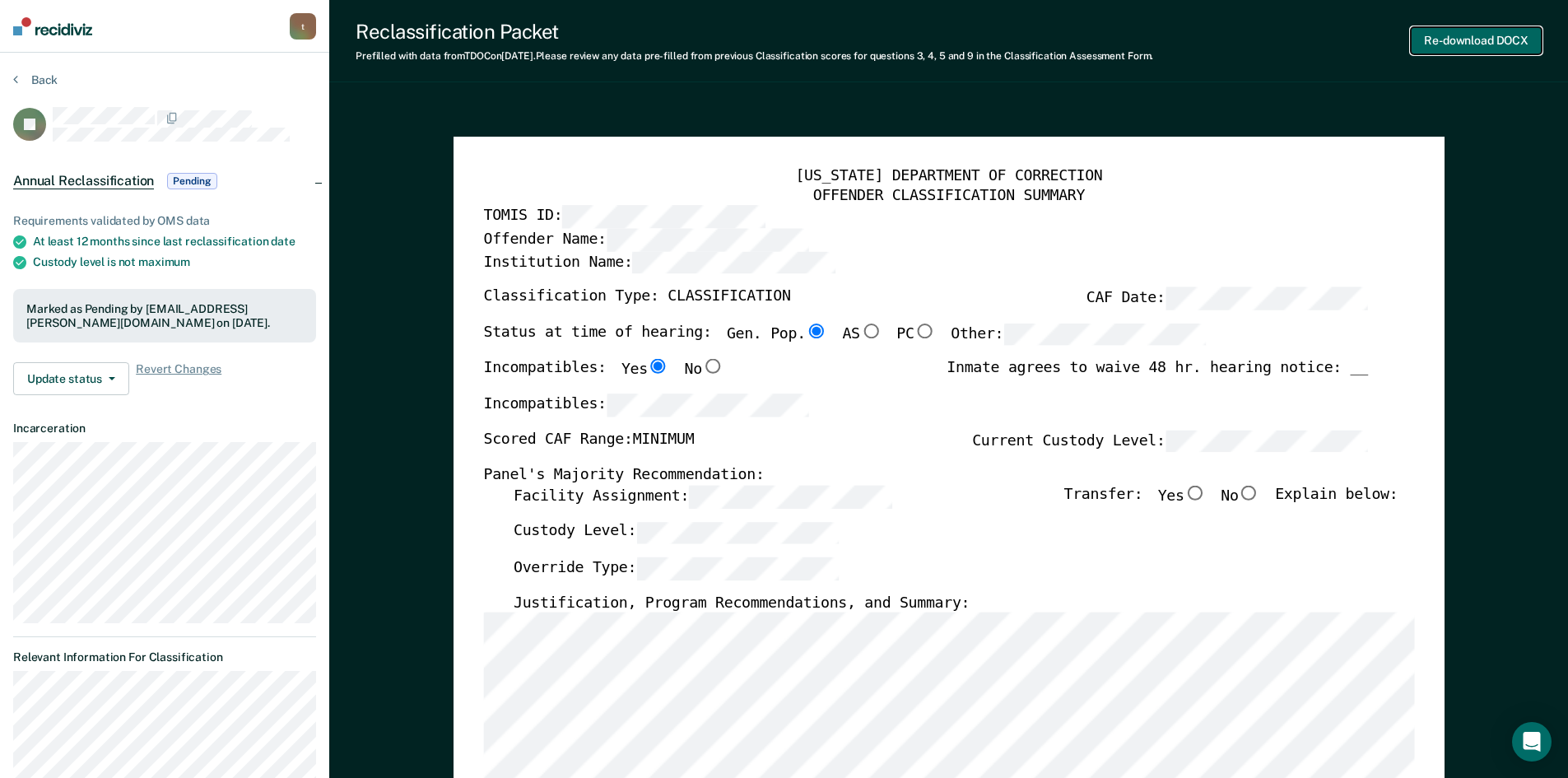
click at [1490, 45] on button "Re-download DOCX" at bounding box center [1476, 40] width 131 height 27
type textarea "x"
click at [17, 76] on button "Back" at bounding box center [35, 79] width 44 height 15
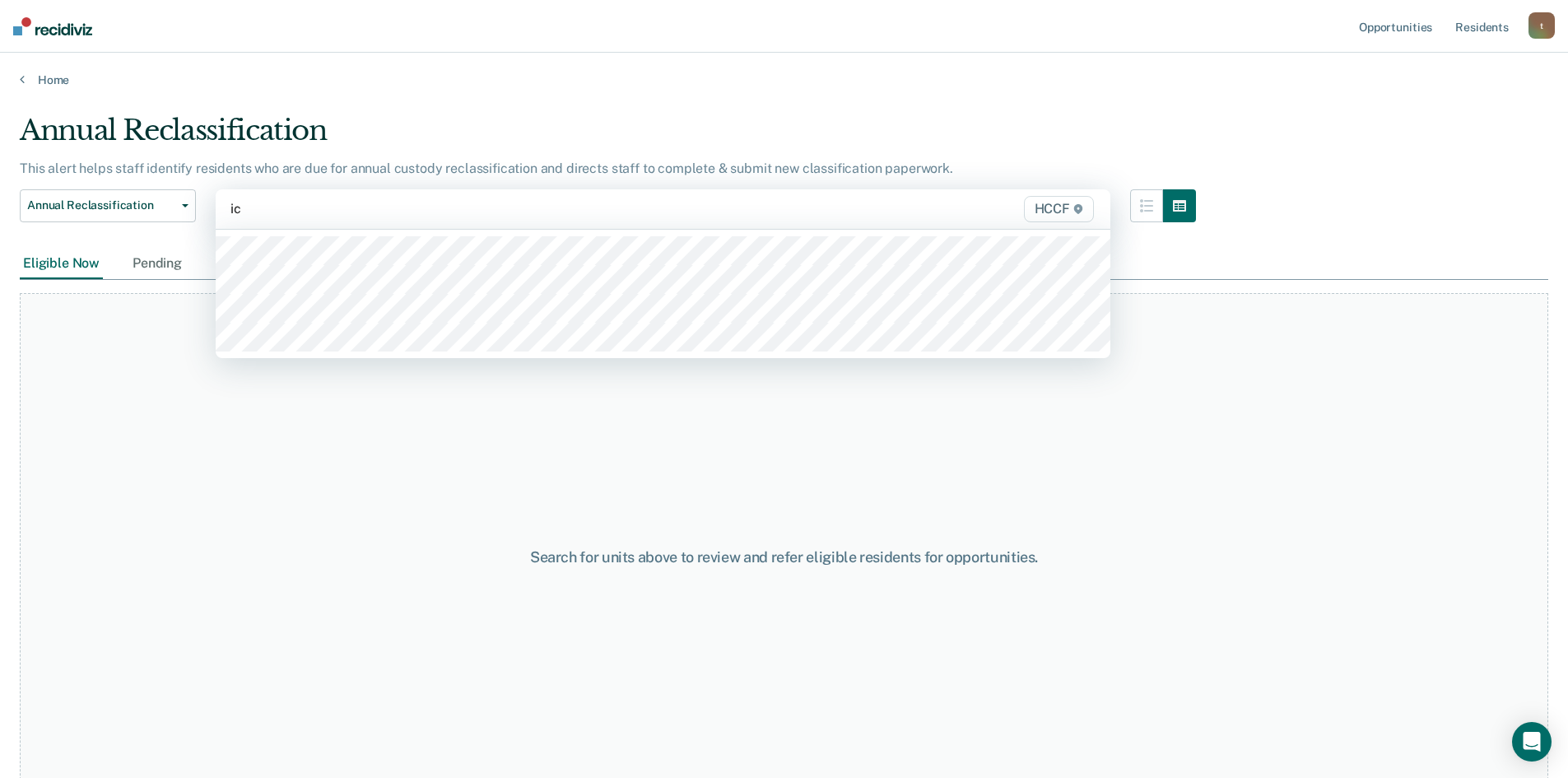
type input "ic1"
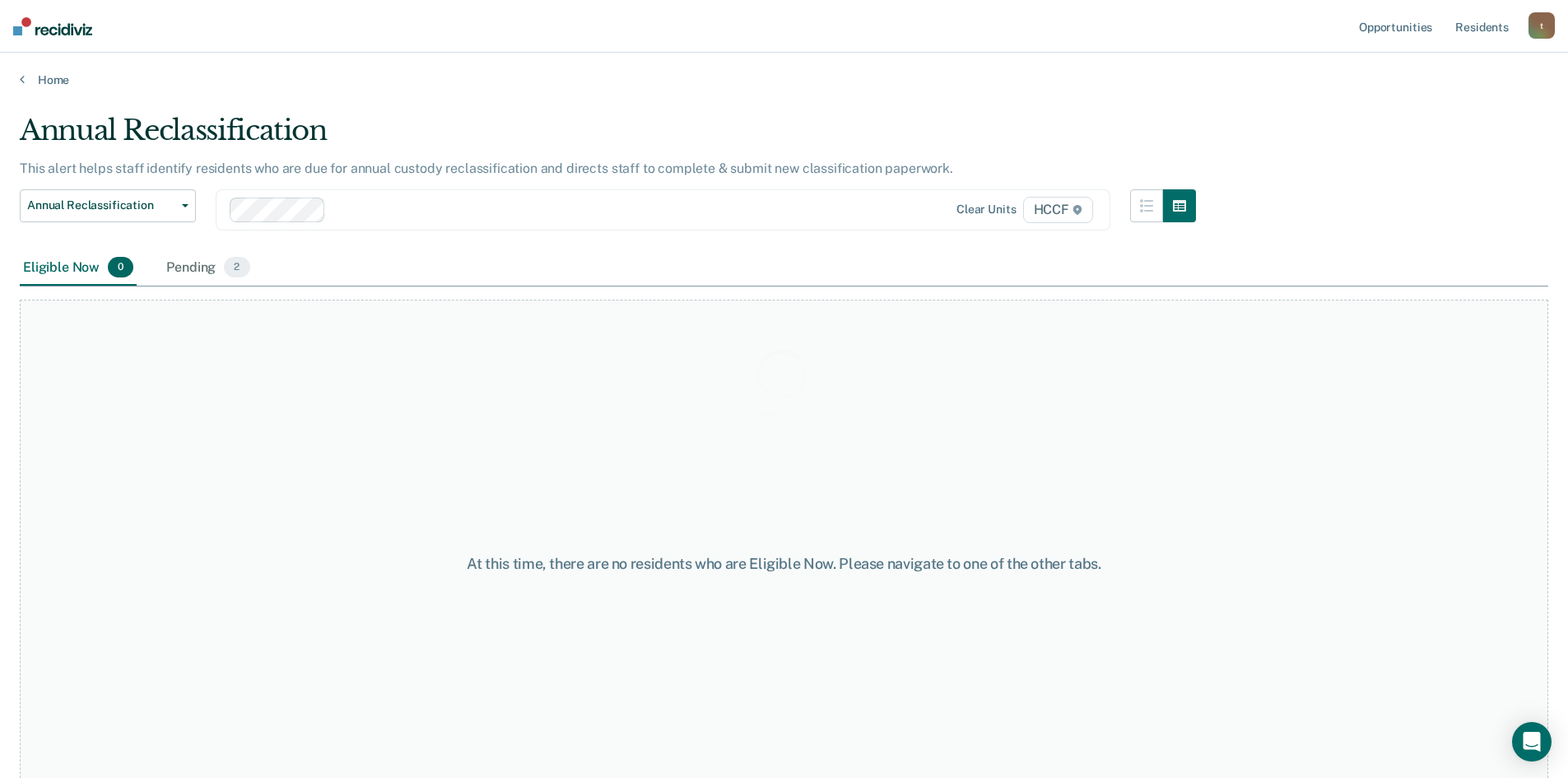
click at [193, 268] on div "Loading data..." at bounding box center [784, 384] width 1529 height 541
click at [209, 276] on div "Pending 2" at bounding box center [208, 269] width 90 height 37
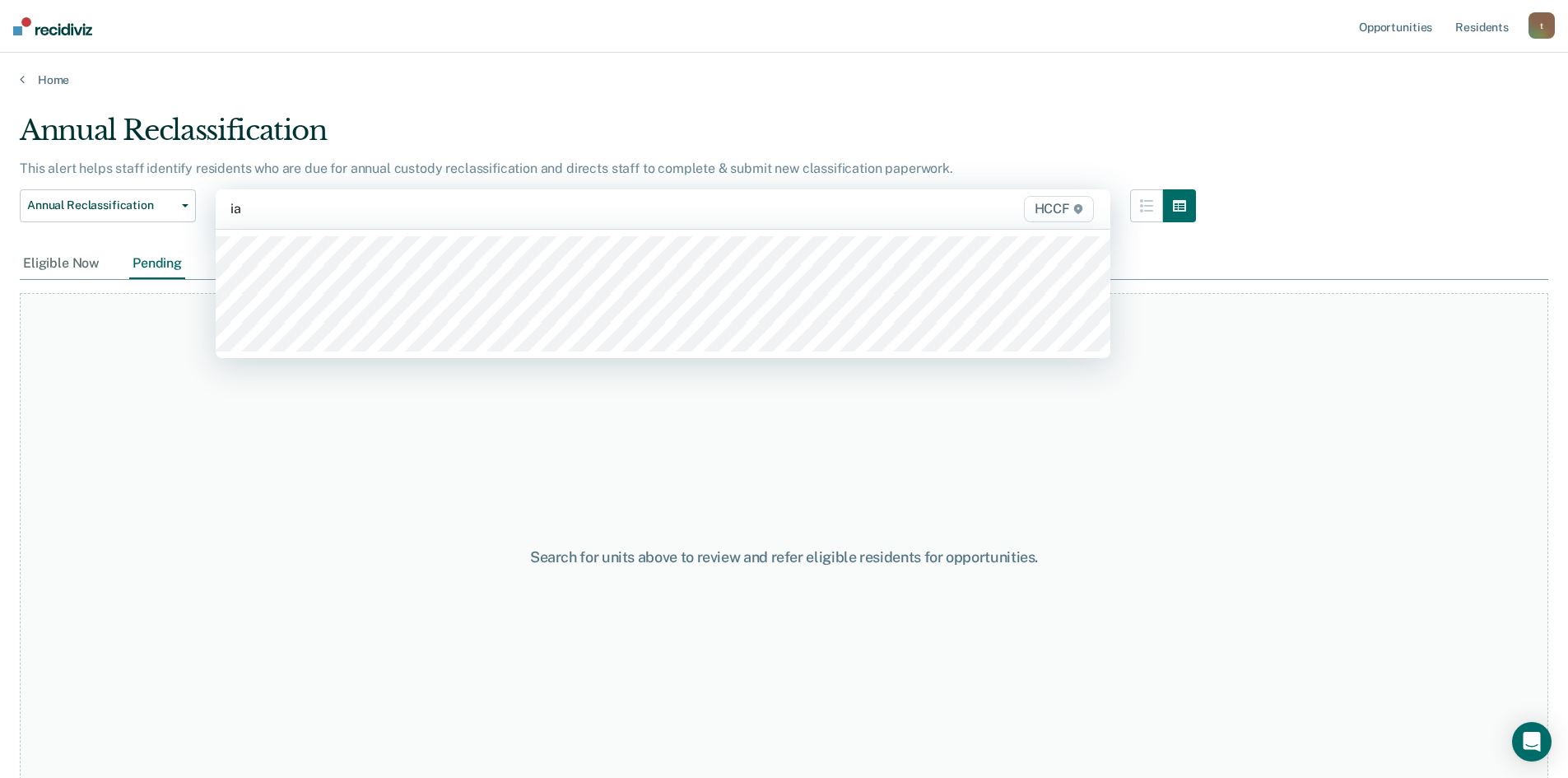
type input "ia1"
type input "ia2"
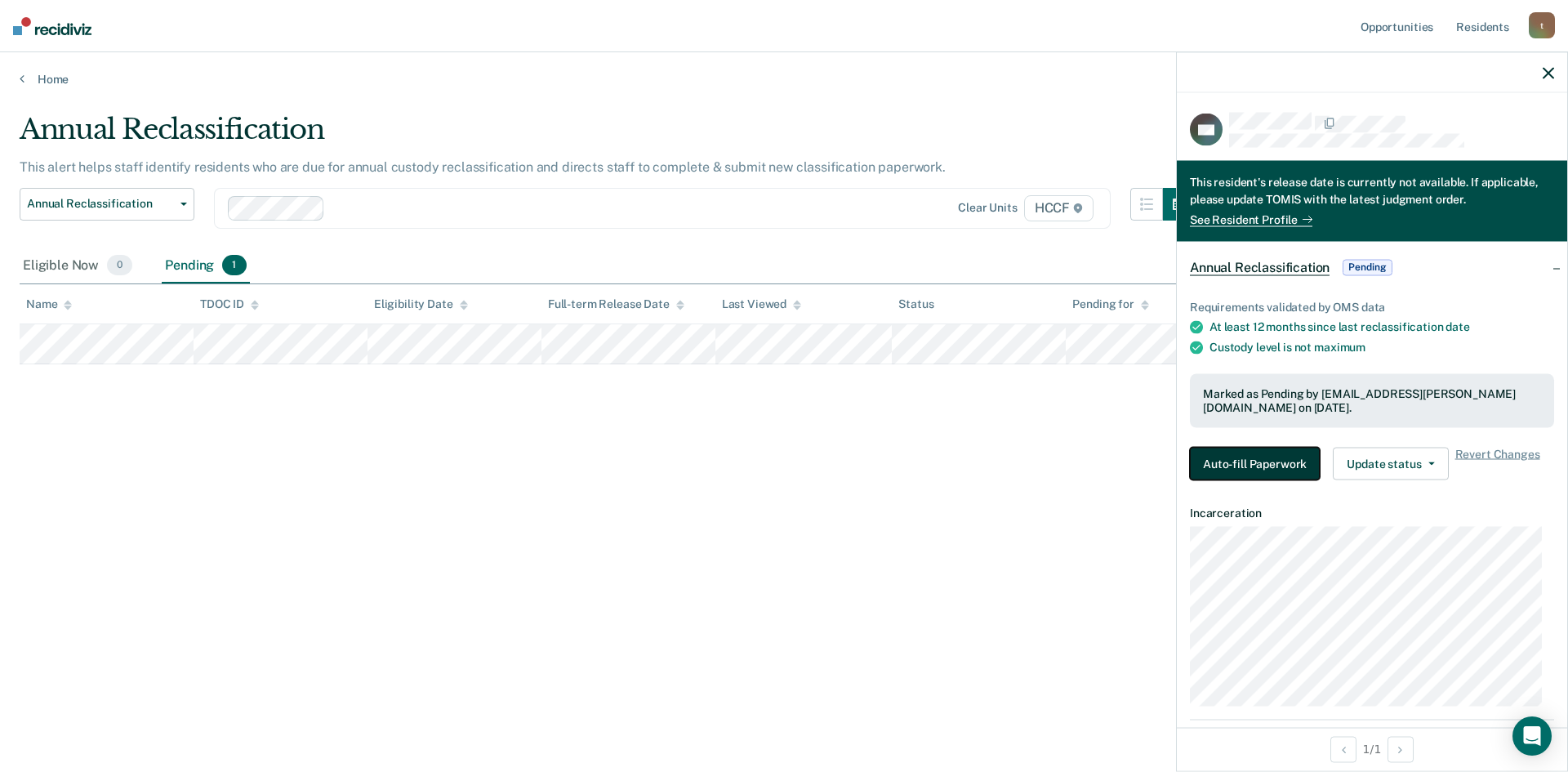
click at [1265, 462] on button "Auto-fill Paperwork" at bounding box center [1254, 463] width 130 height 33
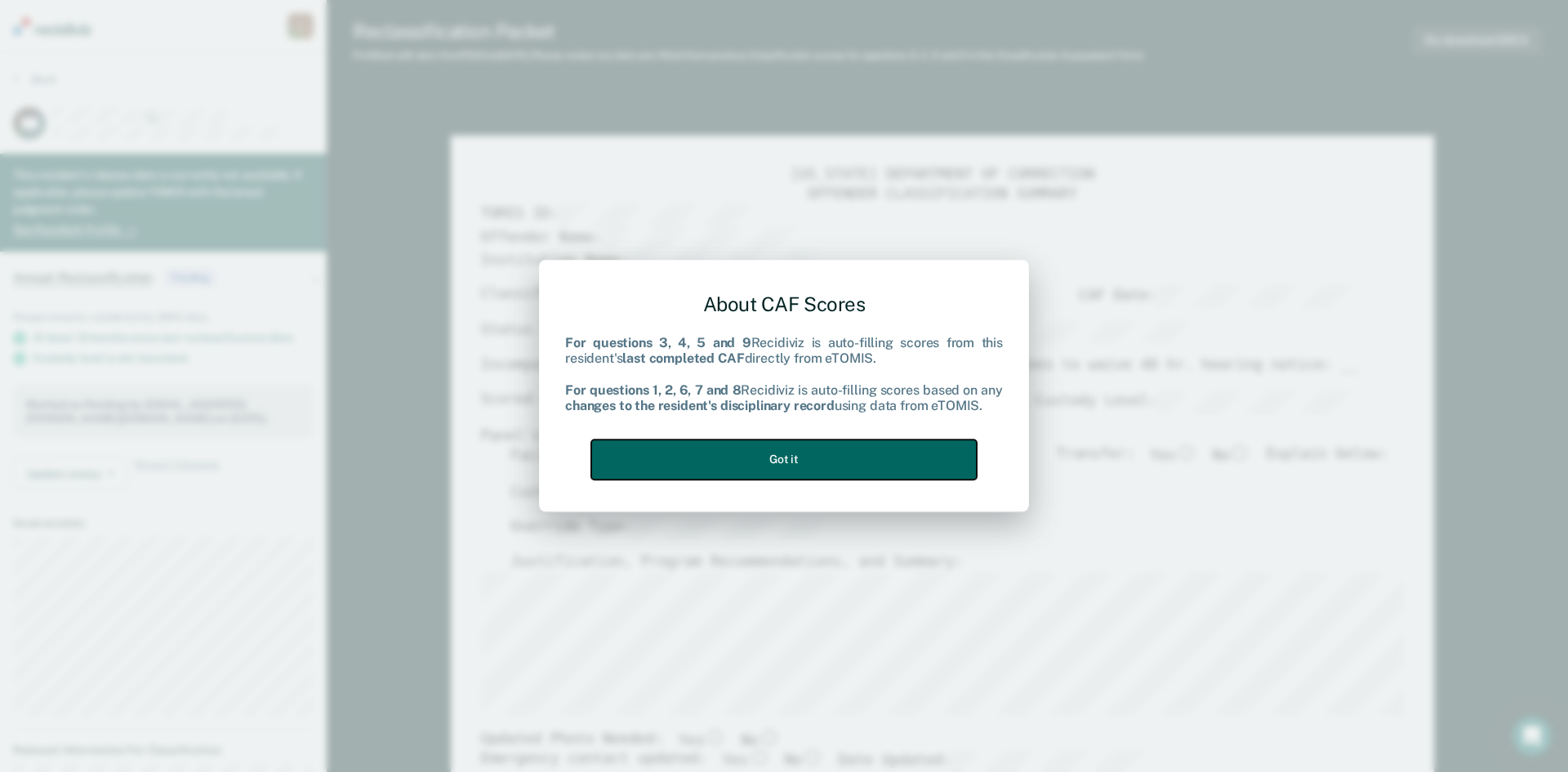
drag, startPoint x: 859, startPoint y: 460, endPoint x: 1195, endPoint y: 381, distance: 345.2
click at [861, 459] on button "Got it" at bounding box center [784, 460] width 385 height 40
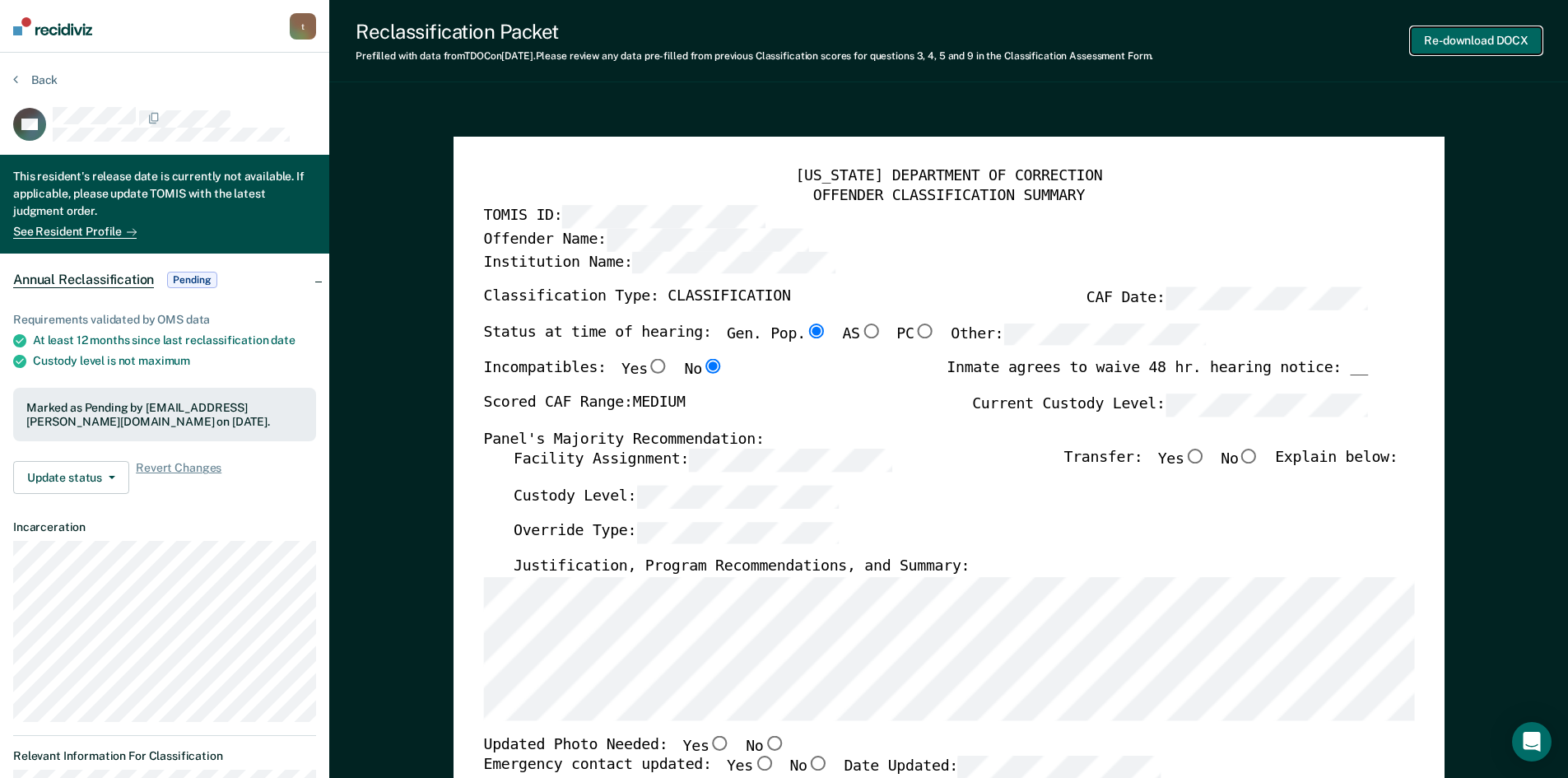
click at [1501, 42] on button "Re-download DOCX" at bounding box center [1476, 40] width 131 height 27
type textarea "x"
click at [17, 75] on icon at bounding box center [16, 78] width 5 height 13
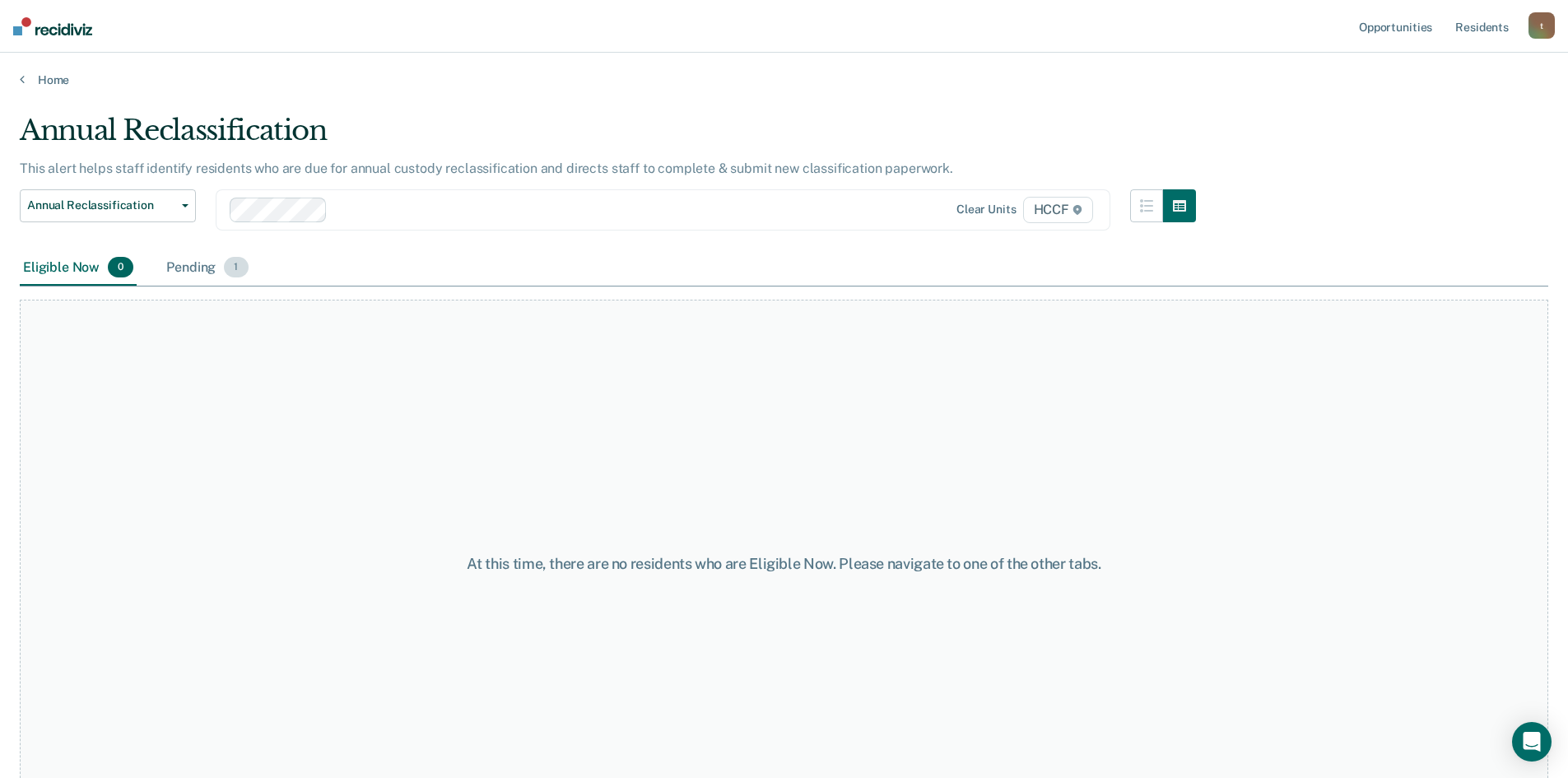
click at [195, 269] on div "Pending 1" at bounding box center [207, 269] width 88 height 37
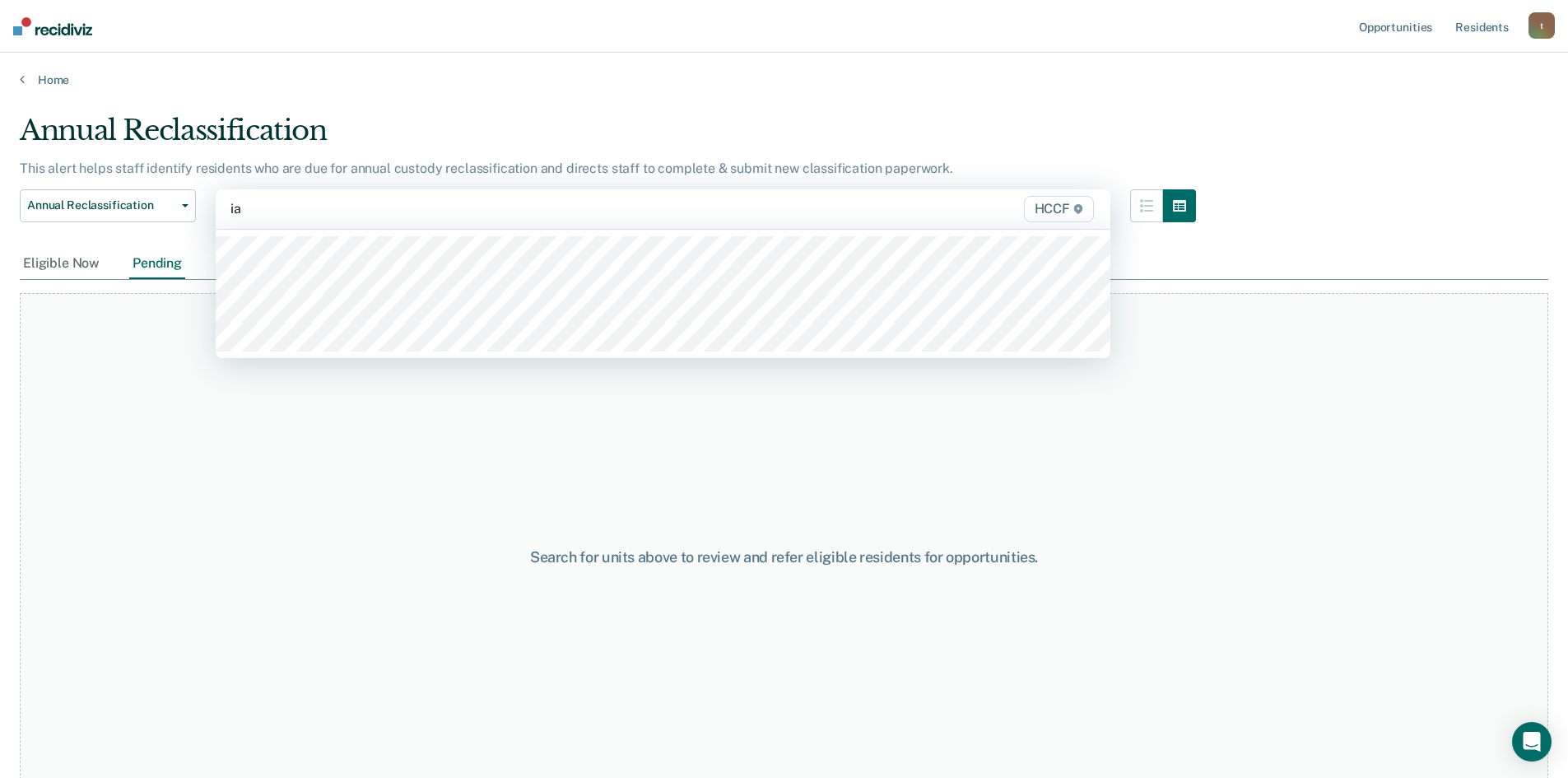
type input "ia1"
type input "ia2"
type input "ic1"
type input "ic2"
type input "id1"
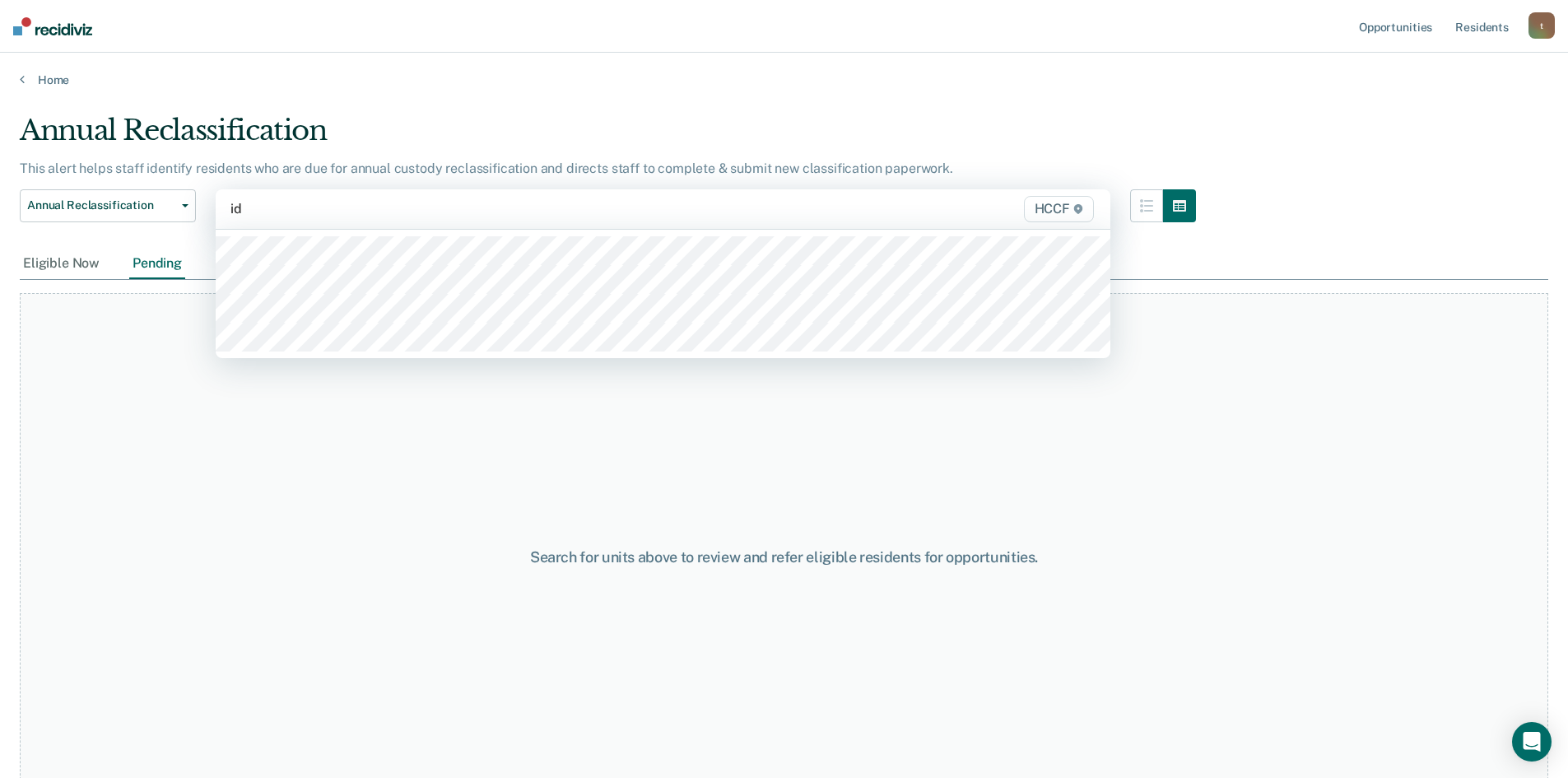
type input "id2"
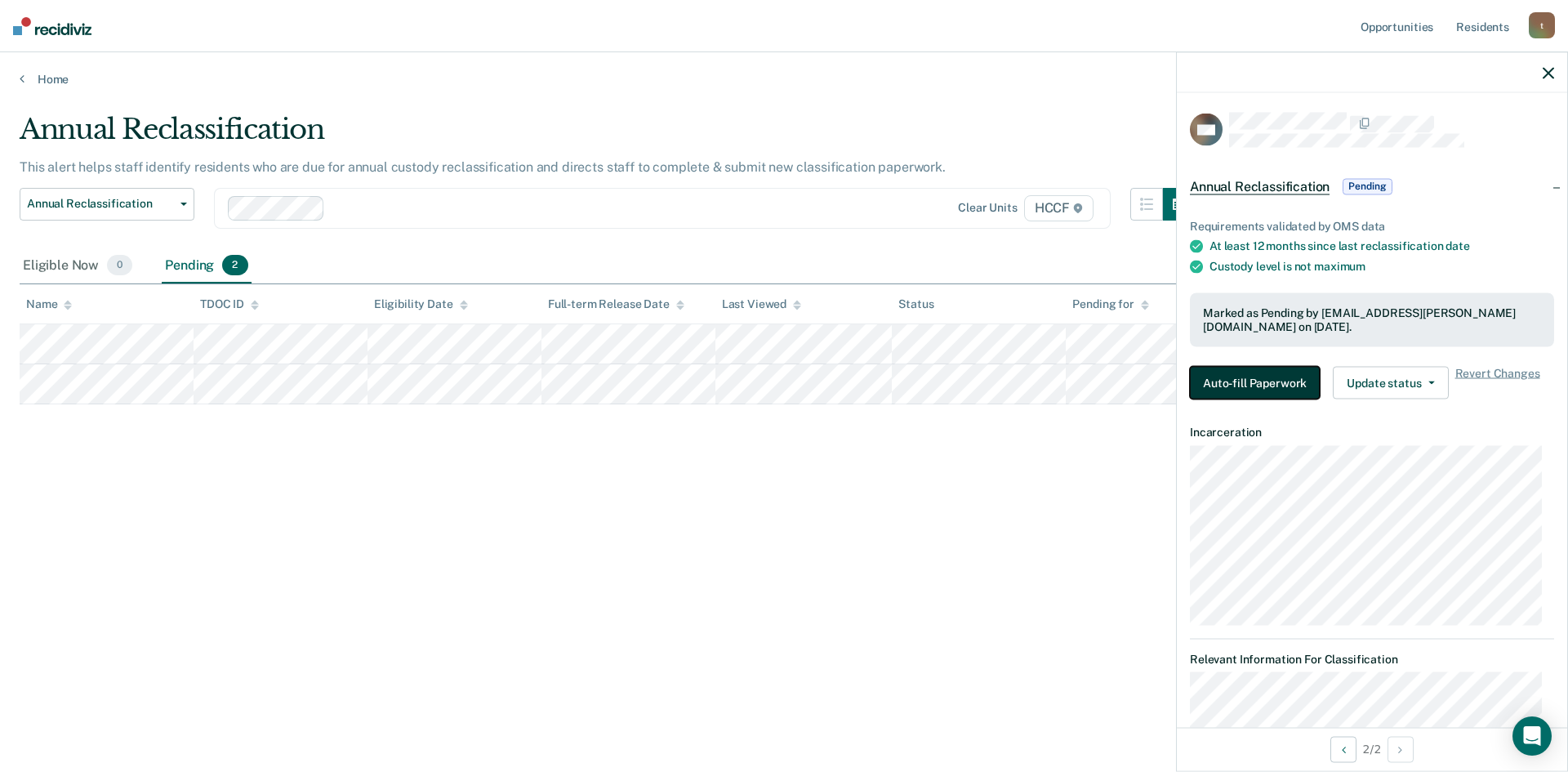
click at [1263, 382] on button "Auto-fill Paperwork" at bounding box center [1254, 382] width 130 height 33
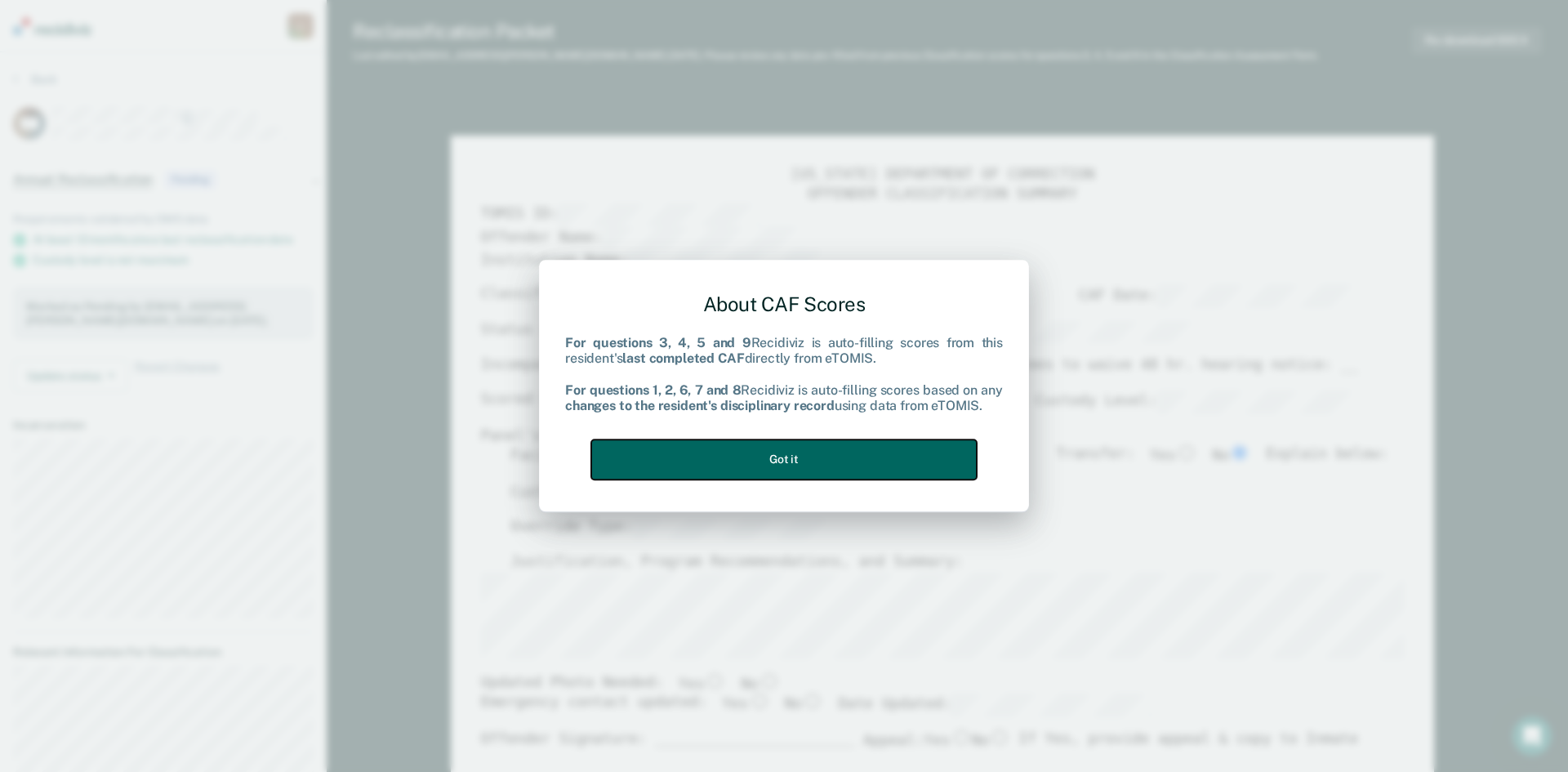
click at [796, 457] on button "Got it" at bounding box center [784, 460] width 385 height 40
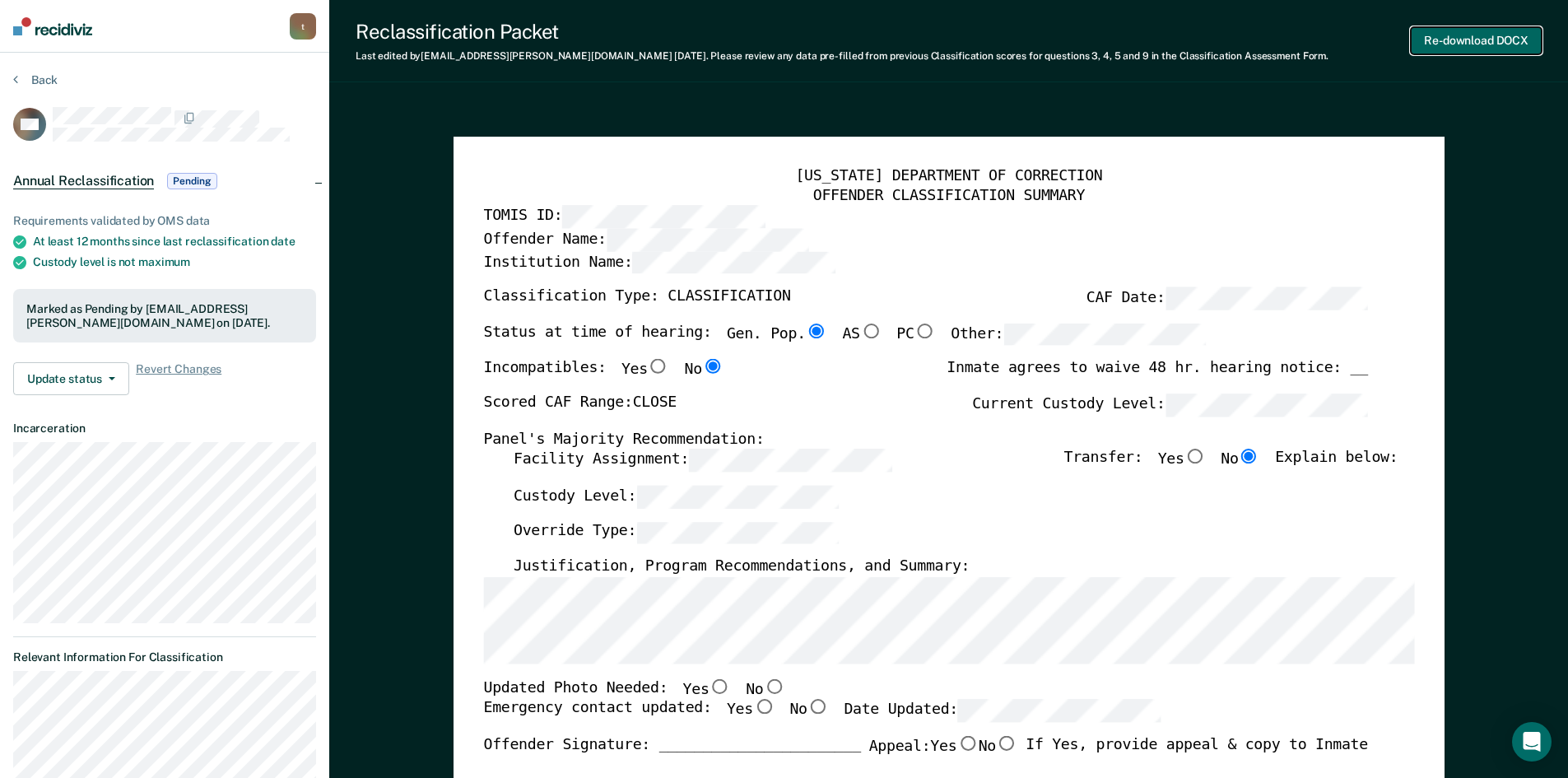
click at [1474, 42] on button "Re-download DOCX" at bounding box center [1476, 40] width 131 height 27
type textarea "x"
